Goal: Transaction & Acquisition: Purchase product/service

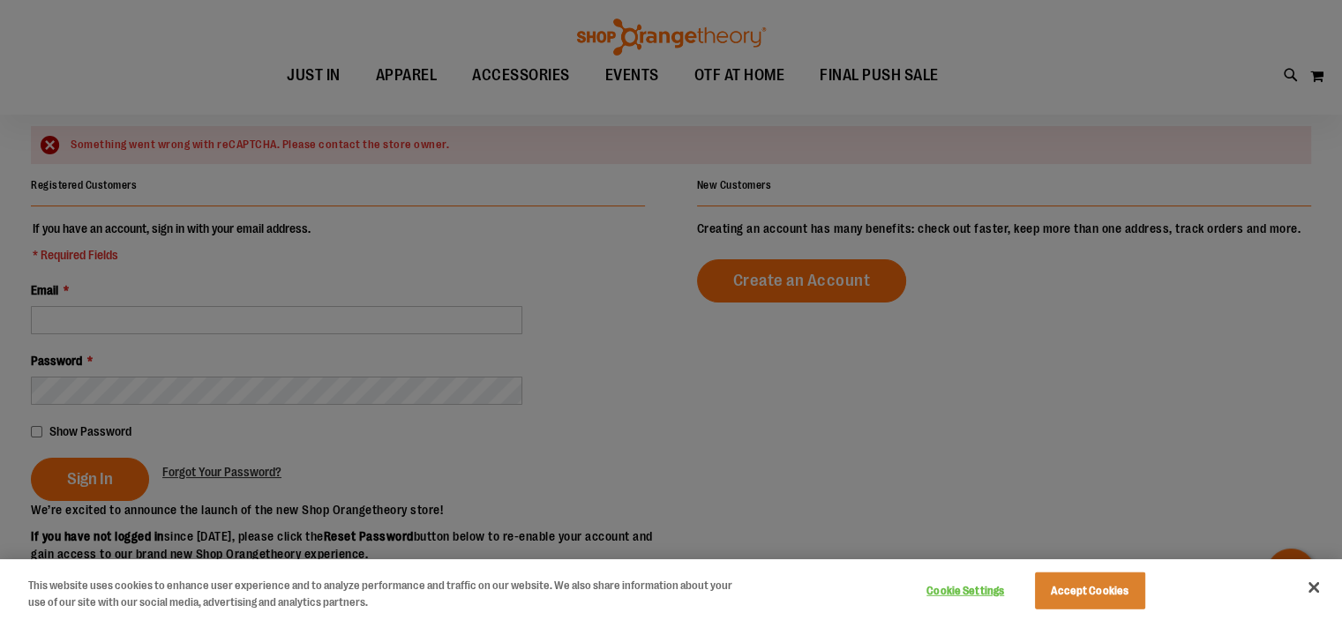
scroll to position [131, 0]
type input "**********"
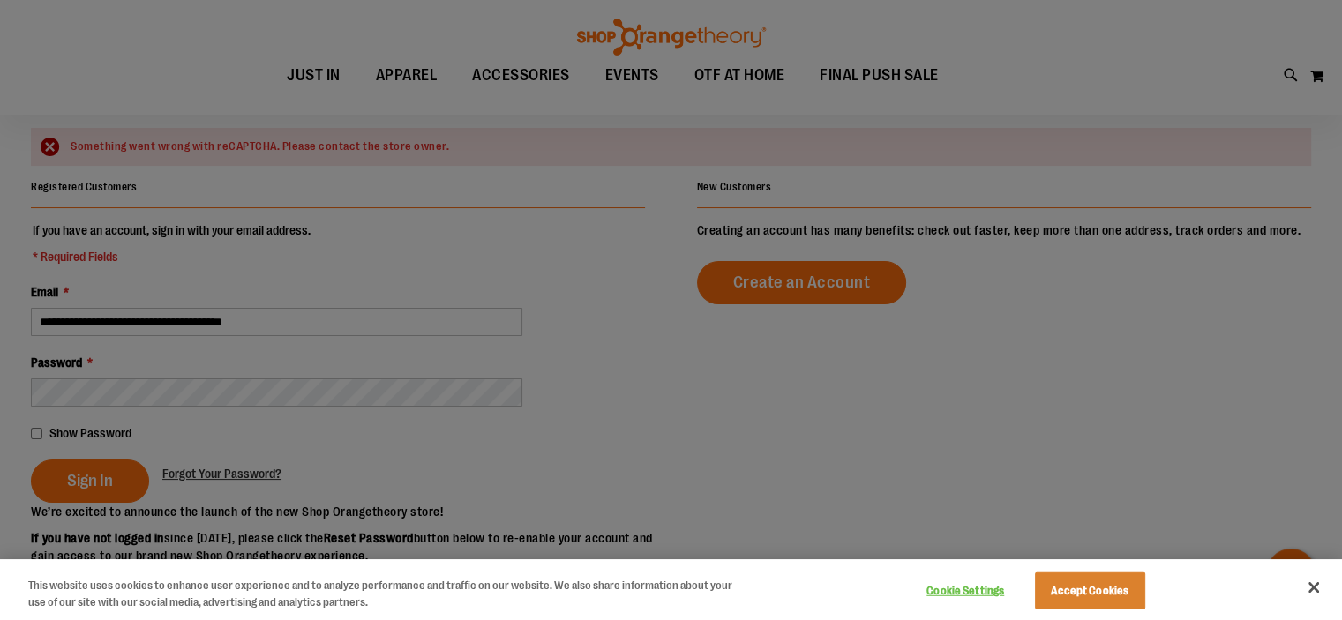
type input "**********"
click at [1110, 589] on button "Accept Cookies" at bounding box center [1090, 591] width 110 height 37
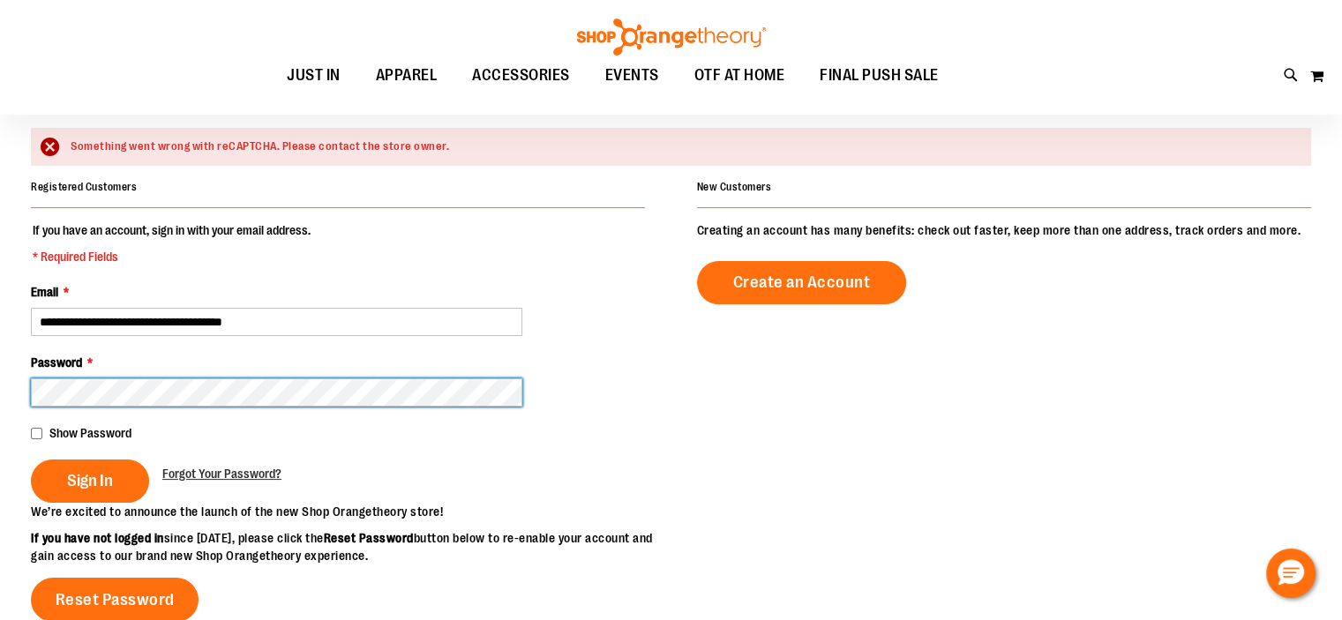
click at [0, 401] on main "**********" at bounding box center [671, 464] width 1342 height 800
click at [31, 460] on button "Sign In" at bounding box center [90, 481] width 118 height 43
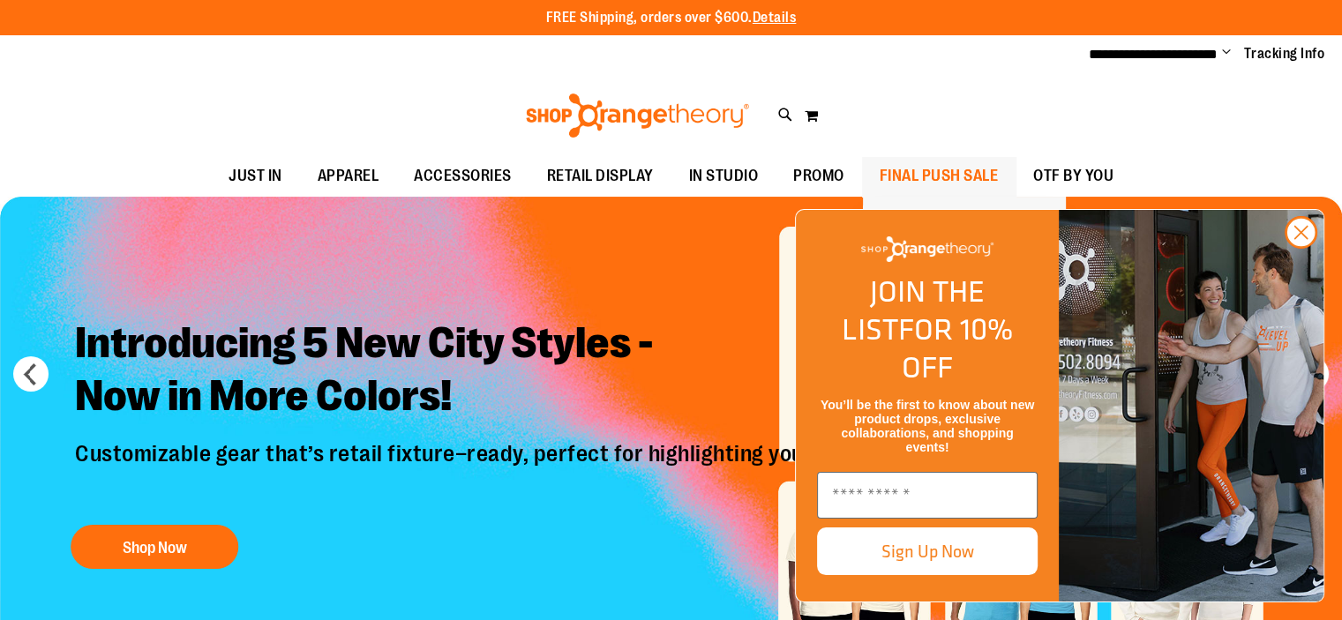
type input "**********"
click at [946, 162] on span "FINAL PUSH SALE" at bounding box center [939, 176] width 119 height 40
click at [1293, 247] on circle "Close dialog" at bounding box center [1301, 232] width 29 height 29
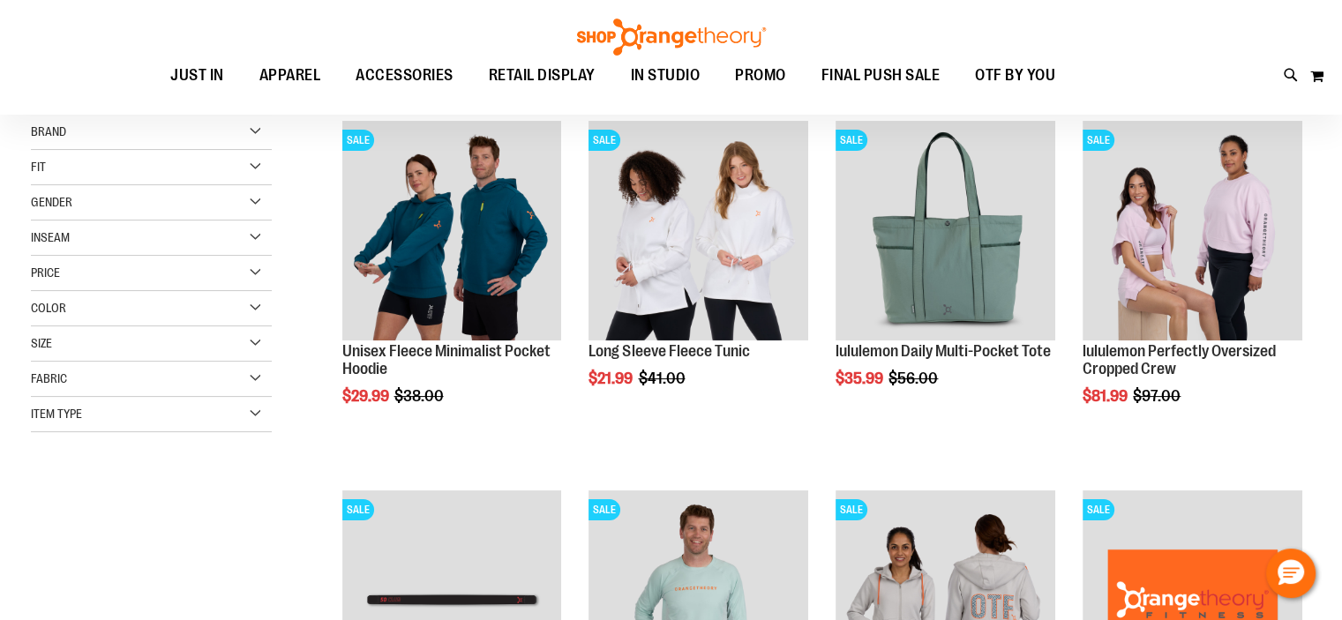
scroll to position [244, 0]
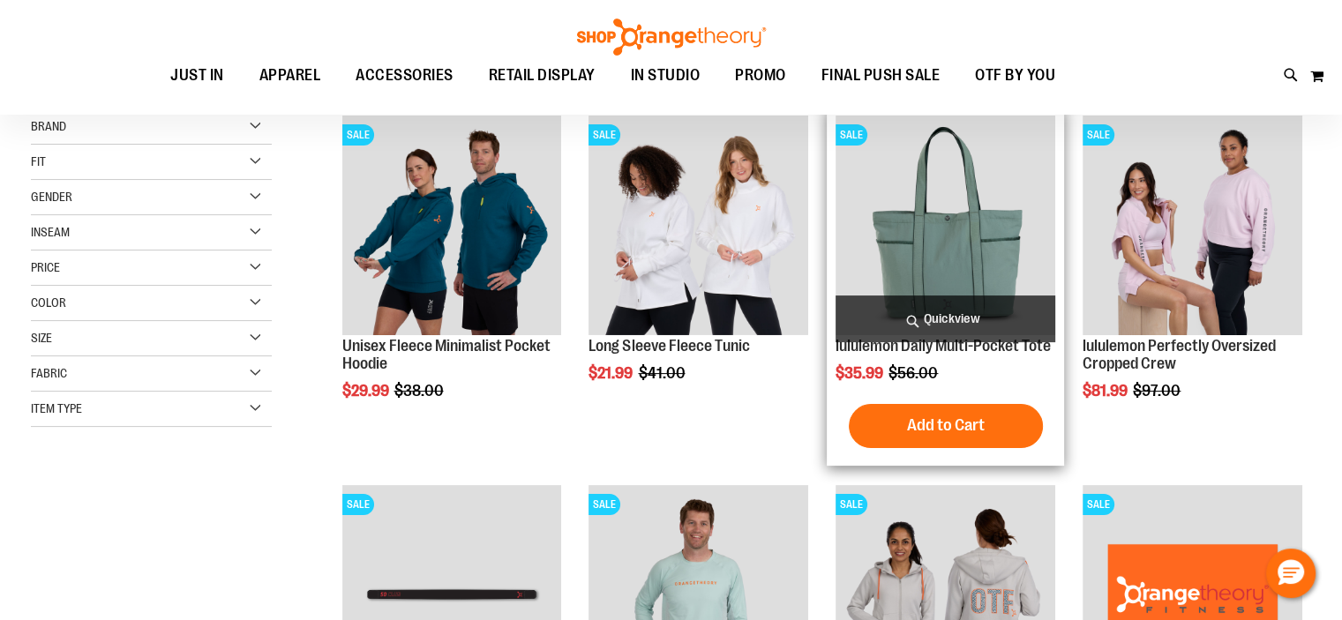
type input "**********"
click at [883, 236] on img "product" at bounding box center [946, 226] width 220 height 220
click at [883, 236] on div "lululemon Daily Multi-Pocket Tote Special Price $35.99 Regular Price $56.00 Qui…" at bounding box center [946, 287] width 220 height 342
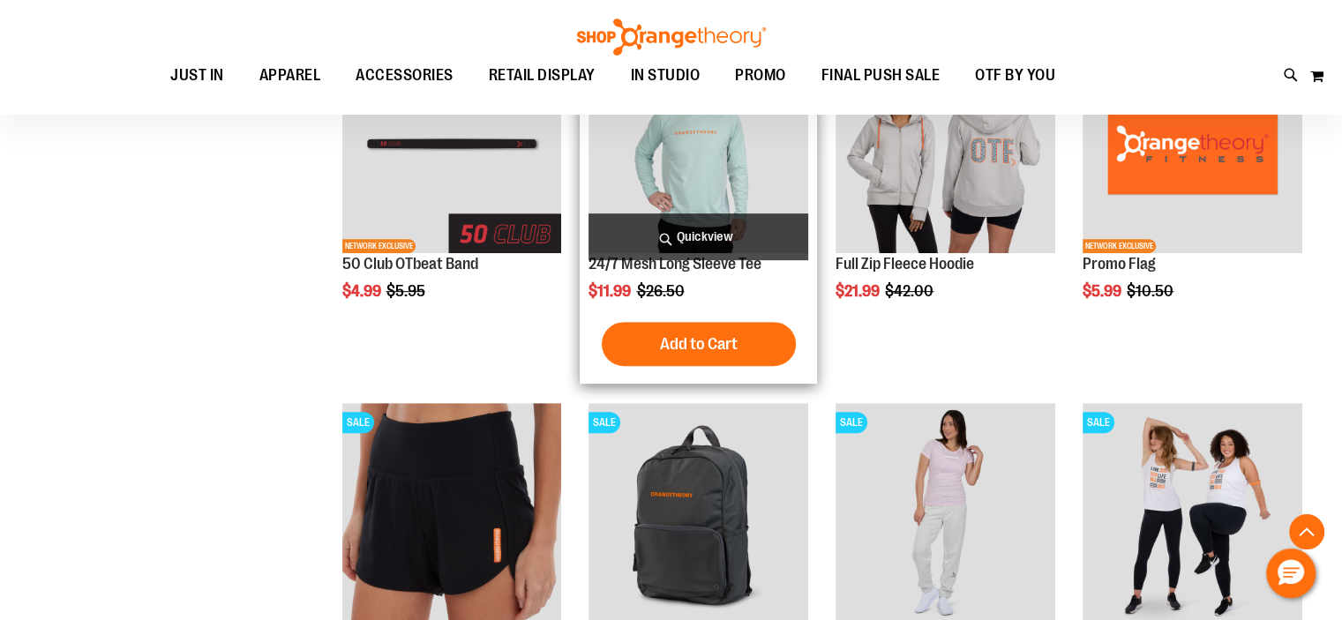
scroll to position [695, 0]
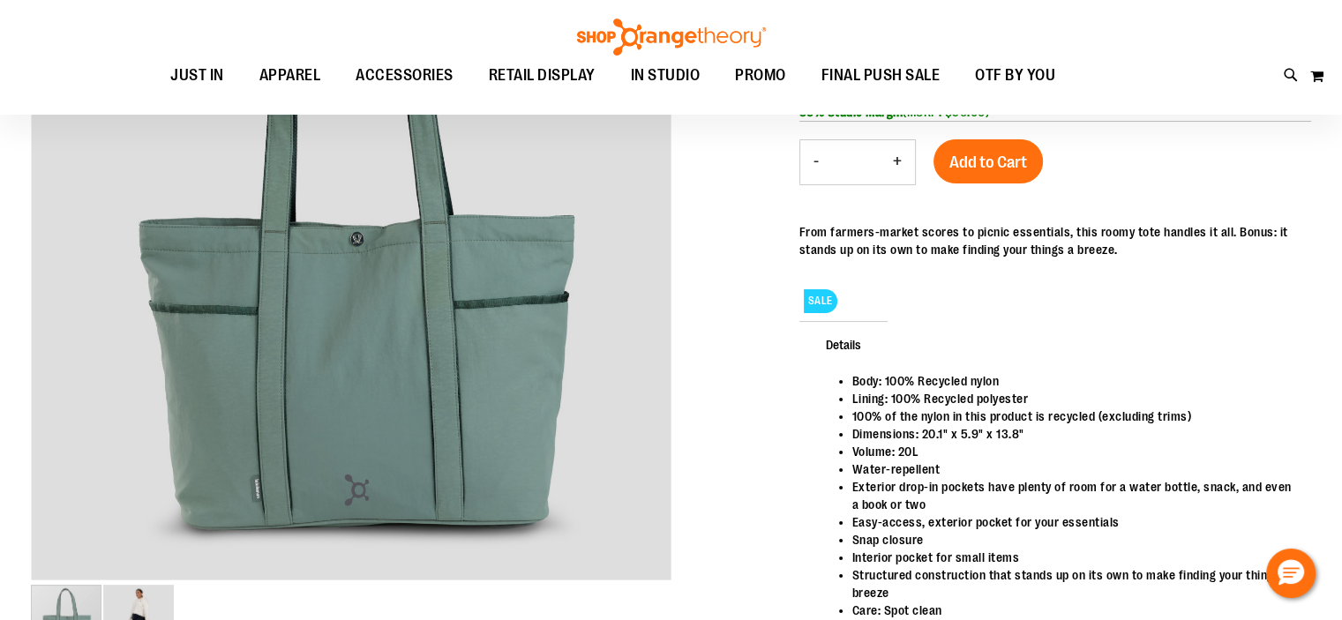
scroll to position [117, 0]
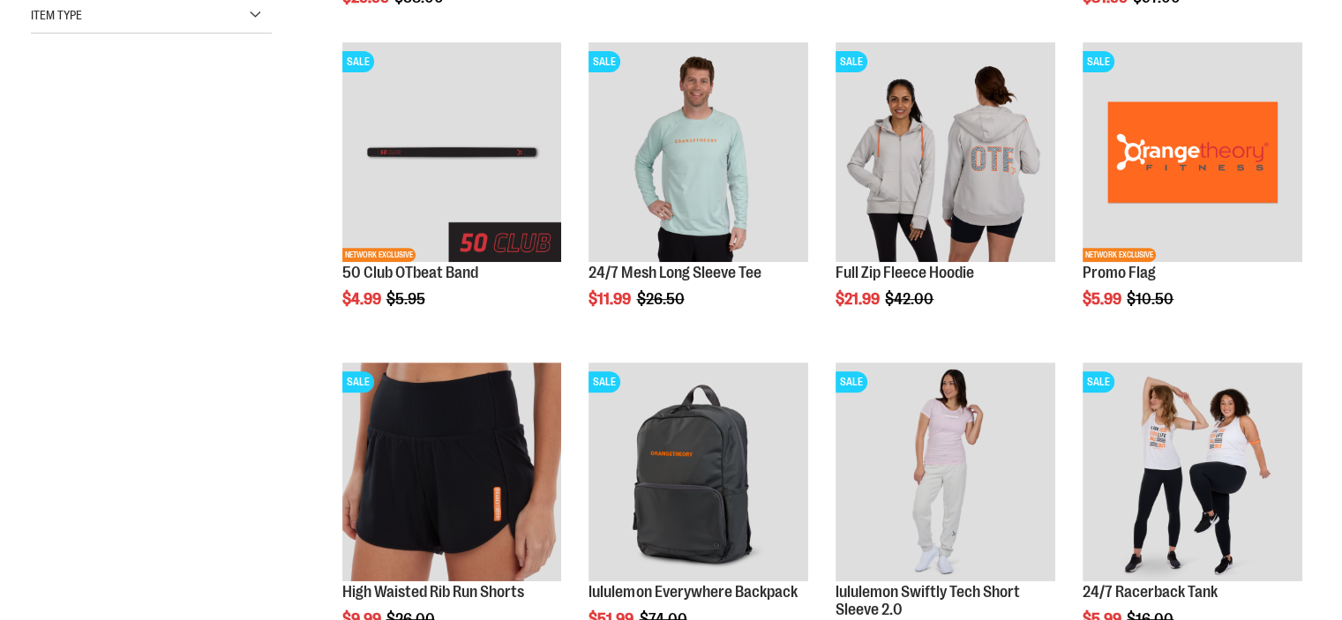
type input "**********"
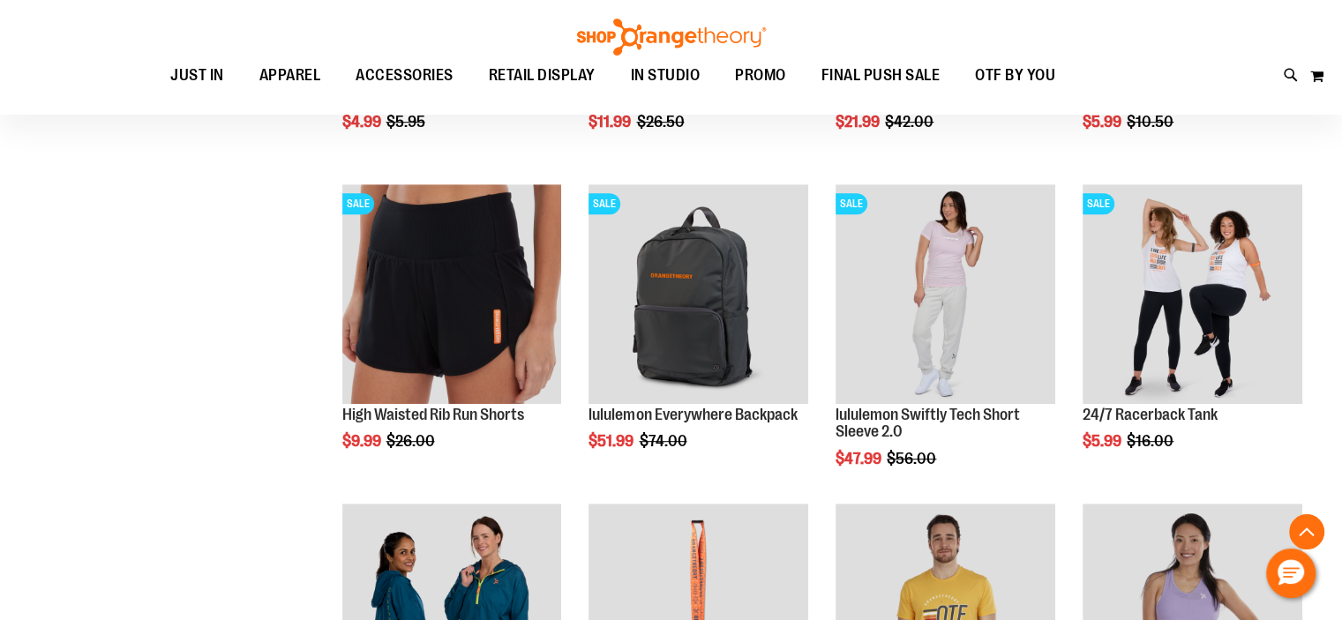
drag, startPoint x: 152, startPoint y: 419, endPoint x: 1335, endPoint y: 308, distance: 1187.9
click at [1335, 308] on main "**********" at bounding box center [671, 496] width 1342 height 2148
click at [1338, 296] on main "**********" at bounding box center [671, 496] width 1342 height 2148
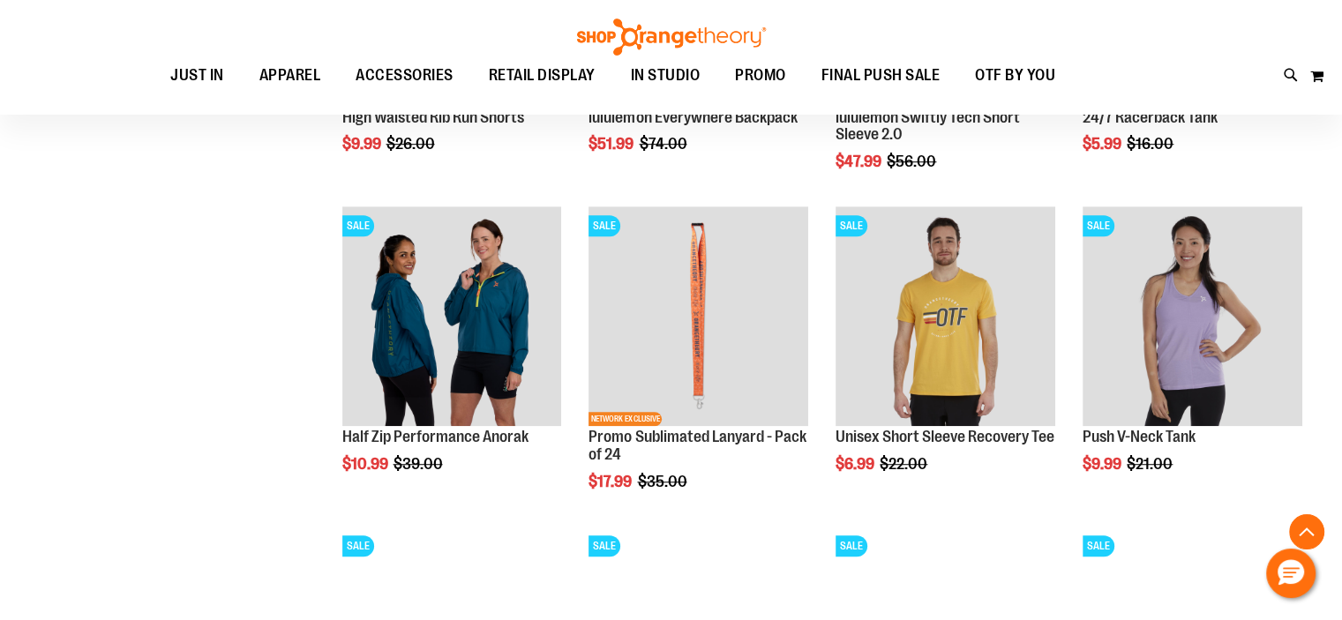
scroll to position [1246, 0]
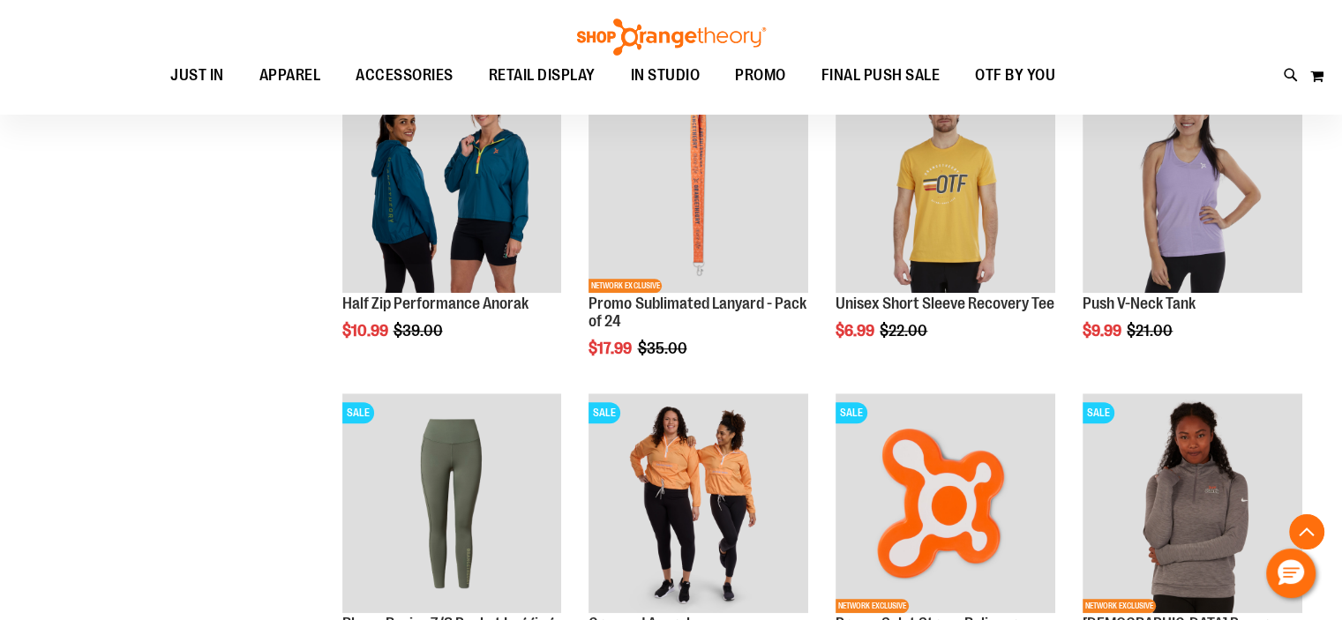
click at [236, 359] on div "**********" at bounding box center [671, 81] width 1281 height 2099
click at [0, 401] on main "**********" at bounding box center [671, 65] width 1342 height 2148
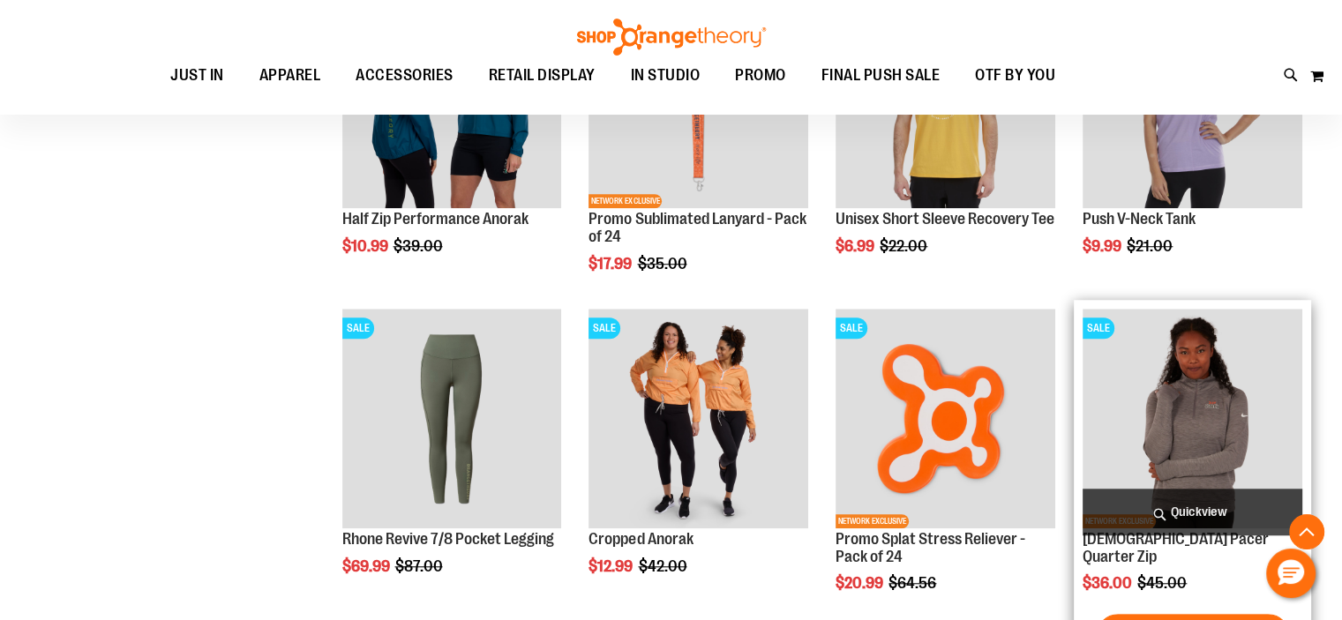
click at [1300, 352] on img "product" at bounding box center [1193, 419] width 220 height 220
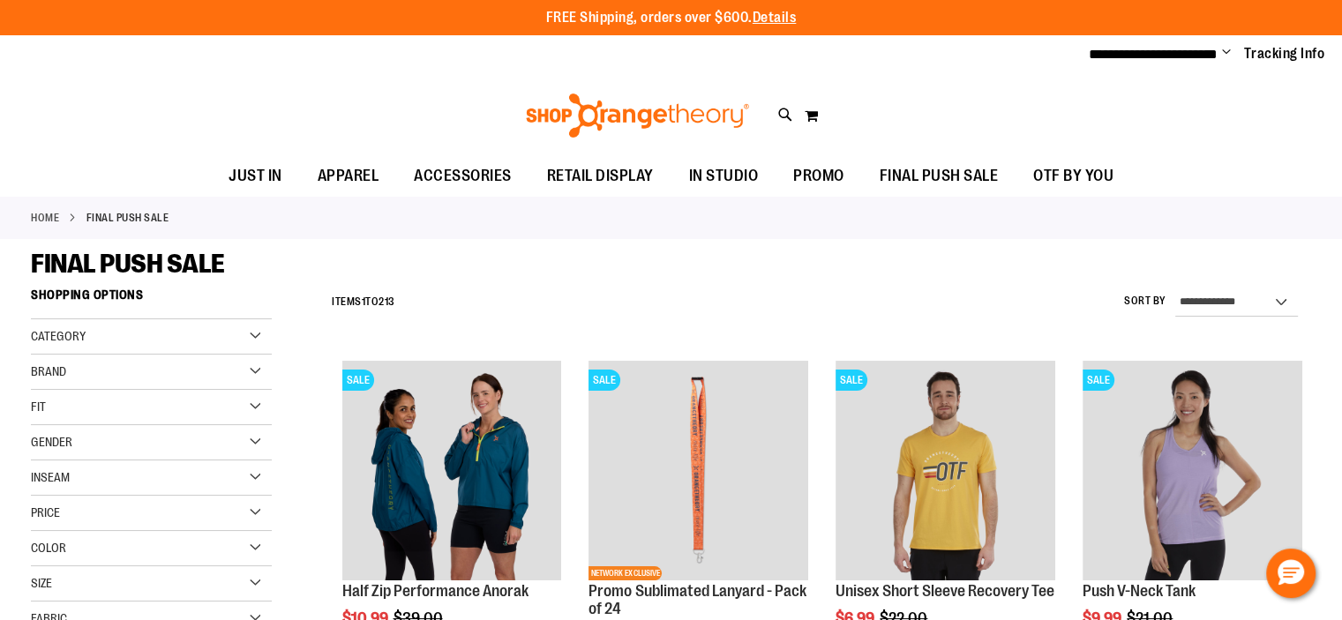
type input "**********"
click at [62, 584] on div "Size" at bounding box center [151, 584] width 241 height 35
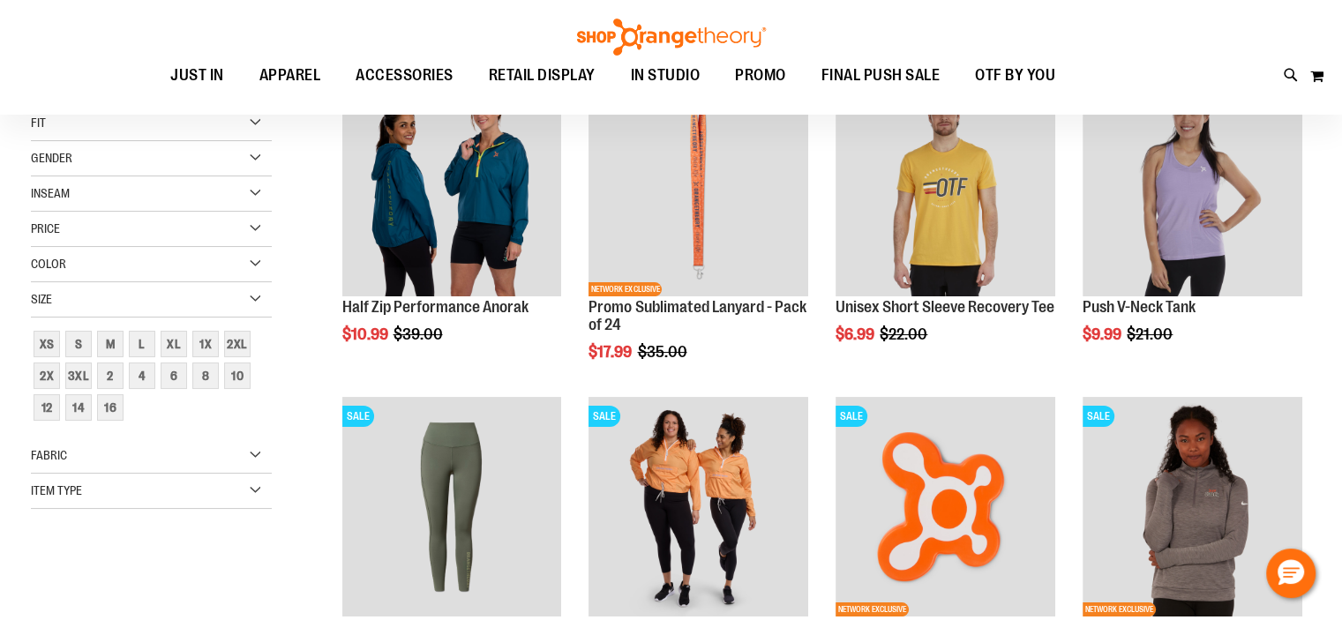
scroll to position [157, 0]
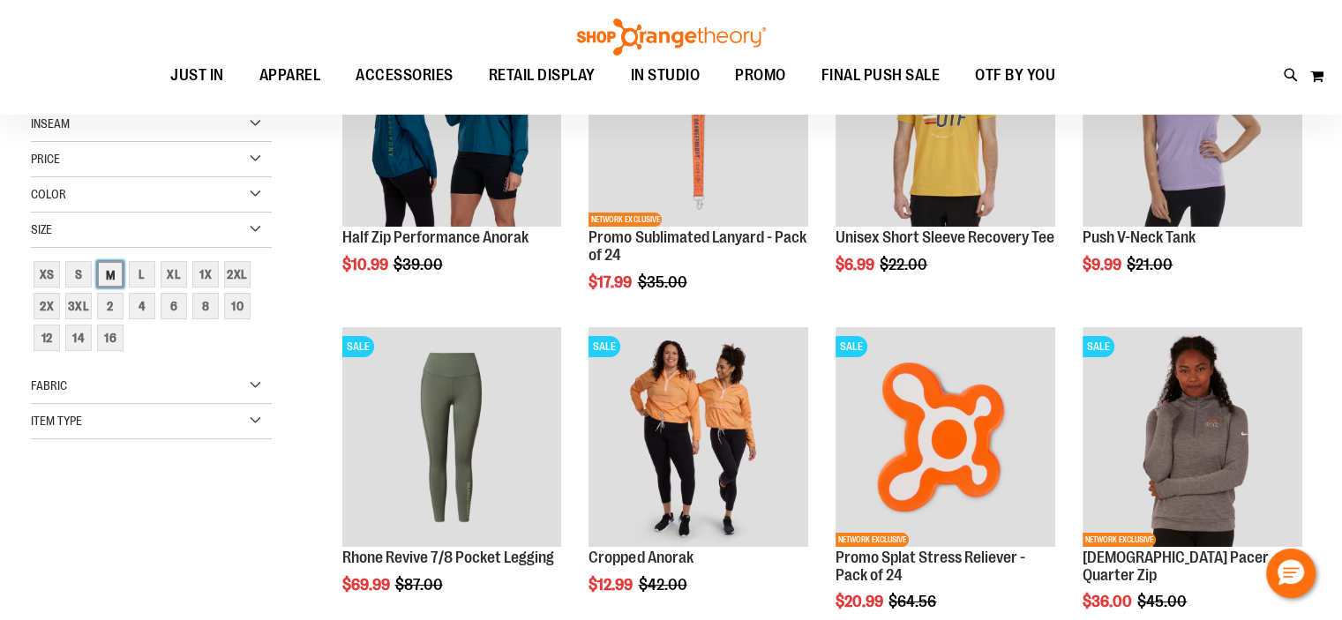
click at [106, 262] on div "M" at bounding box center [110, 274] width 26 height 26
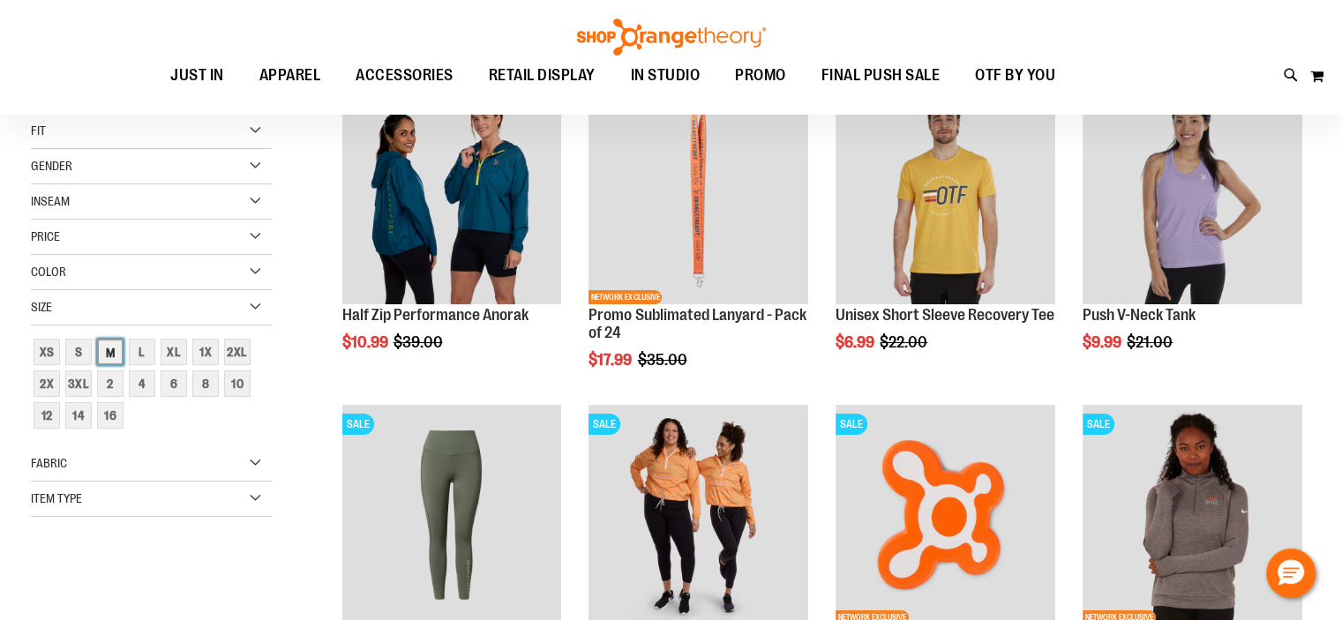
scroll to position [31, 0]
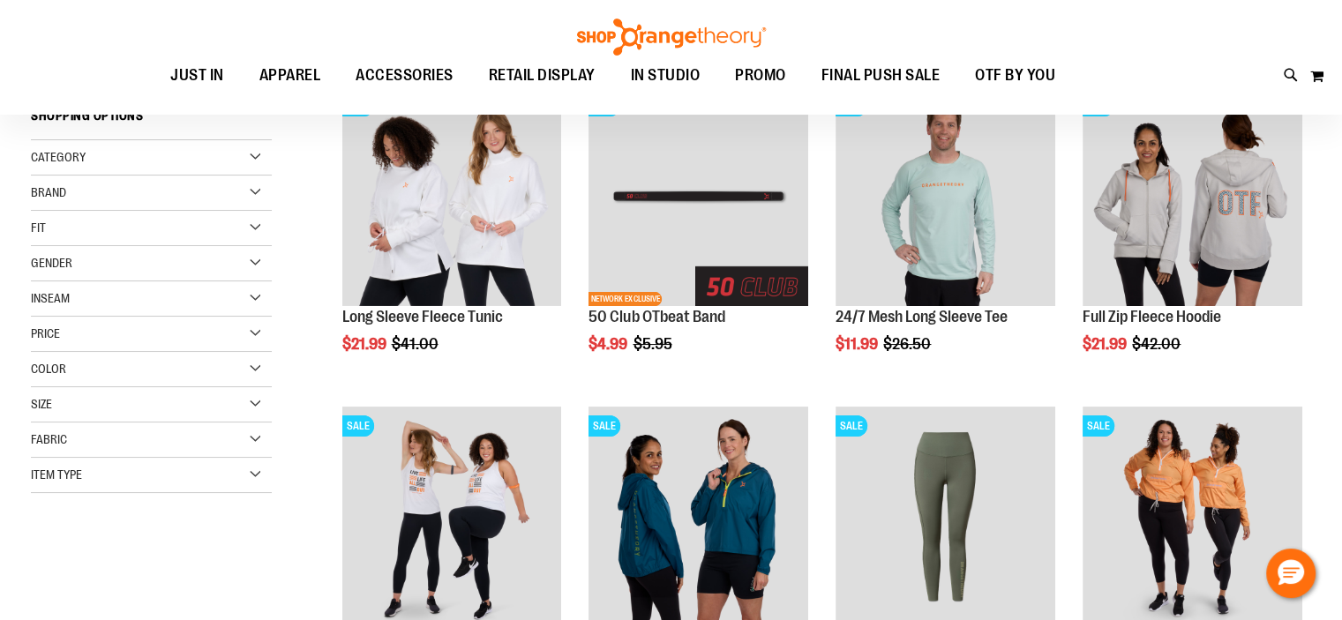
scroll to position [72, 0]
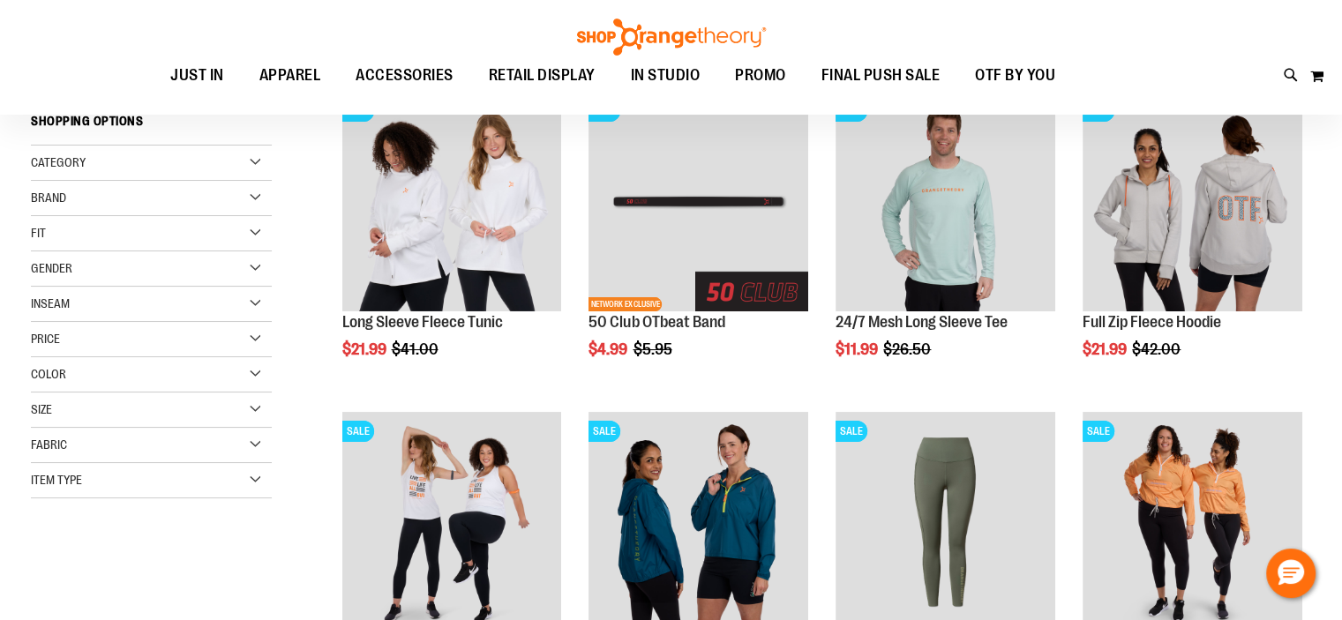
click at [149, 248] on div "Fit" at bounding box center [151, 233] width 241 height 35
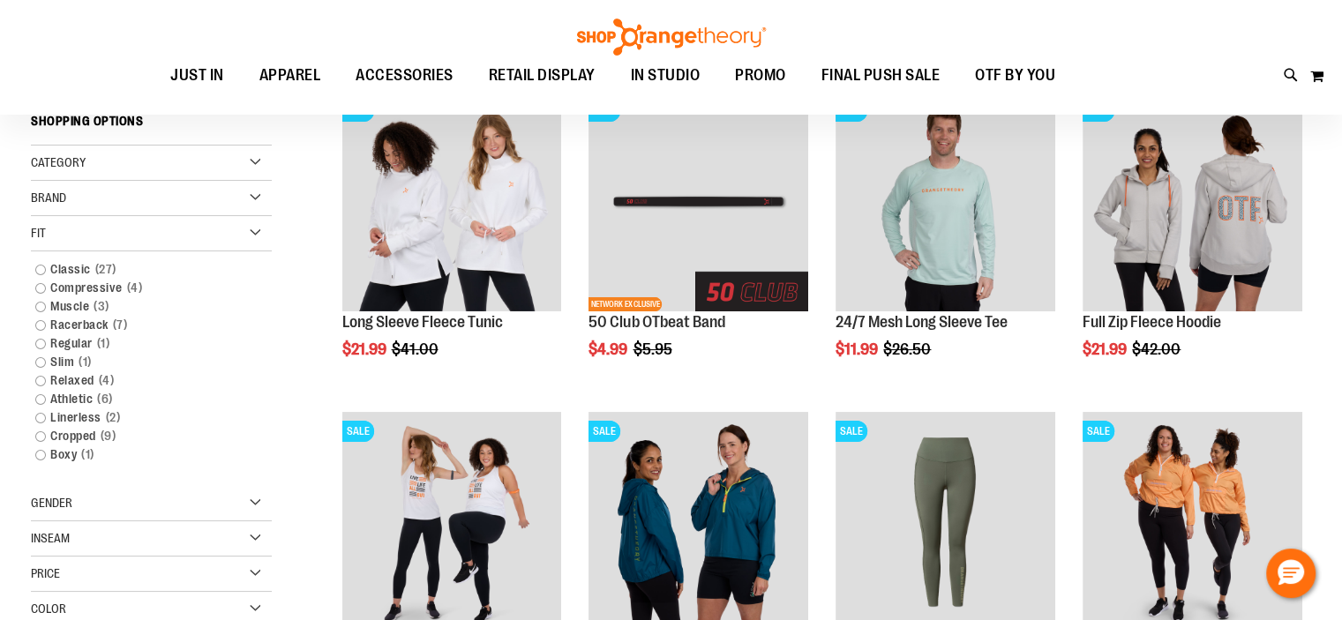
click at [153, 239] on div "Fit" at bounding box center [151, 233] width 241 height 35
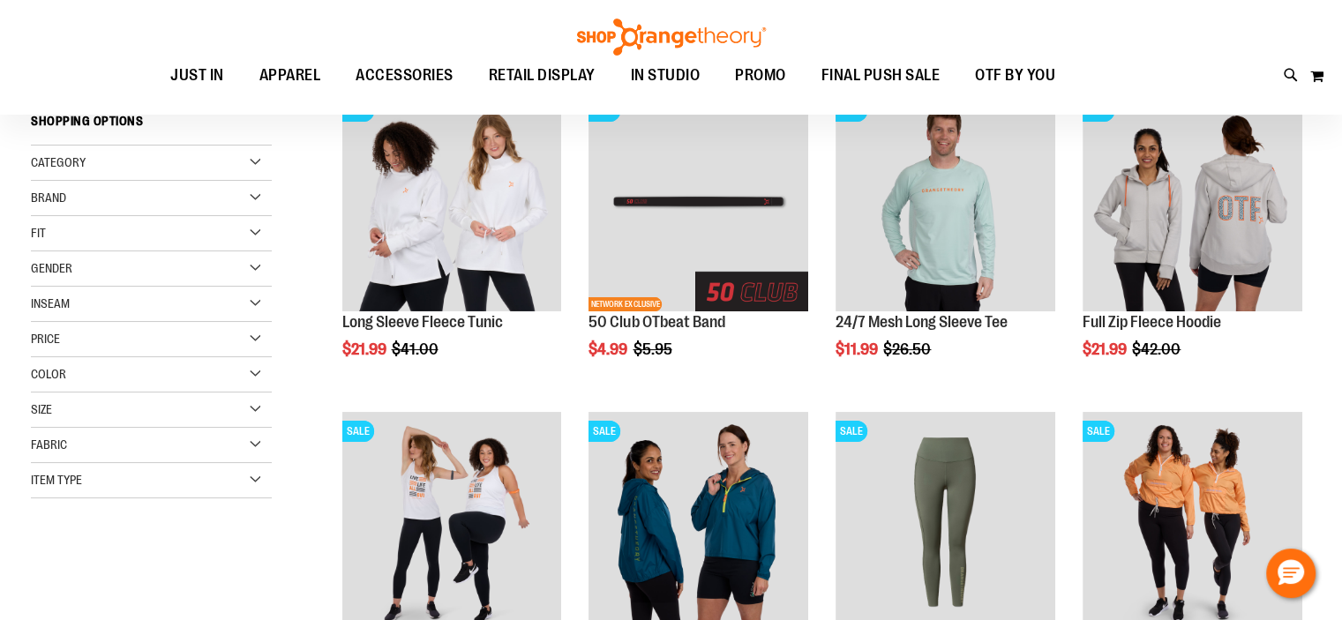
click at [117, 419] on div "Size" at bounding box center [151, 410] width 241 height 35
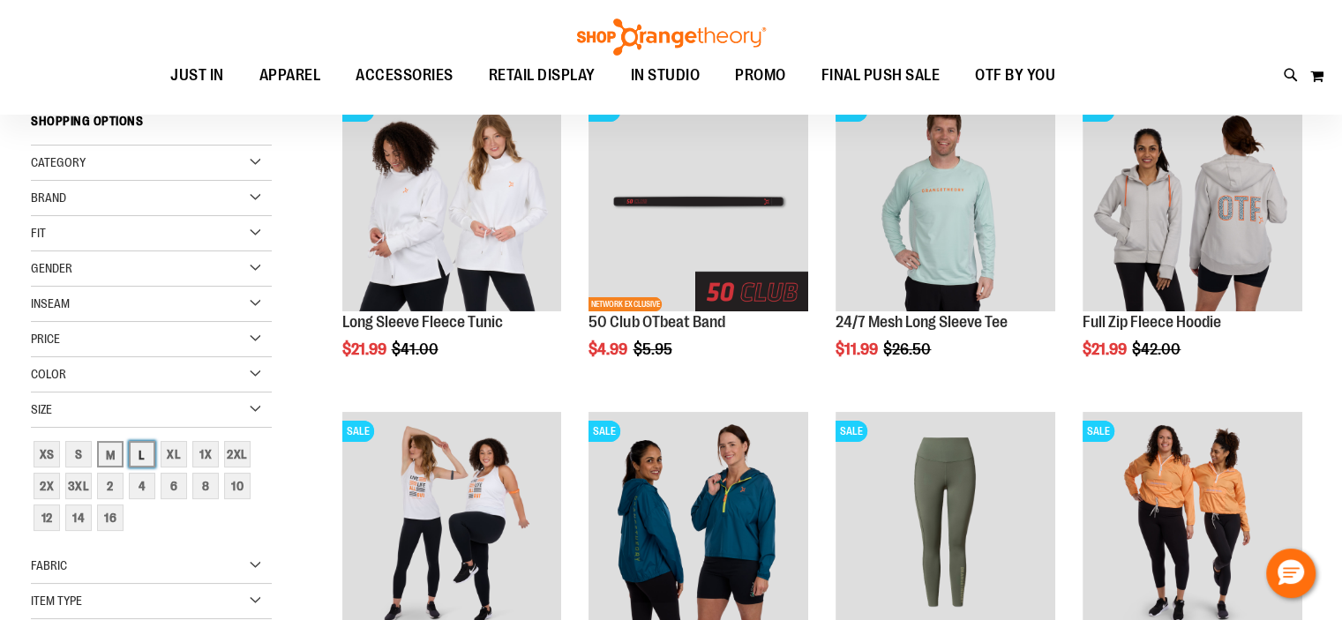
click at [135, 458] on div "L" at bounding box center [142, 454] width 26 height 26
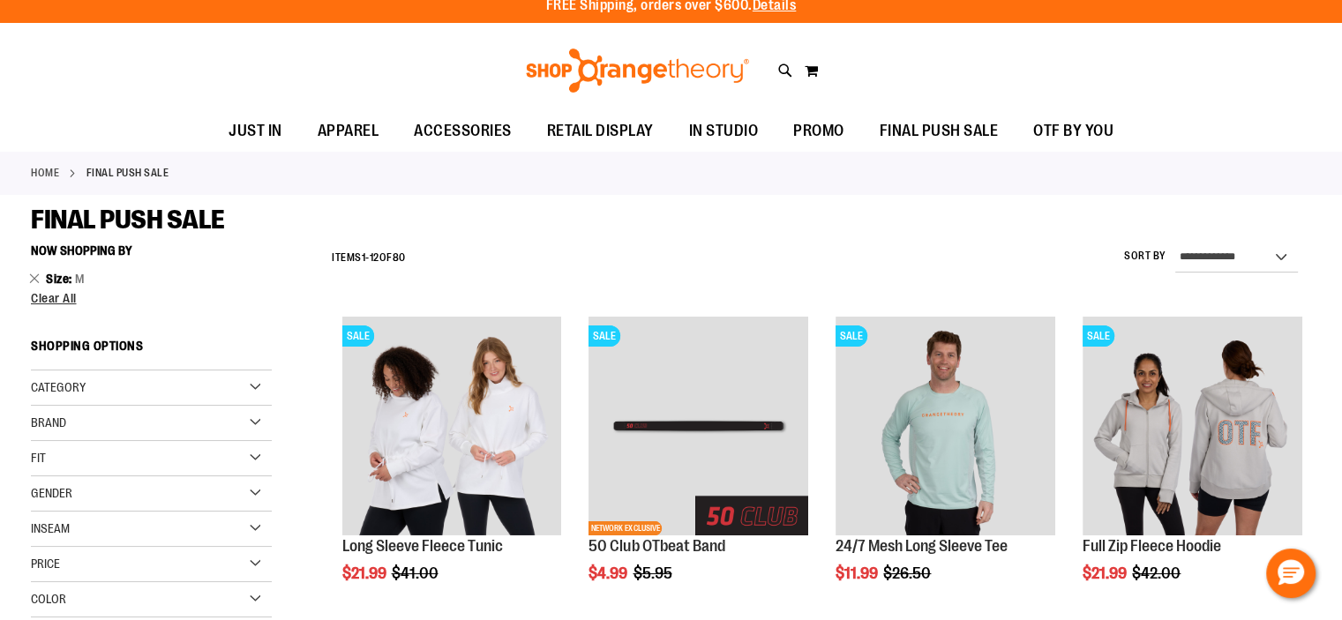
scroll to position [0, 0]
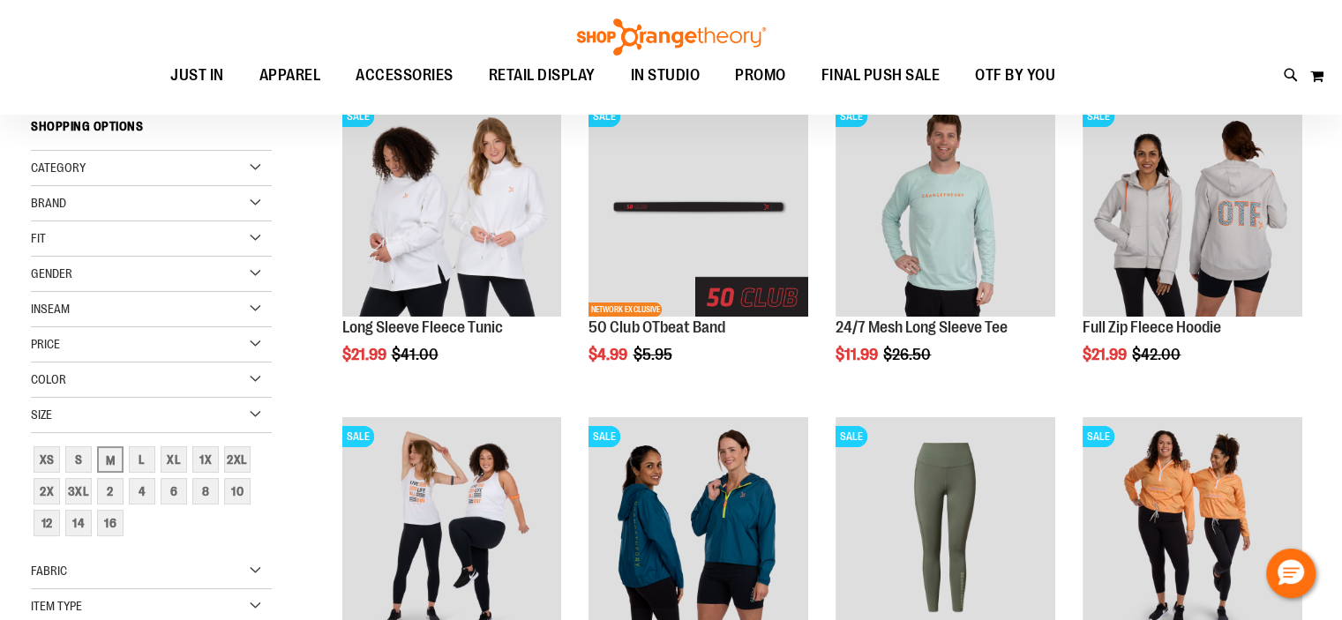
scroll to position [67, 0]
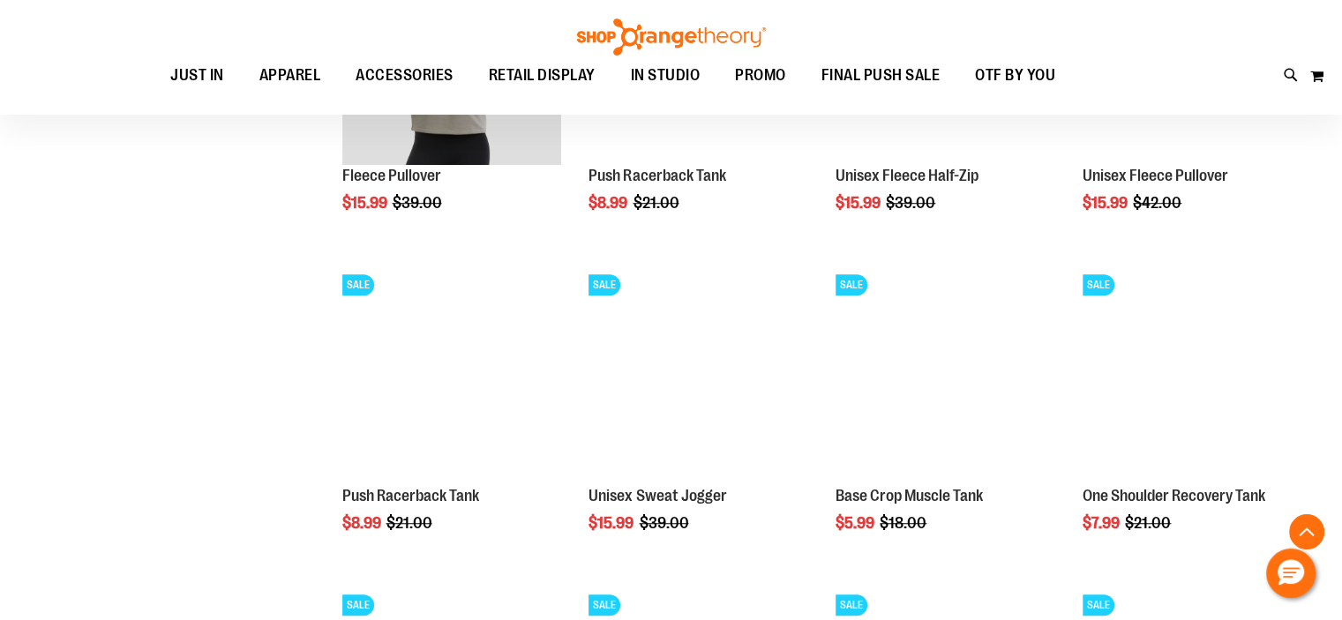
scroll to position [1220, 0]
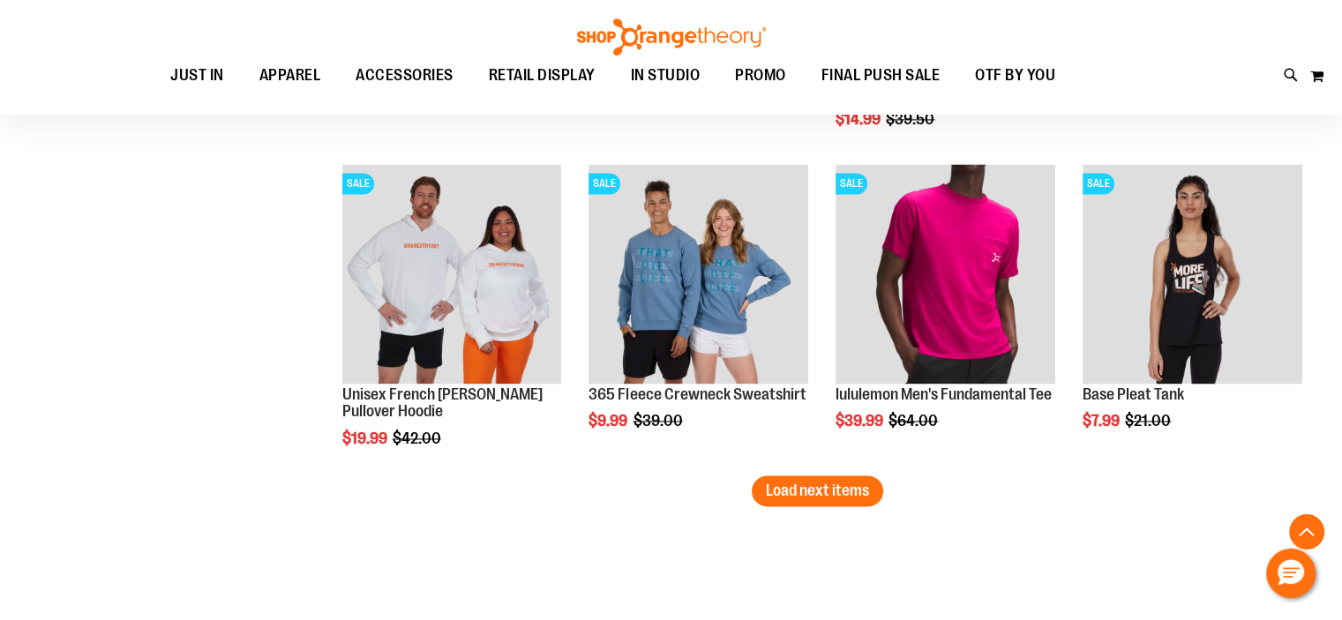
scroll to position [2598, 0]
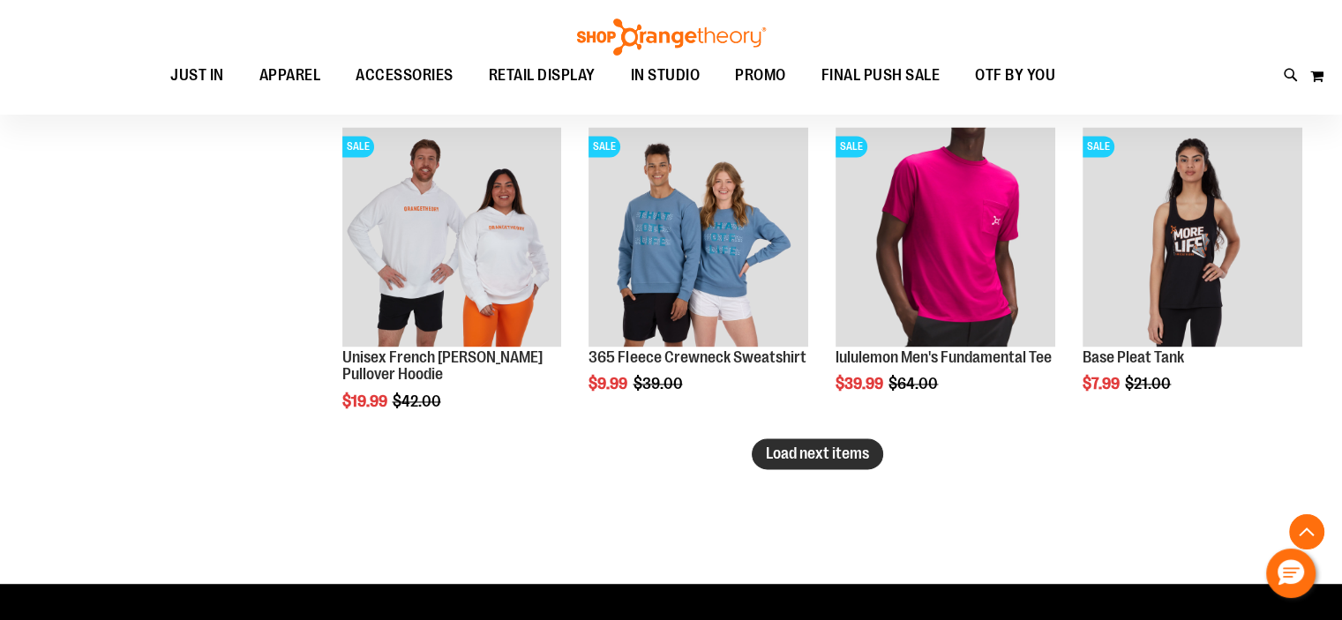
click at [807, 453] on span "Load next items" at bounding box center [817, 454] width 103 height 18
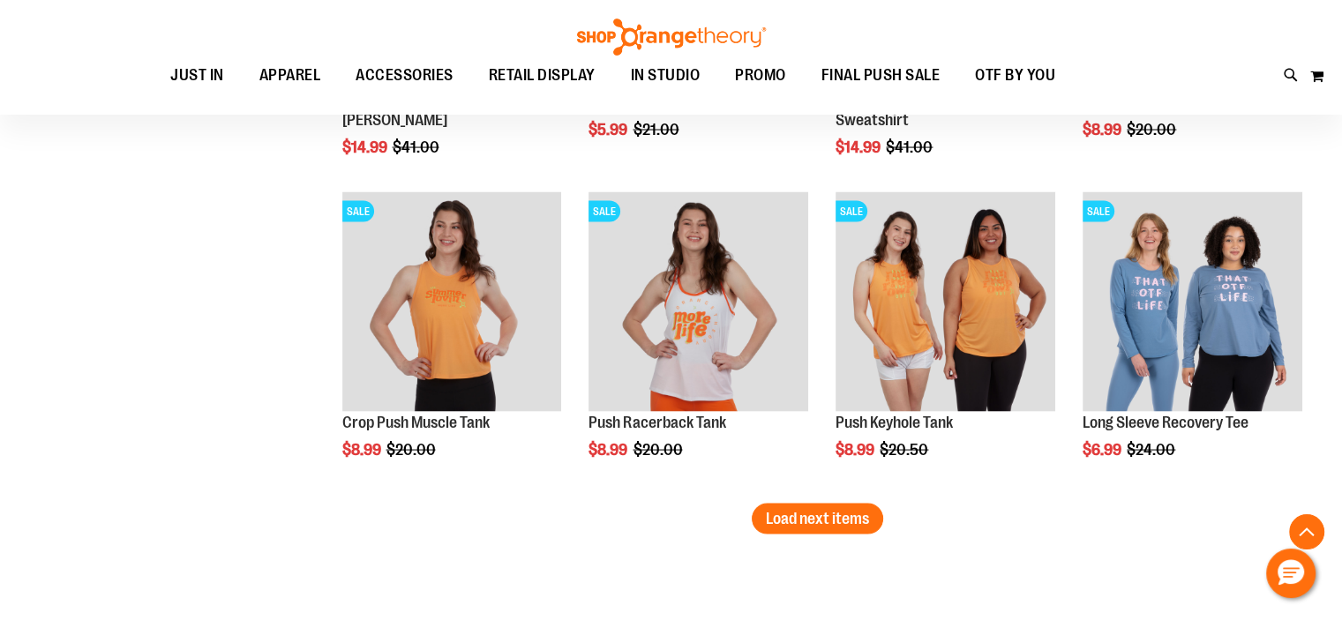
scroll to position [3602, 0]
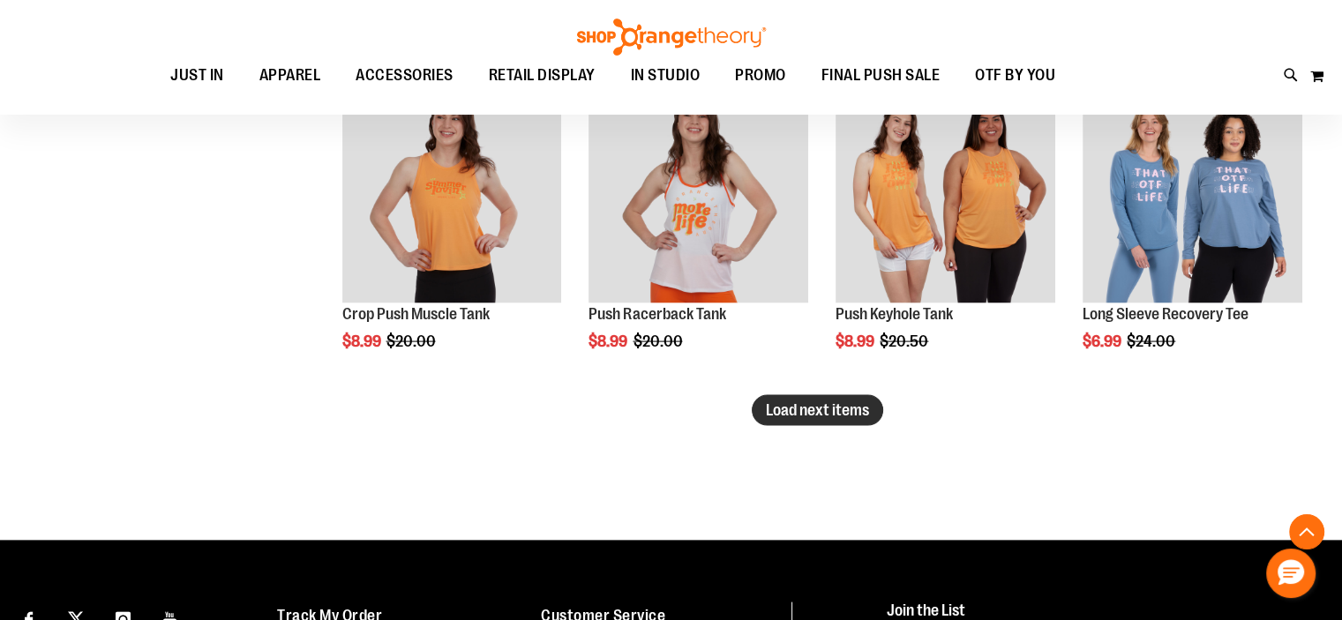
click at [831, 405] on span "Load next items" at bounding box center [817, 411] width 103 height 18
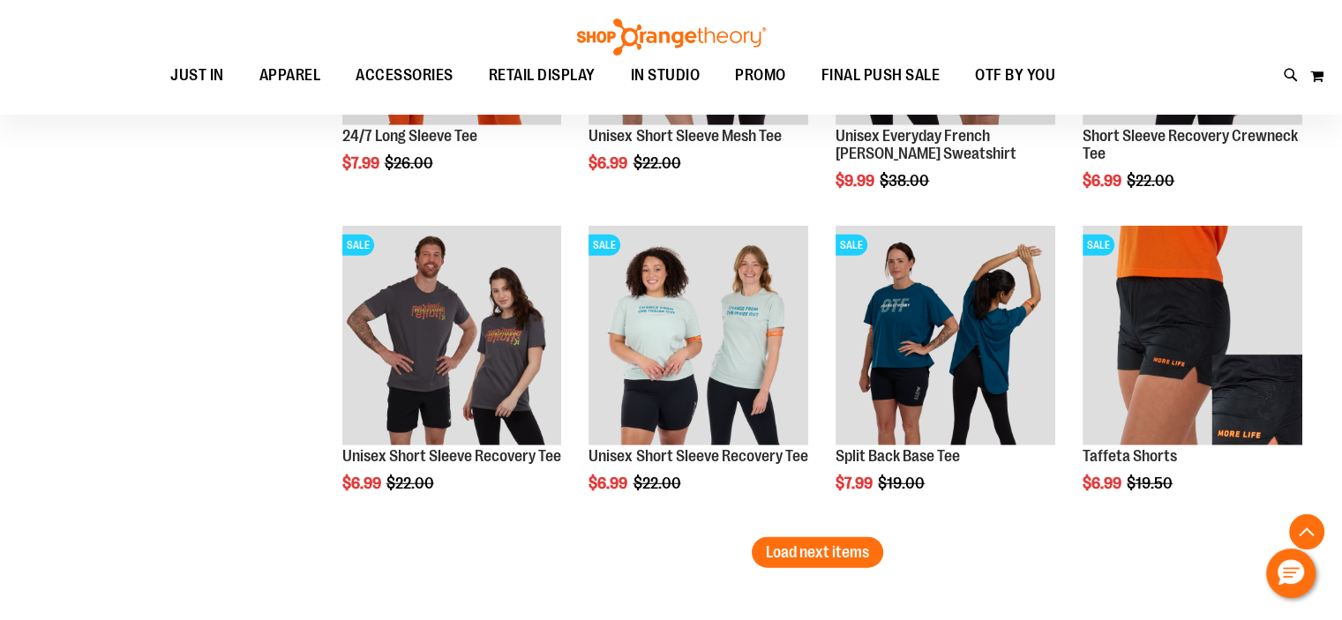
scroll to position [4423, 0]
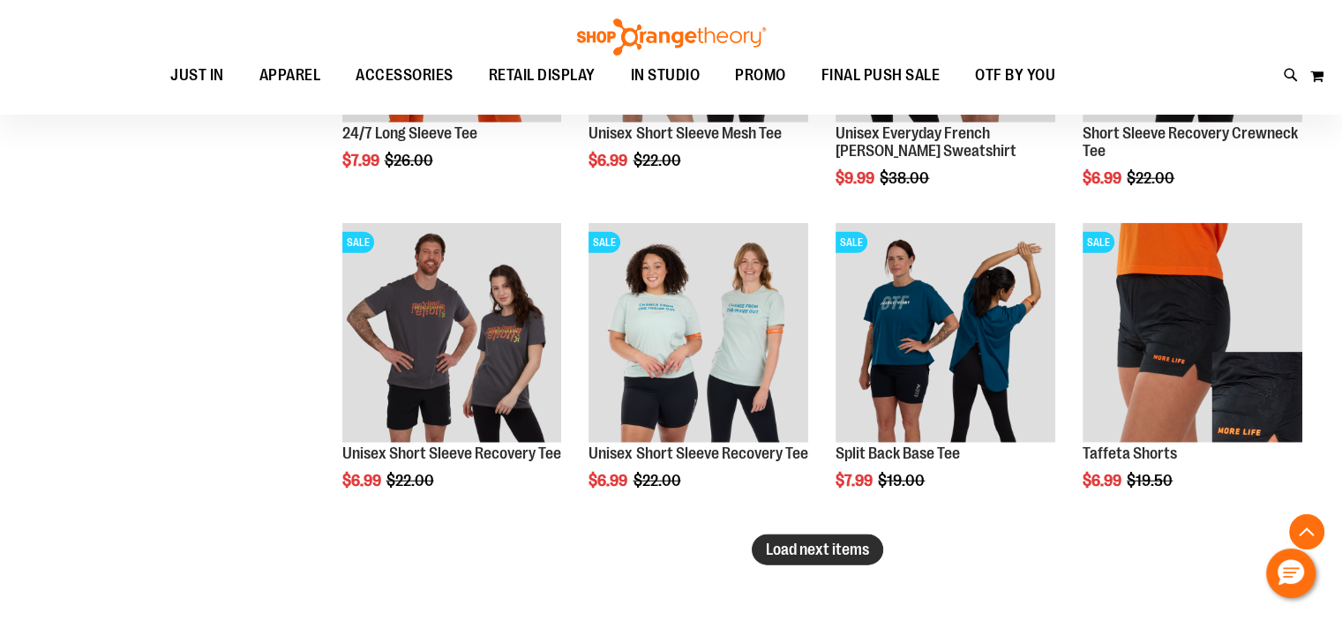
click at [854, 550] on span "Load next items" at bounding box center [817, 550] width 103 height 18
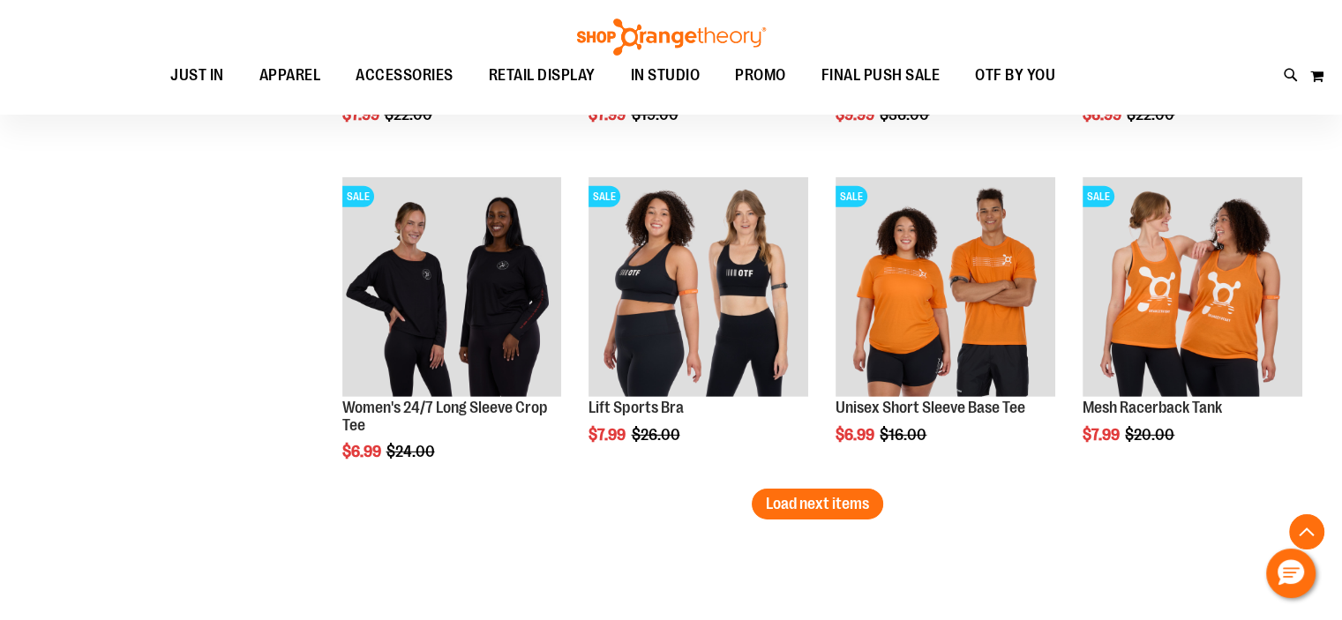
scroll to position [5531, 0]
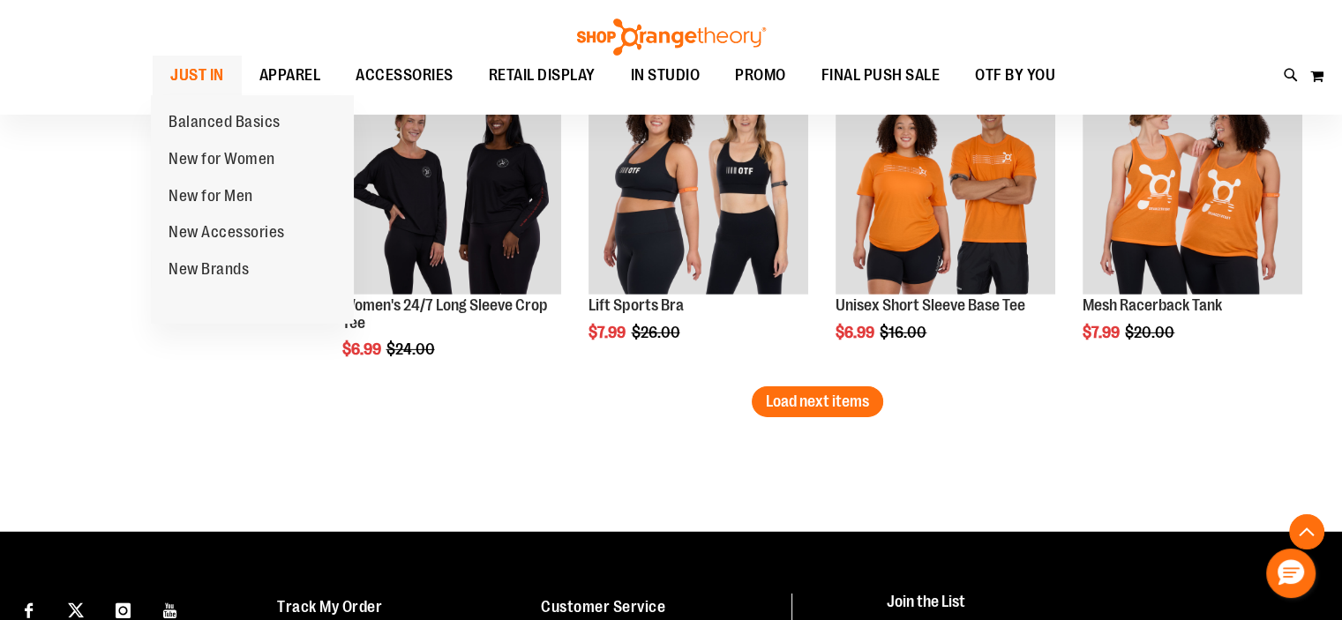
click at [200, 65] on span "JUST IN" at bounding box center [197, 76] width 54 height 40
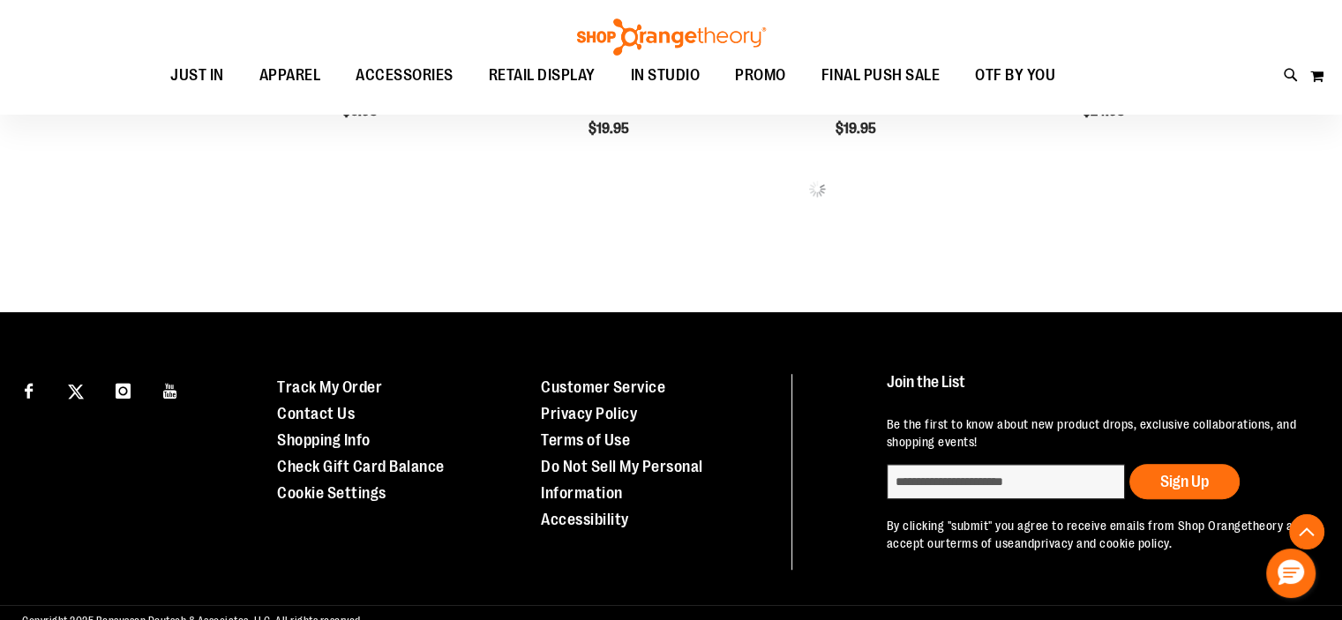
scroll to position [995, 0]
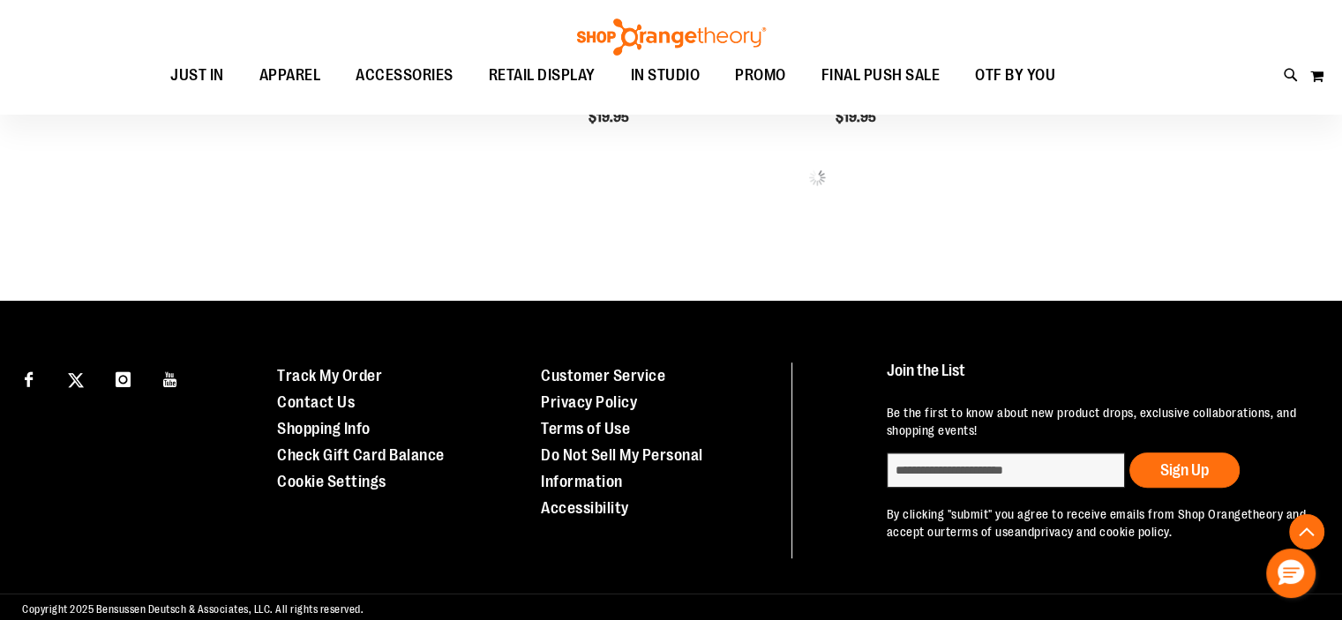
type input "**********"
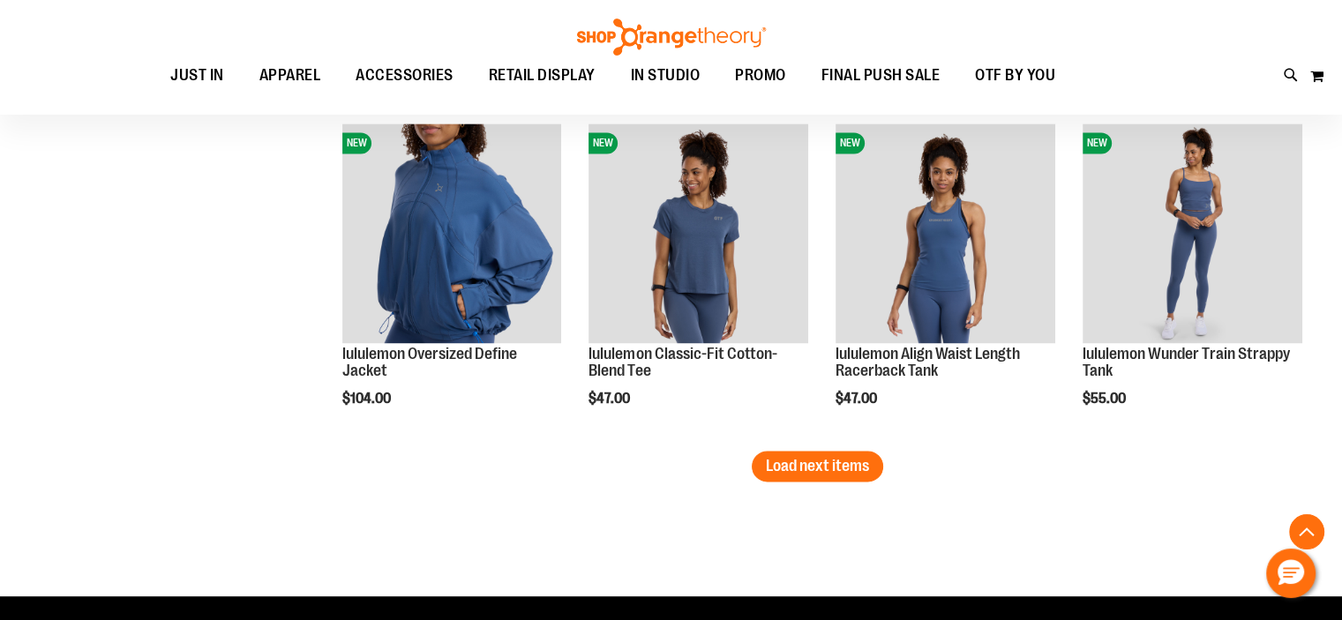
scroll to position [2727, 0]
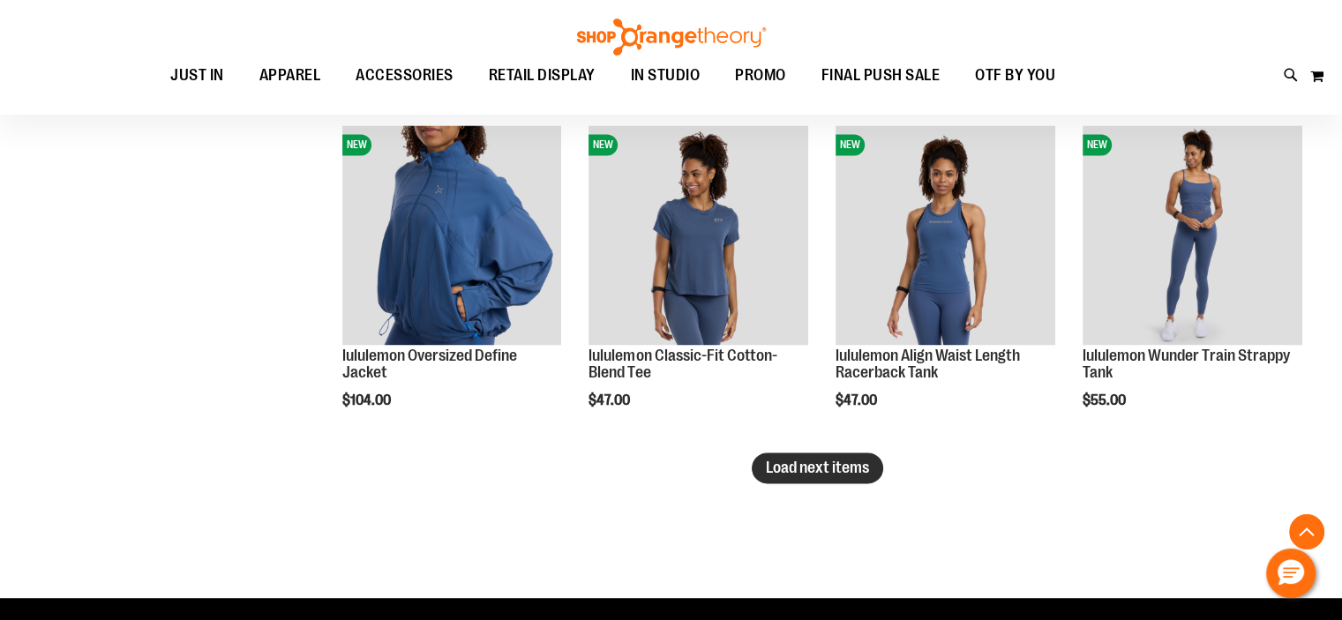
click at [837, 471] on span "Load next items" at bounding box center [817, 468] width 103 height 18
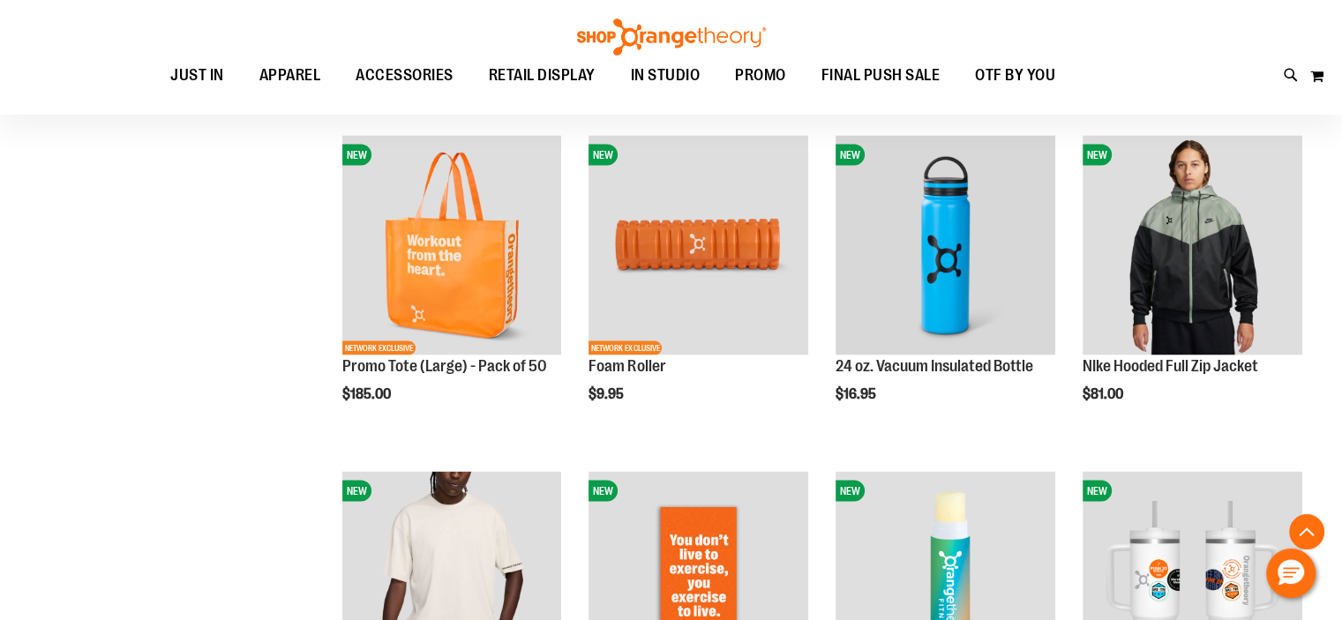
scroll to position [3650, 0]
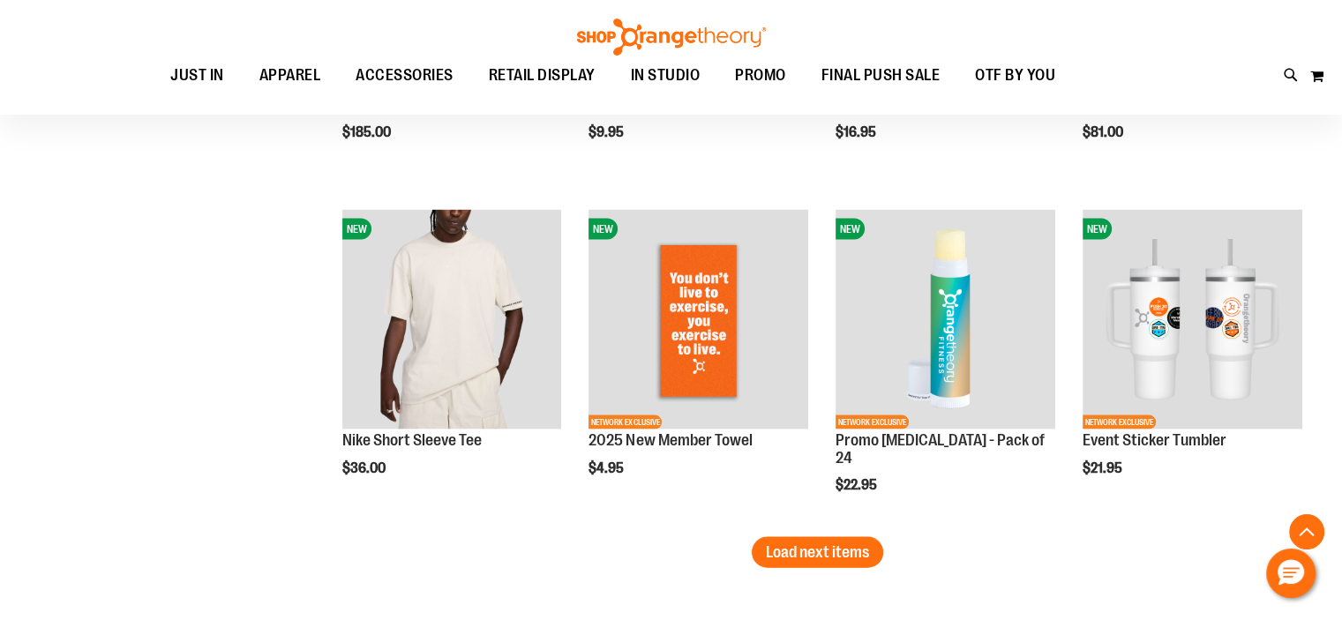
drag, startPoint x: 208, startPoint y: 408, endPoint x: 299, endPoint y: 306, distance: 136.3
click at [851, 542] on button "Load next items" at bounding box center [818, 553] width 132 height 31
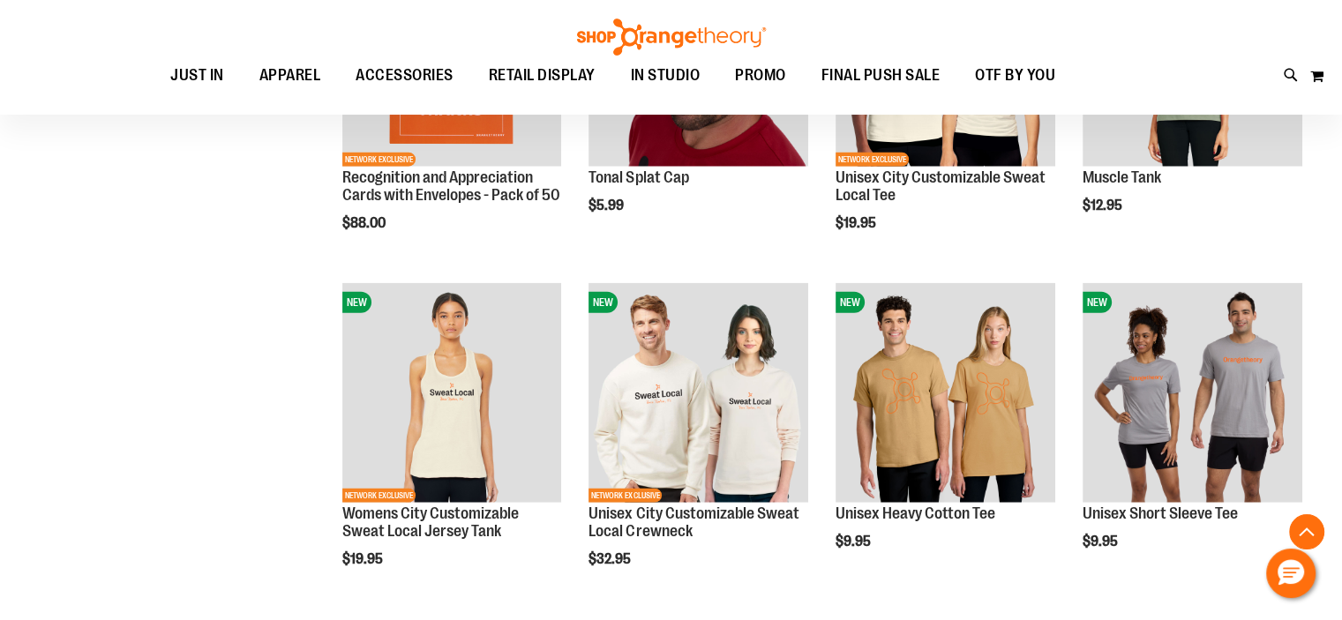
scroll to position [4330, 0]
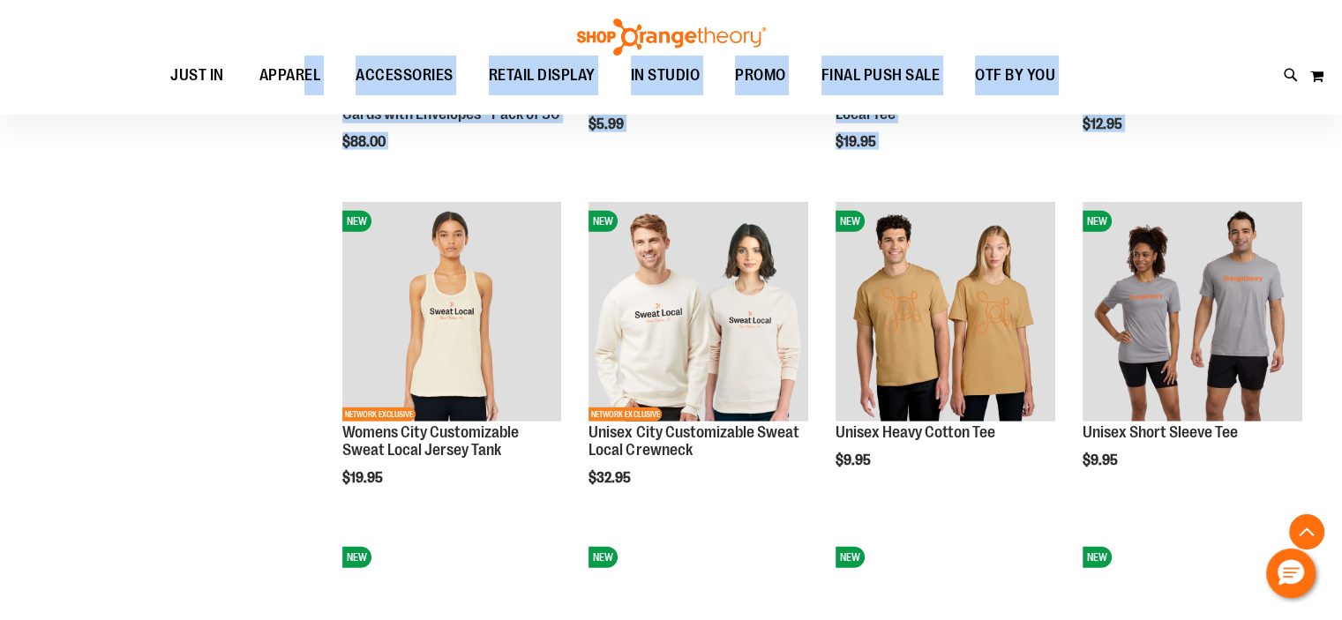
drag, startPoint x: 219, startPoint y: 494, endPoint x: 297, endPoint y: 39, distance: 462.0
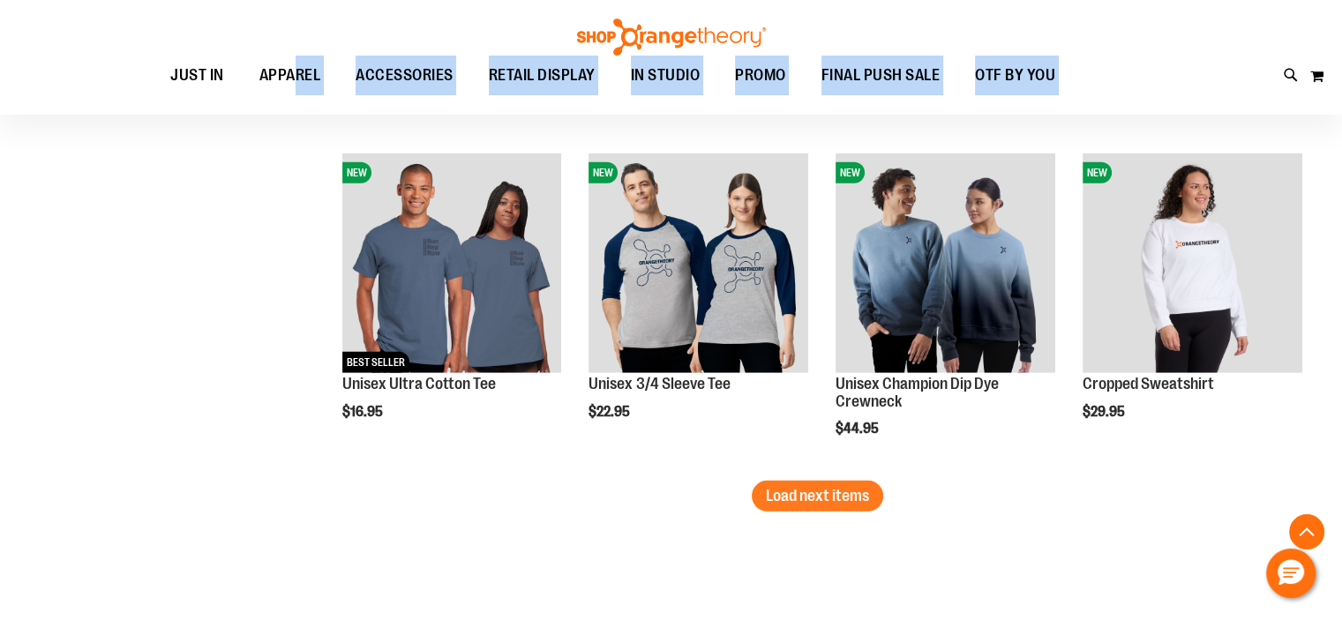
scroll to position [4716, 0]
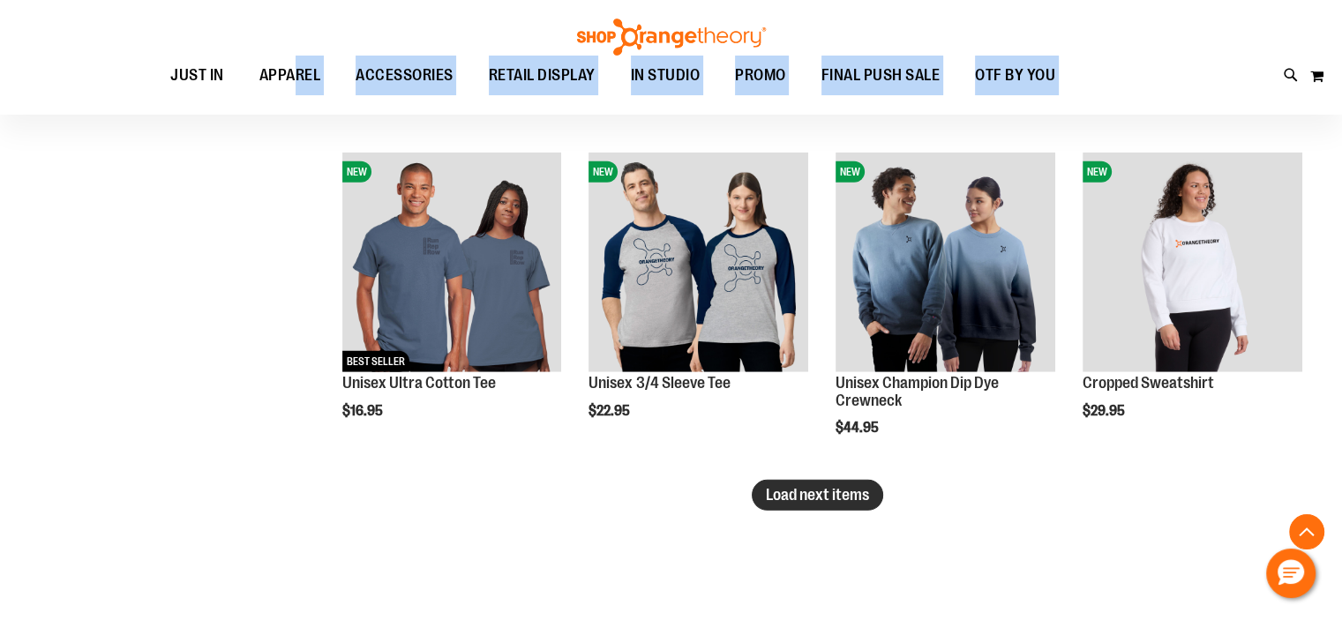
click at [846, 497] on span "Load next items" at bounding box center [817, 495] width 103 height 18
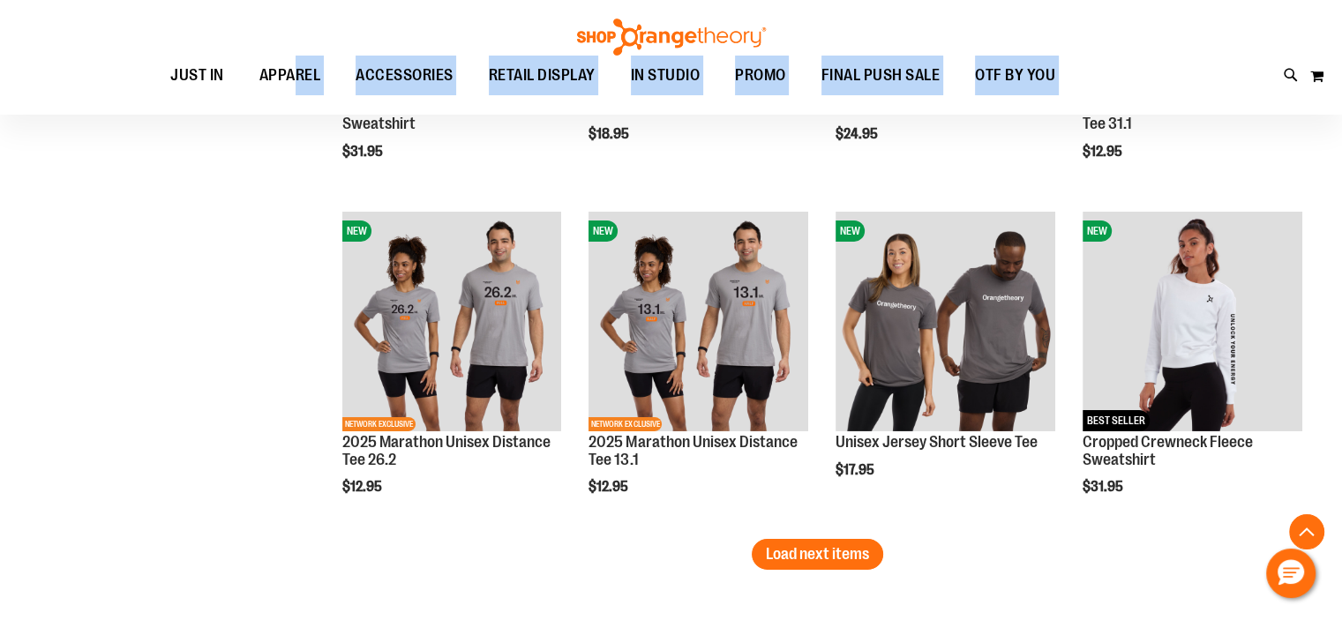
scroll to position [5712, 0]
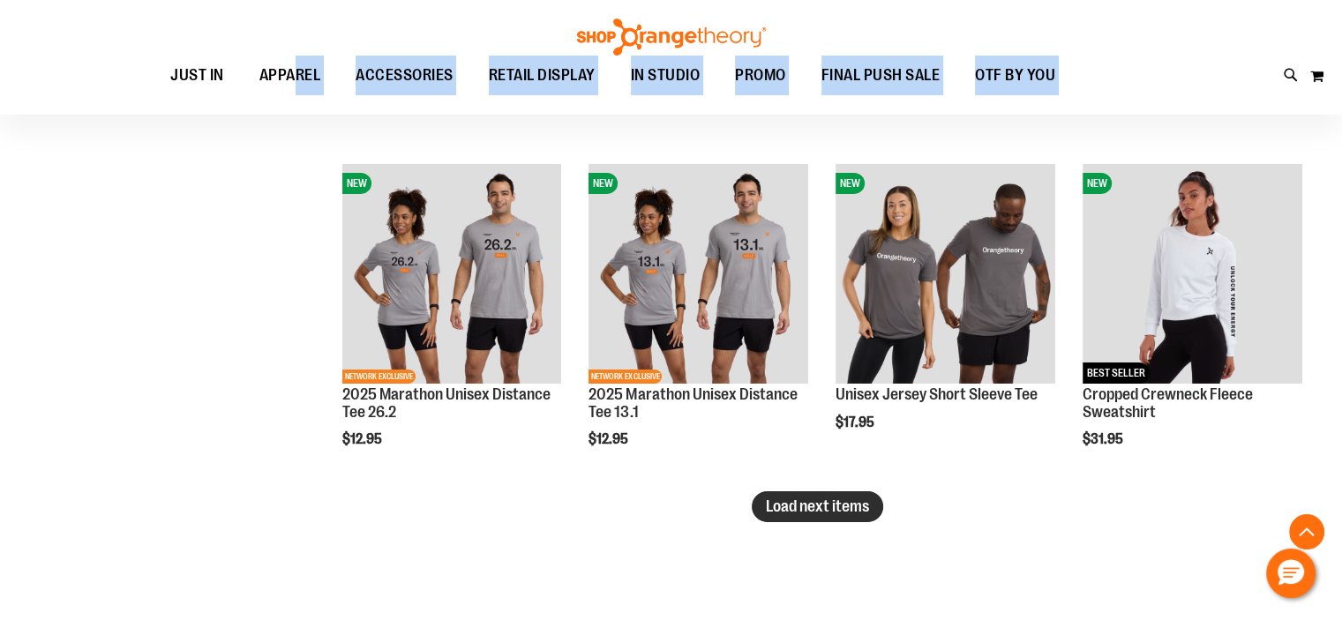
click at [857, 519] on button "Load next items" at bounding box center [818, 507] width 132 height 31
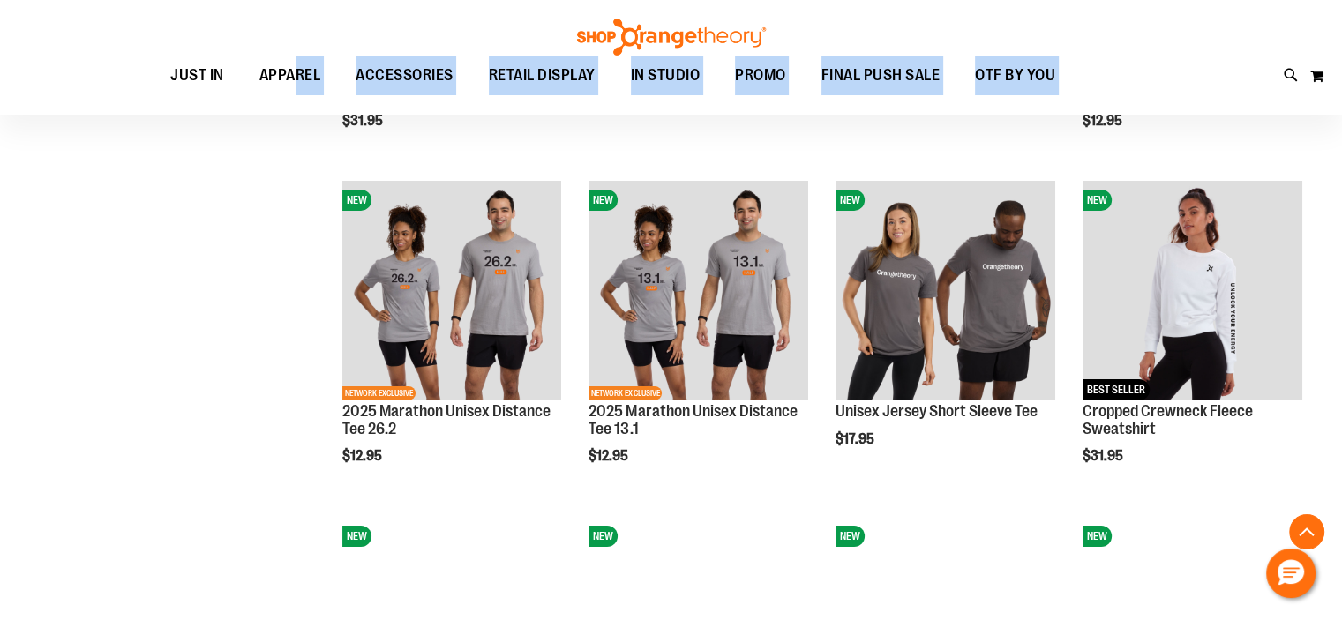
scroll to position [5722, 0]
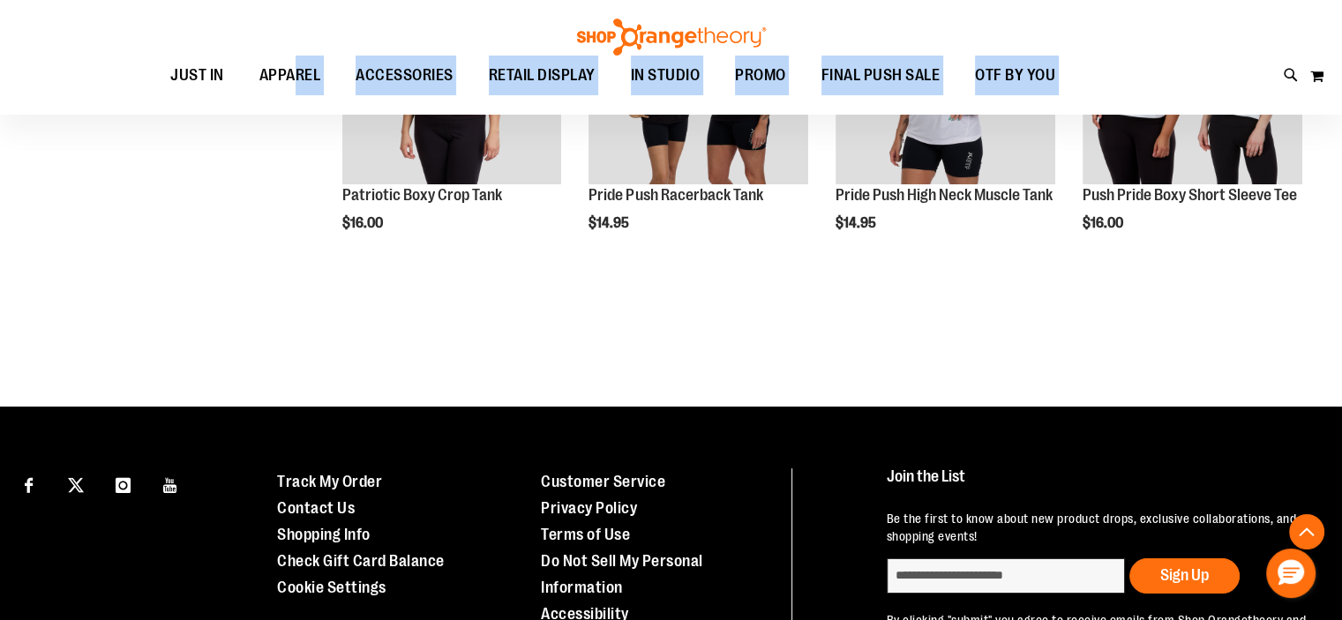
scroll to position [6923, 0]
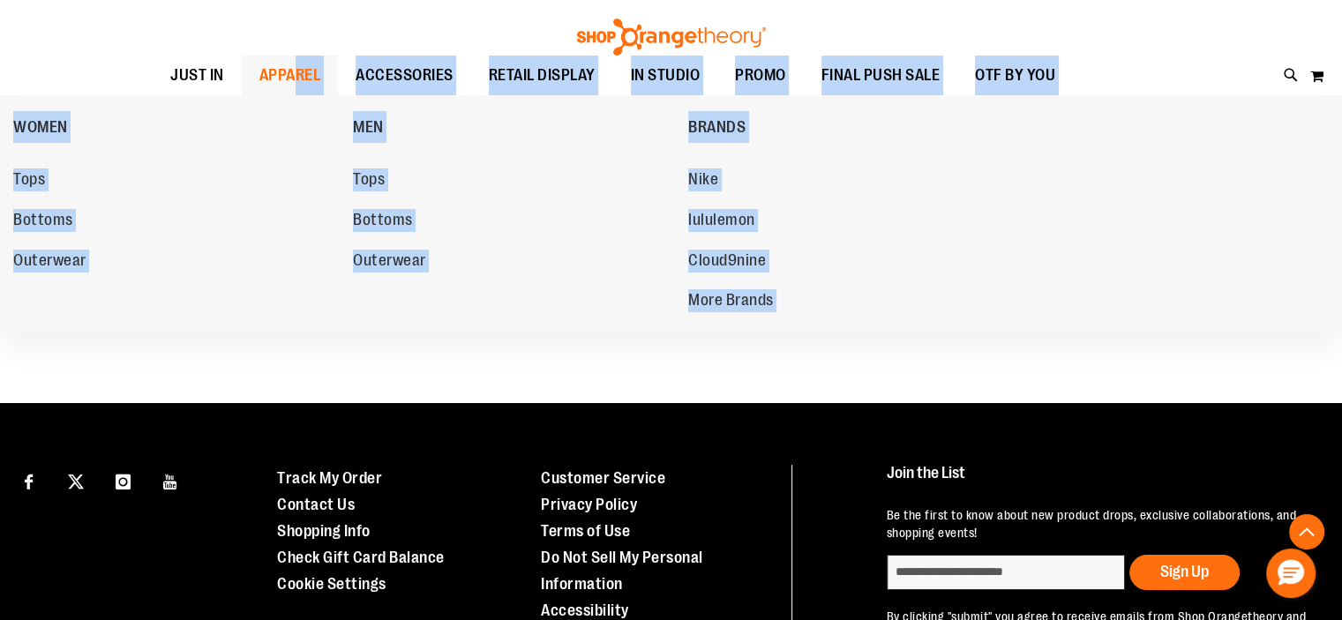
click at [302, 69] on span "APPAREL" at bounding box center [290, 76] width 62 height 40
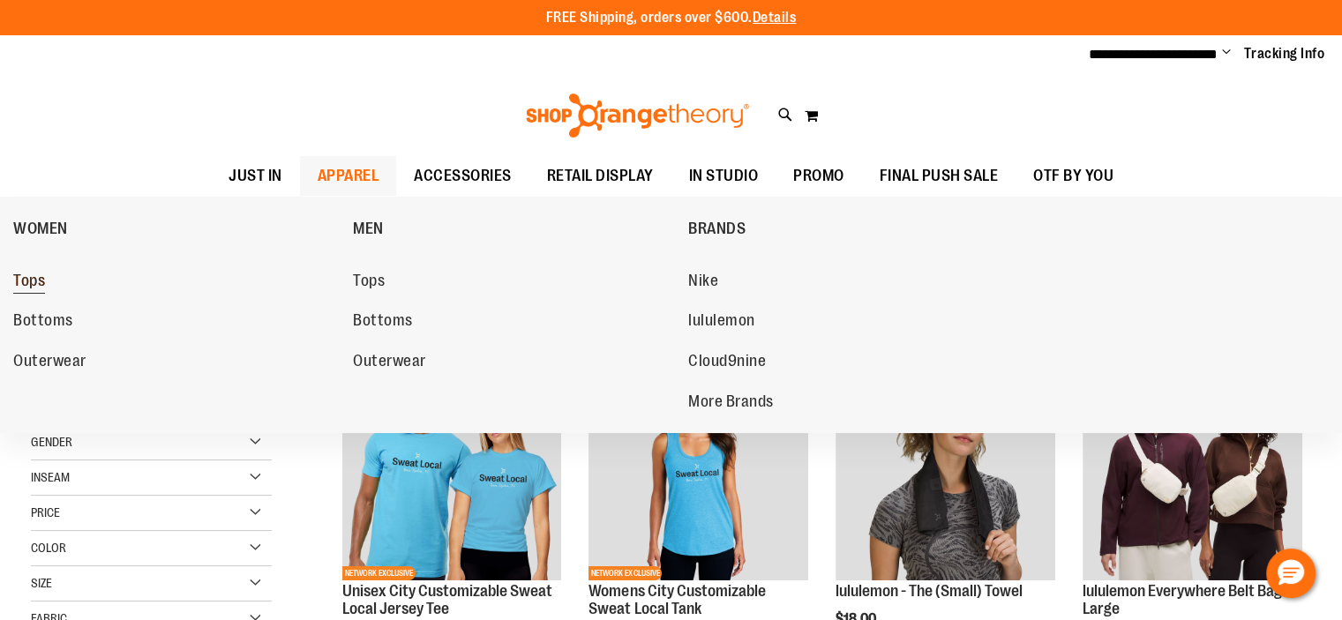
type input "**********"
click at [20, 289] on span "Tops" at bounding box center [29, 283] width 32 height 22
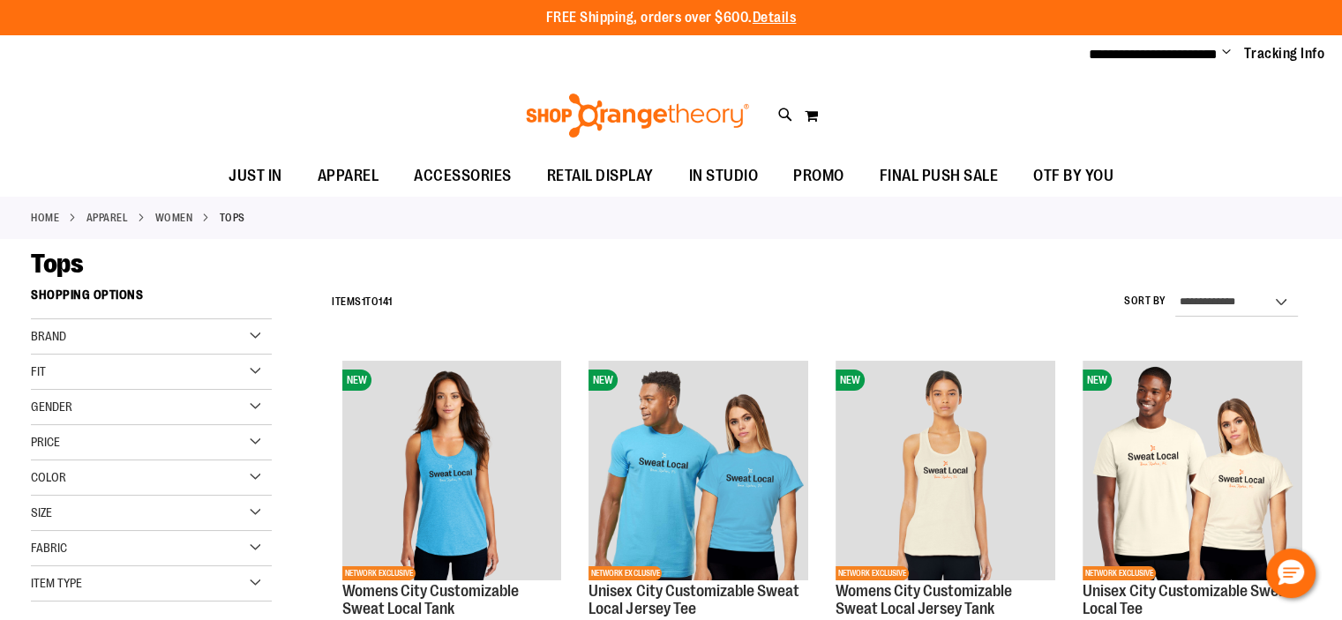
type input "**********"
click at [56, 377] on div "Fit" at bounding box center [151, 372] width 241 height 35
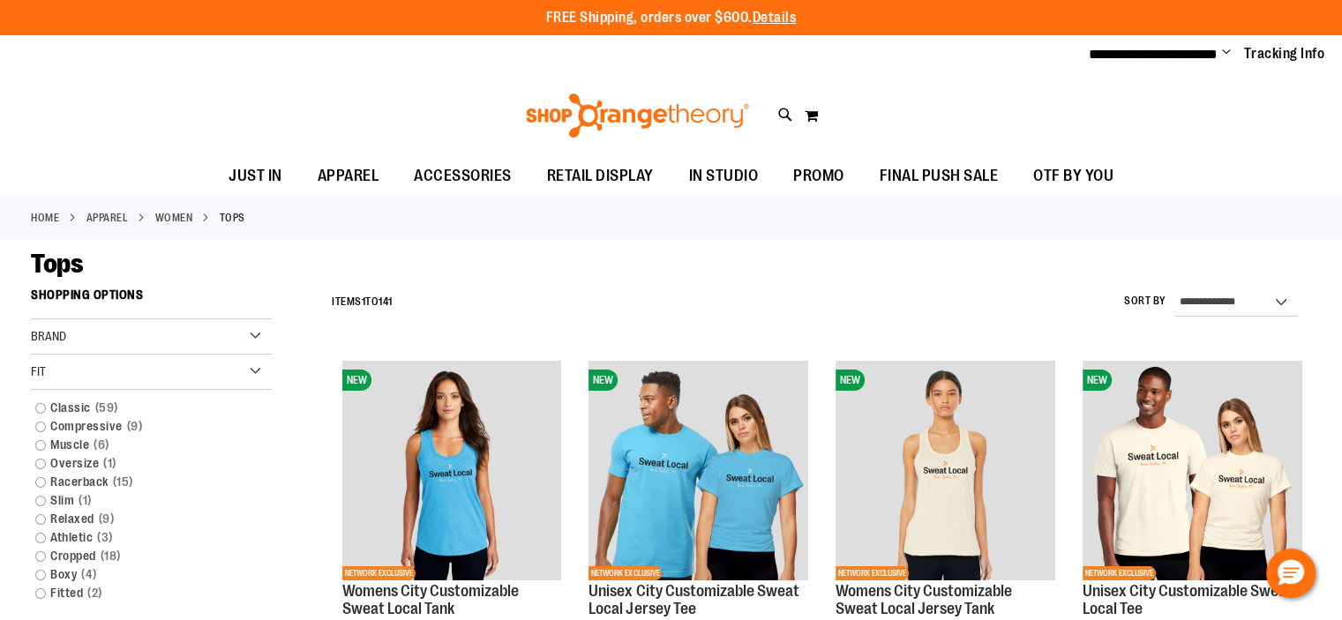
click at [240, 248] on div "Tops" at bounding box center [671, 264] width 1281 height 32
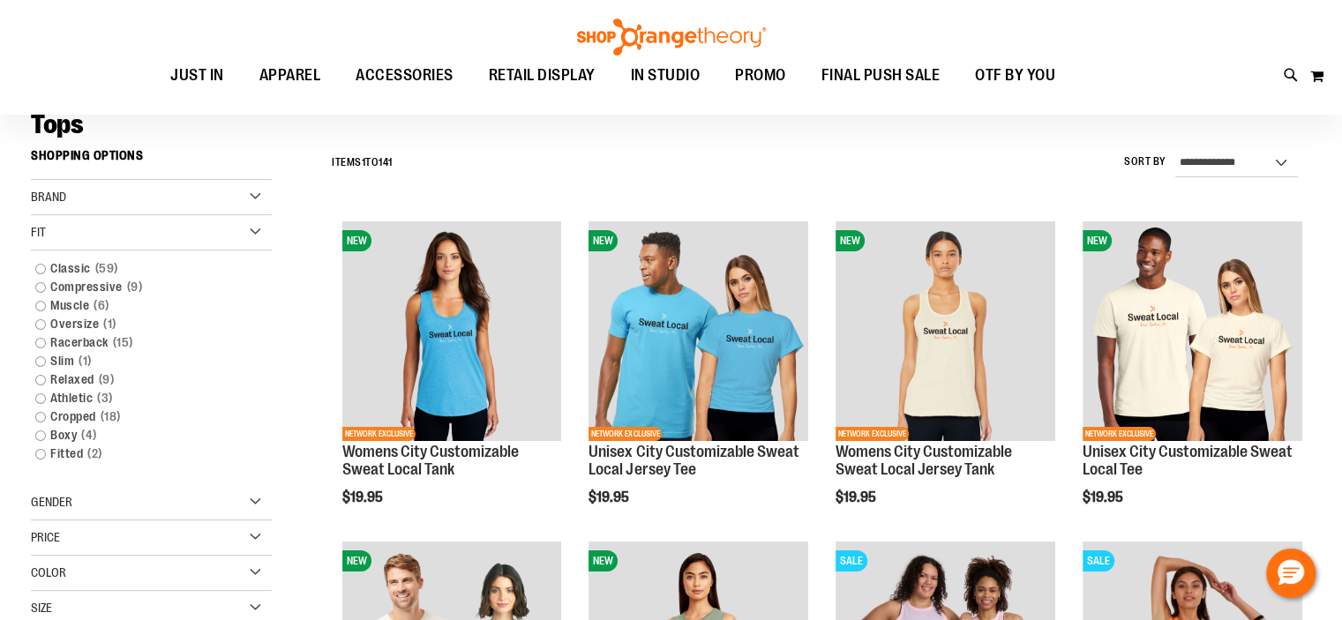
scroll to position [134, 0]
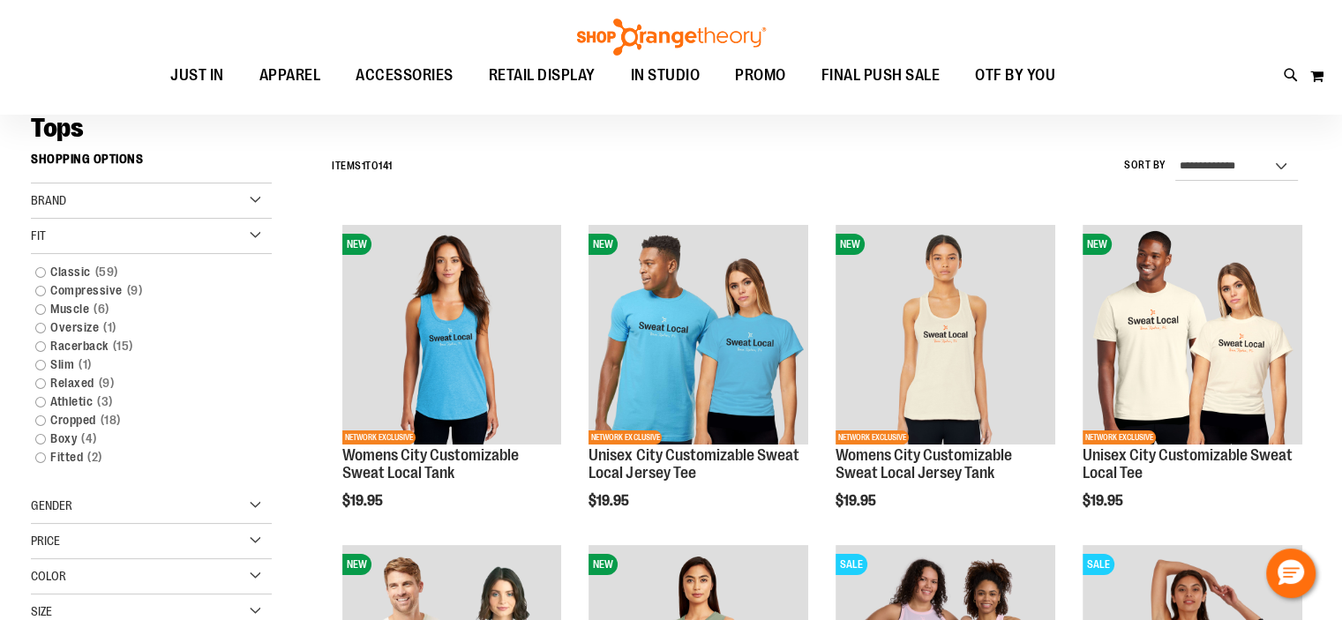
click at [129, 569] on div "Color" at bounding box center [151, 577] width 241 height 35
click at [107, 620] on div "White" at bounding box center [110, 621] width 26 height 26
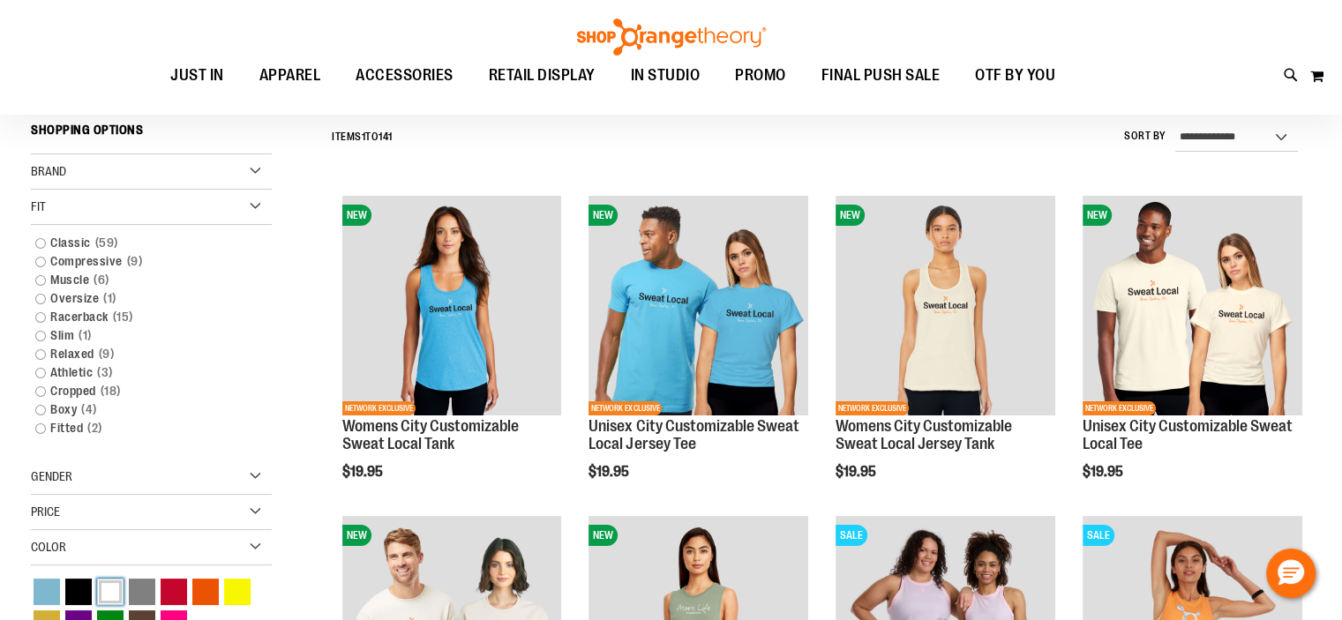
scroll to position [164, 0]
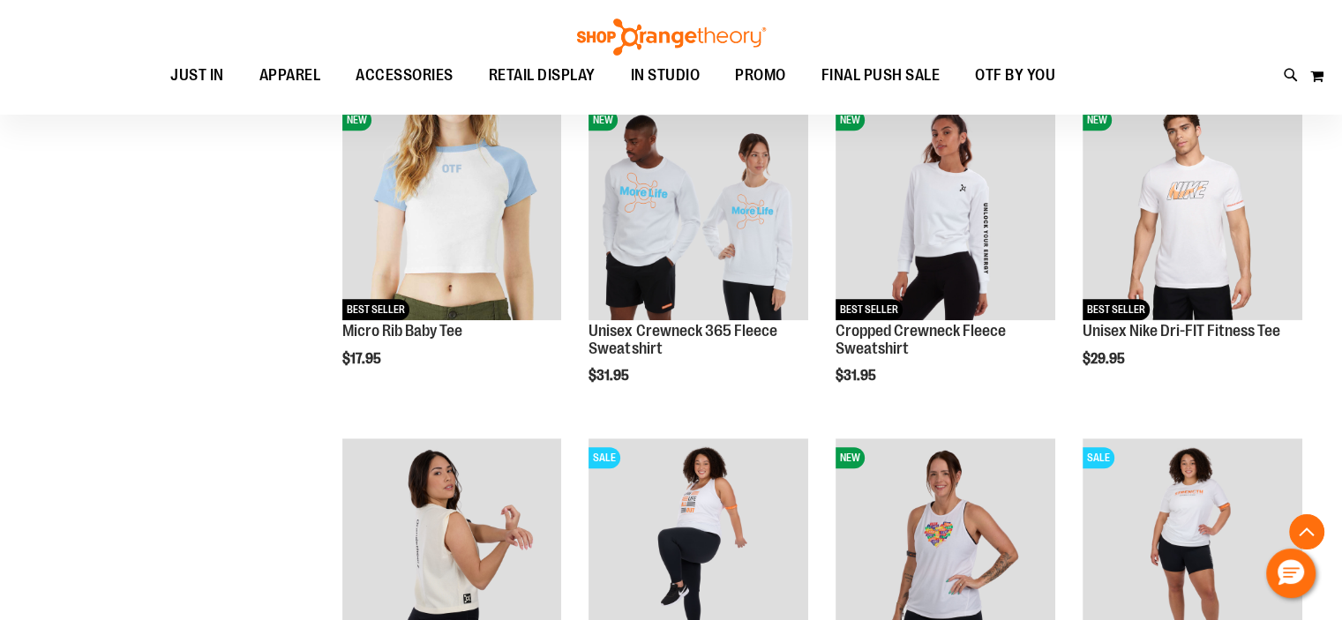
scroll to position [934, 0]
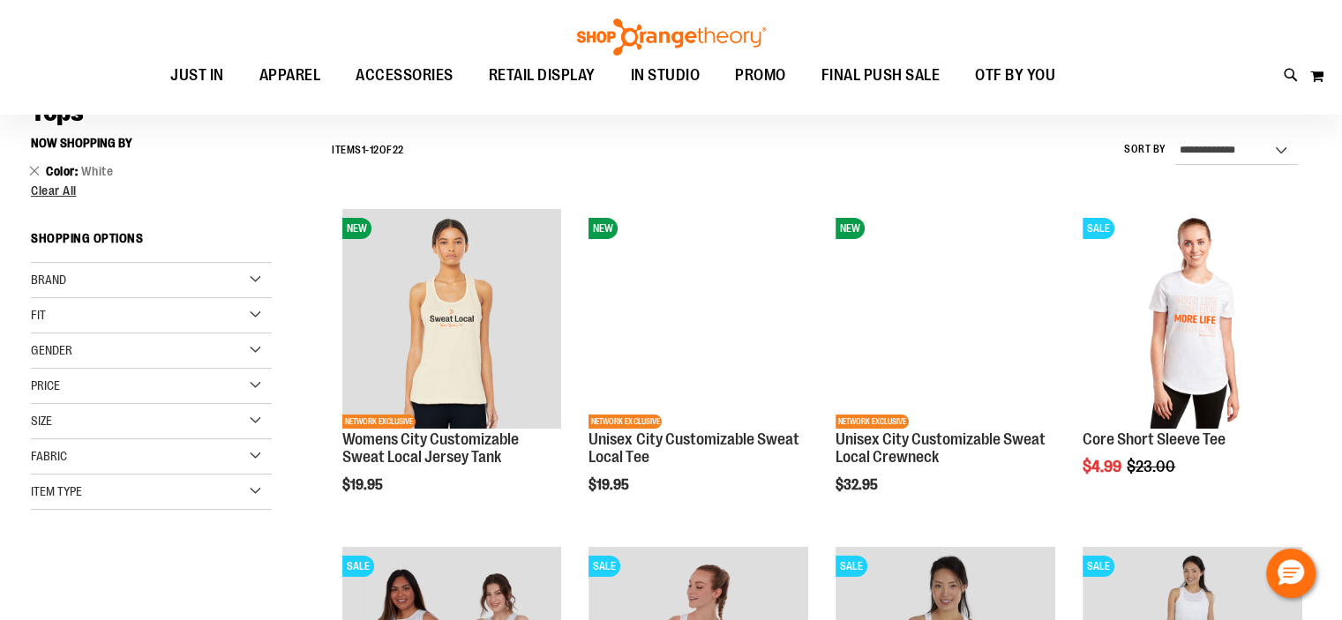
scroll to position [154, 0]
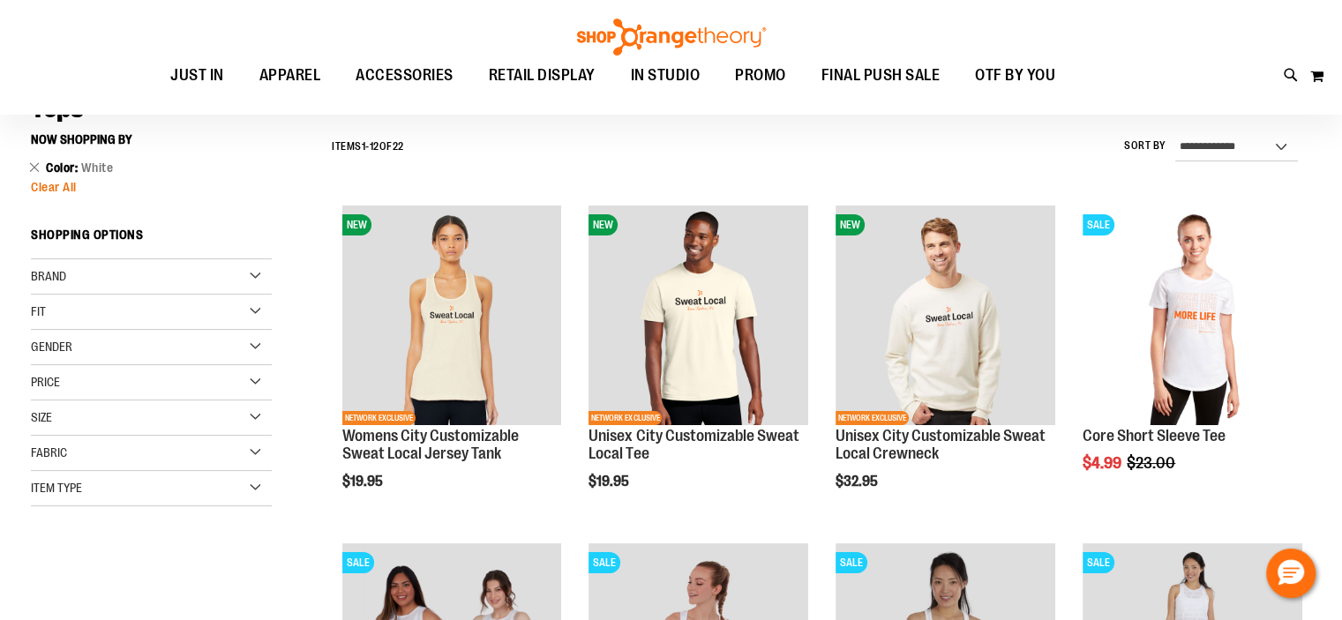
click at [39, 183] on span "Clear All" at bounding box center [54, 187] width 46 height 14
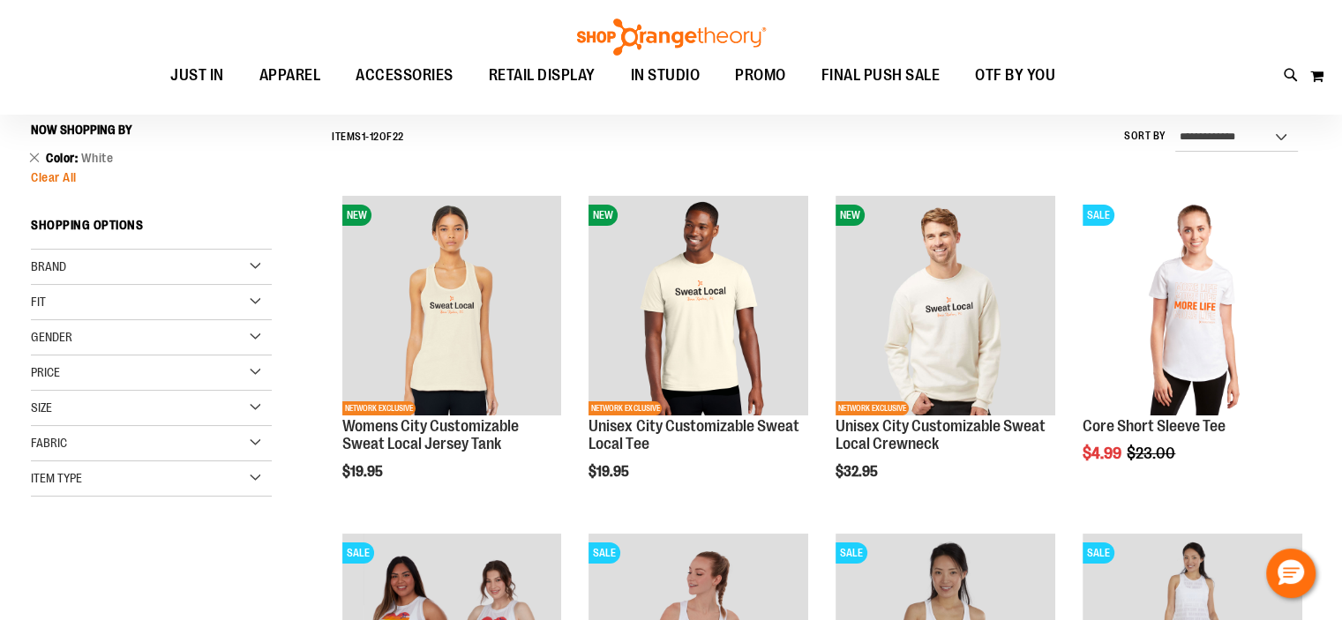
scroll to position [164, 0]
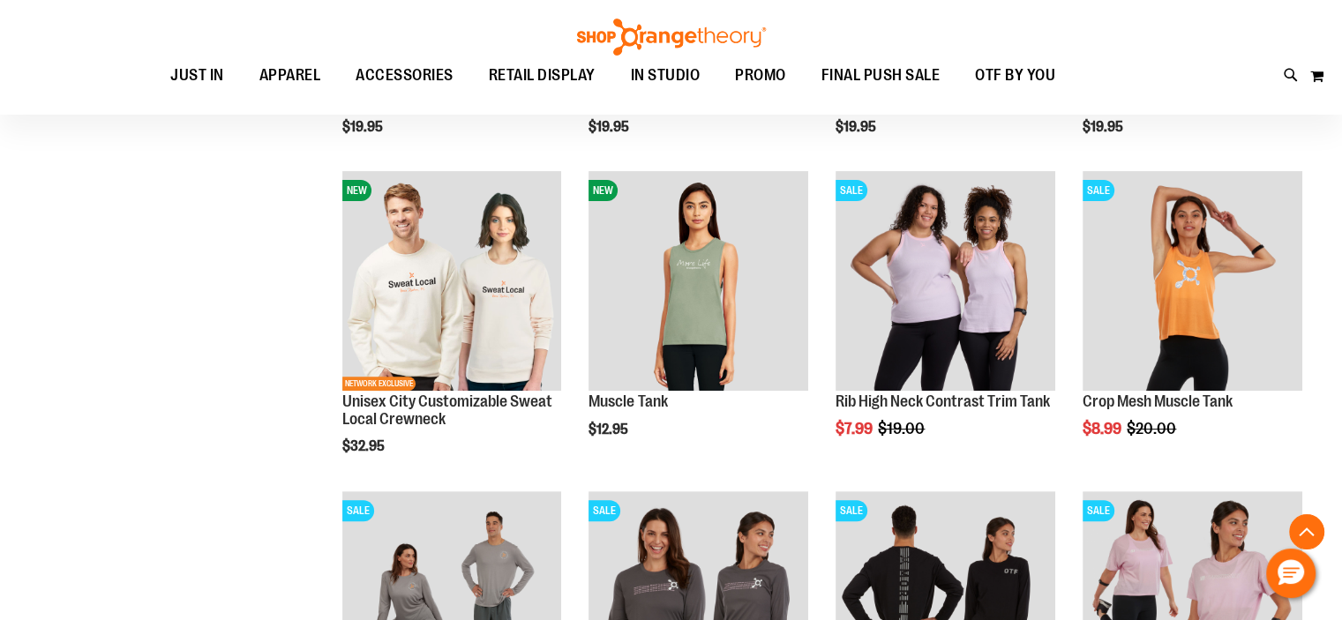
scroll to position [510, 0]
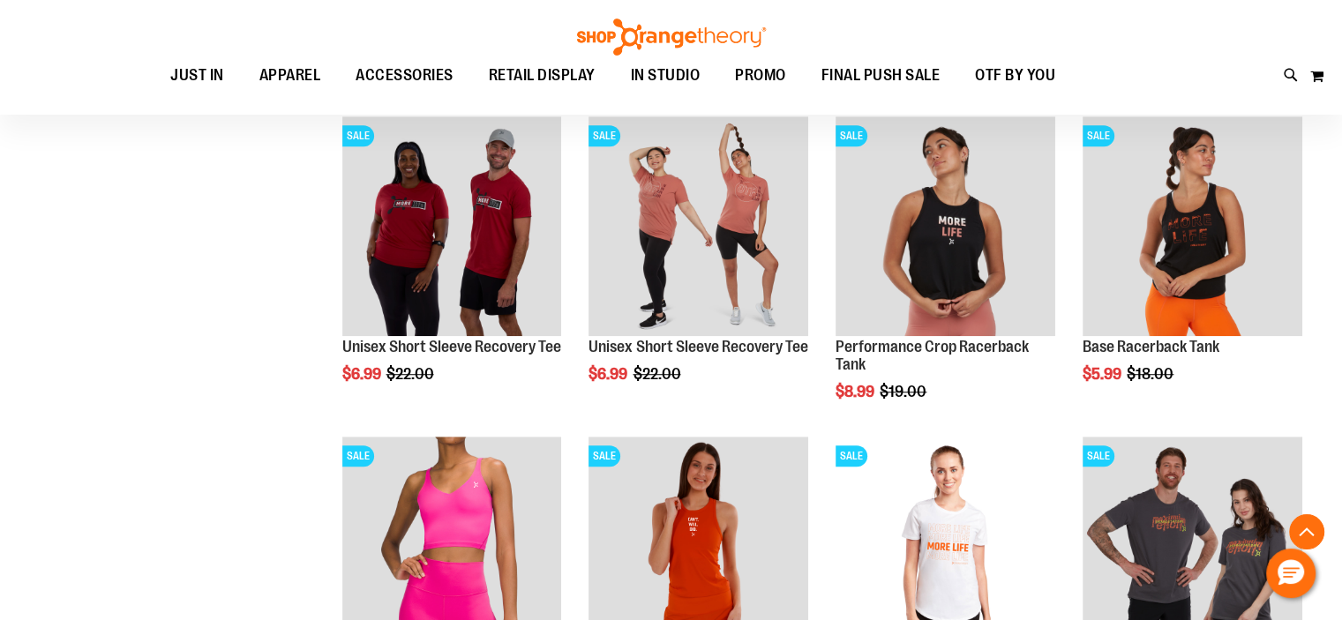
scroll to position [1202, 0]
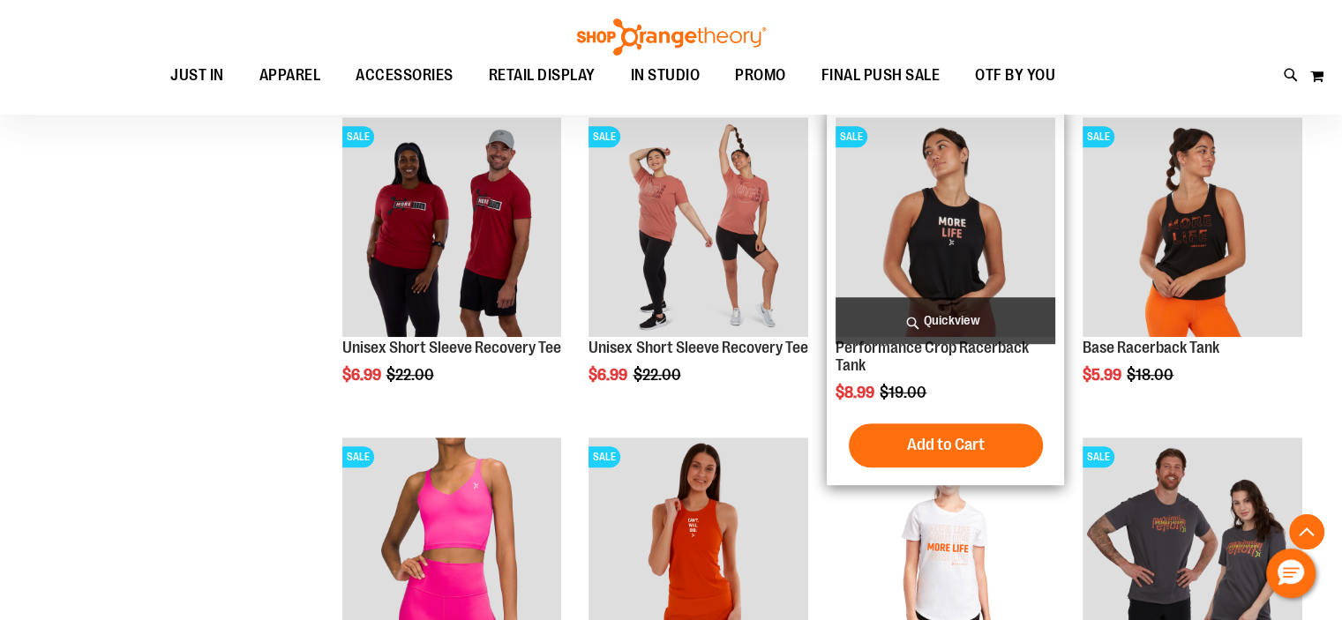
click at [957, 219] on img "product" at bounding box center [946, 227] width 220 height 220
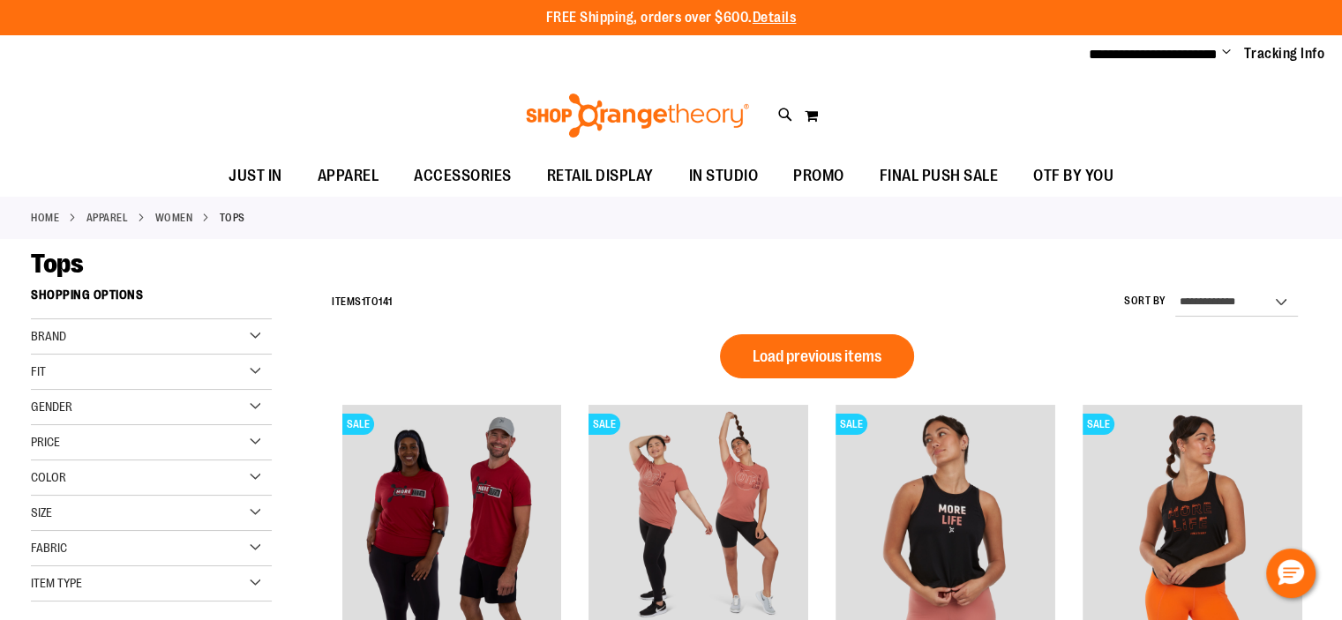
type input "**********"
click at [104, 515] on div "Size" at bounding box center [151, 513] width 241 height 35
click at [118, 515] on div "Size" at bounding box center [151, 513] width 241 height 35
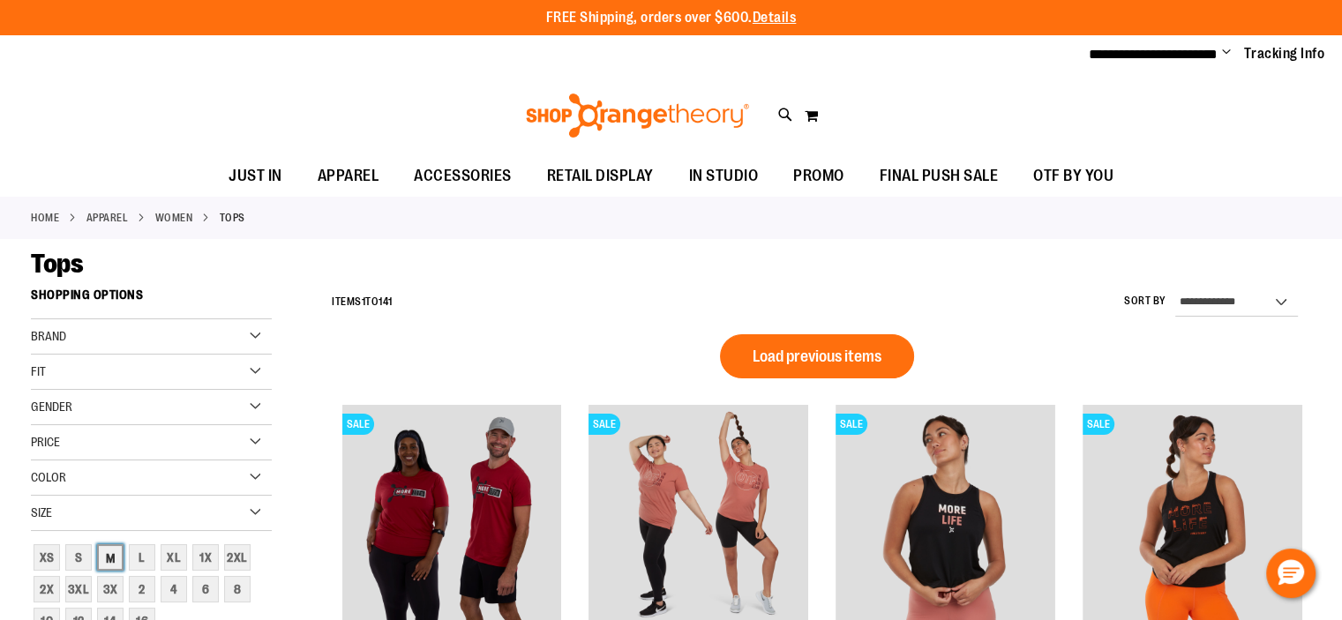
click at [120, 560] on div "M" at bounding box center [110, 558] width 26 height 26
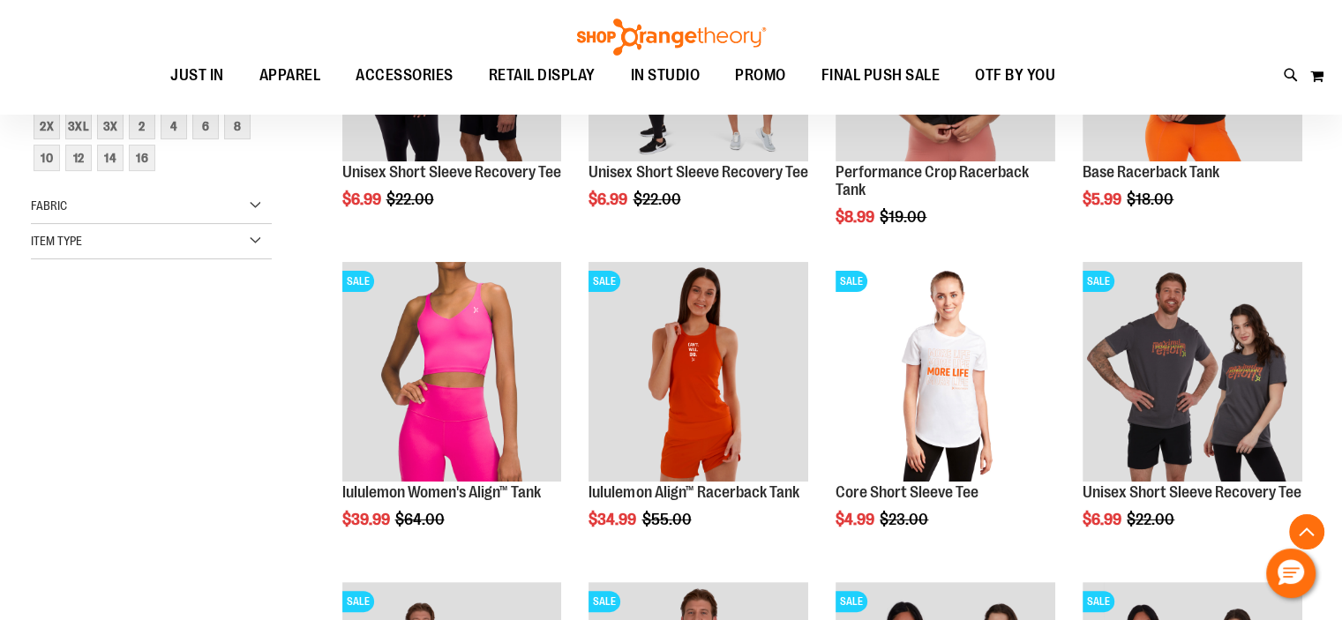
scroll to position [278, 0]
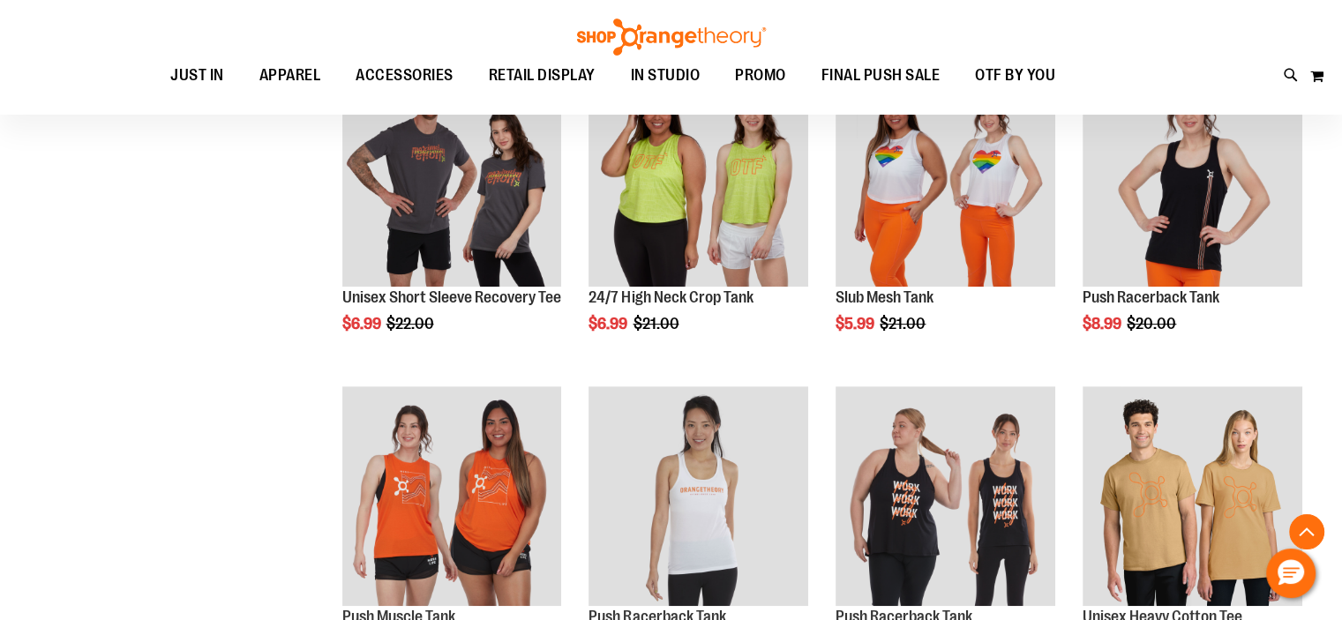
scroll to position [707, 0]
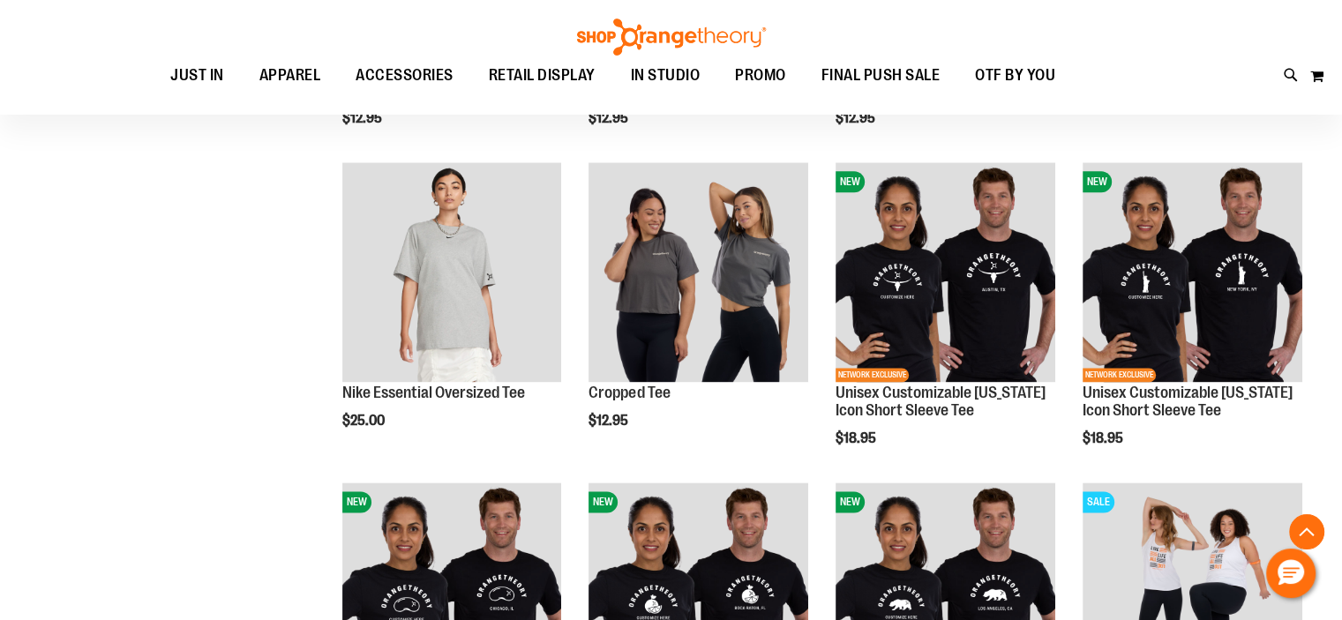
scroll to position [2192, 0]
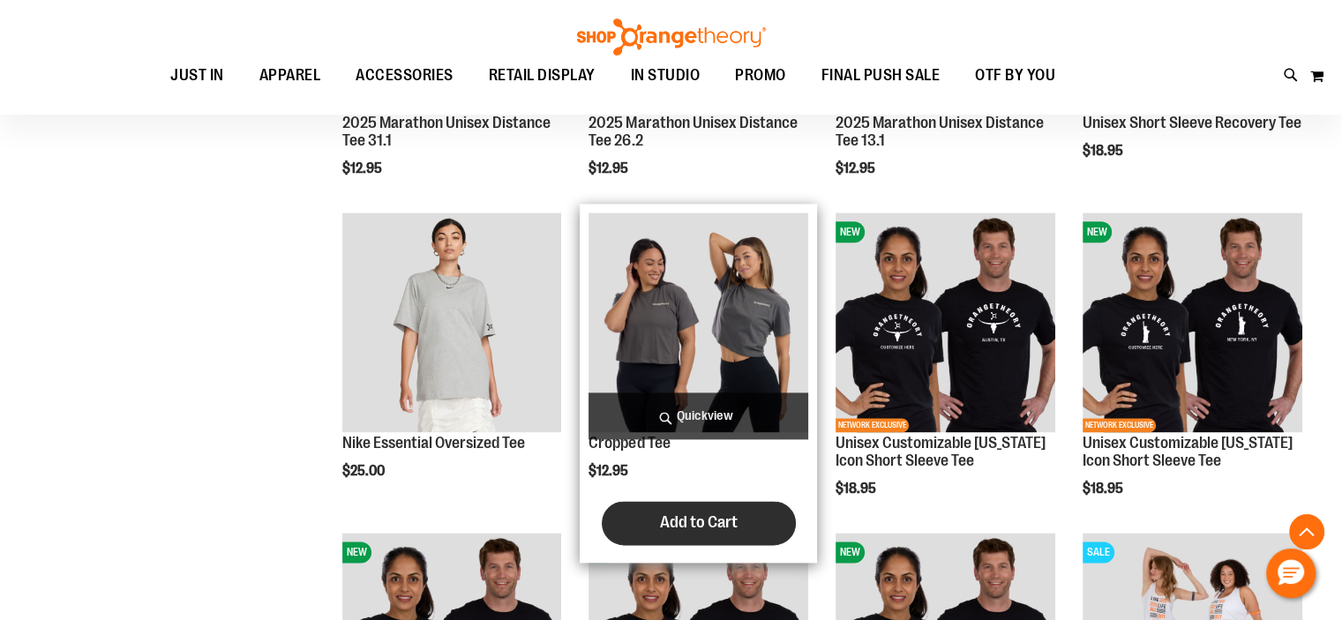
click at [651, 523] on button "Add to Cart" at bounding box center [699, 523] width 194 height 44
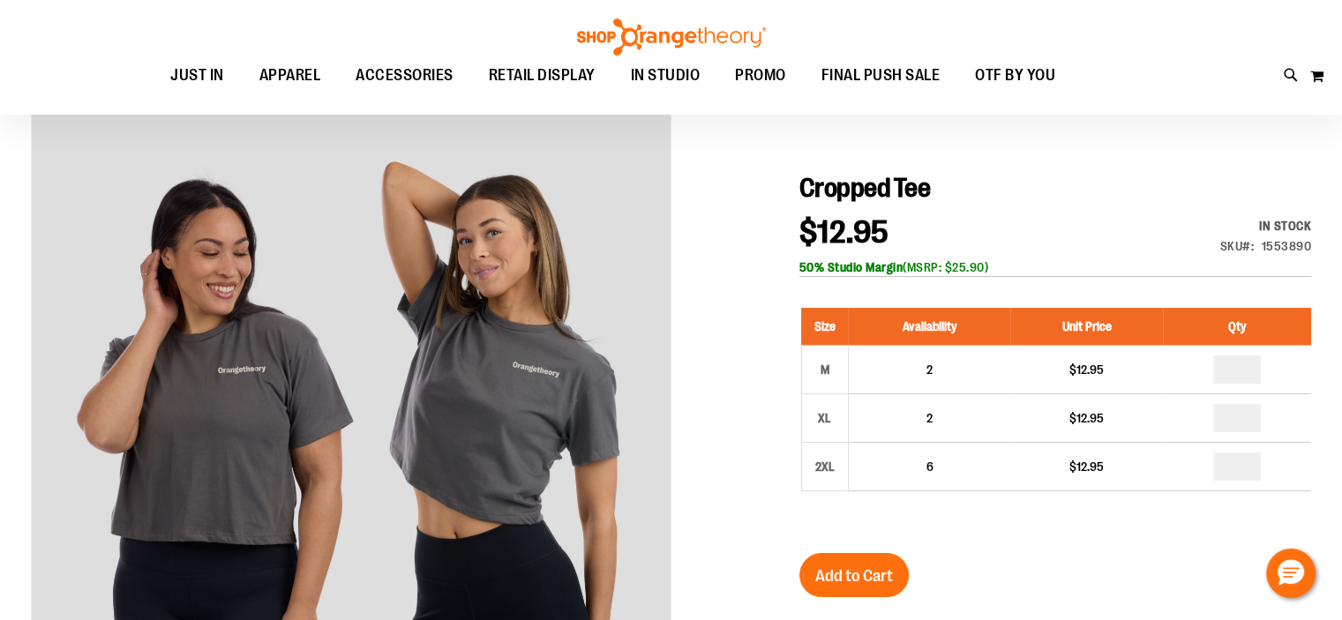
scroll to position [214, 0]
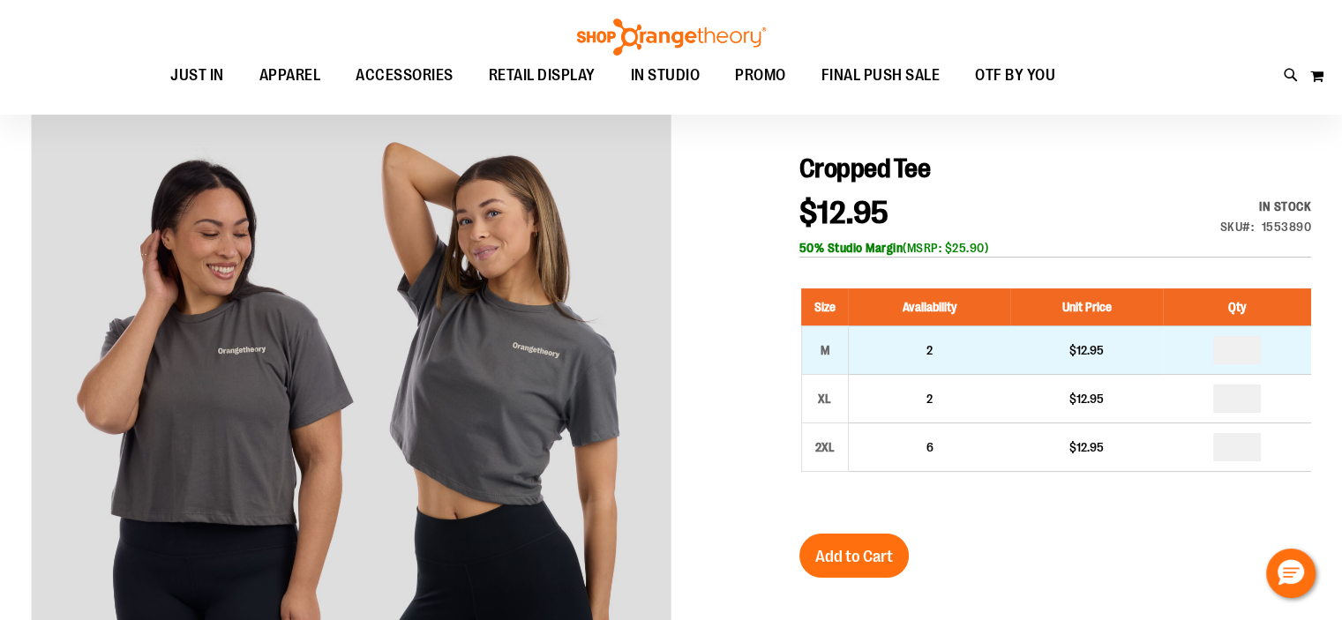
type input "**********"
click at [1244, 357] on input "number" at bounding box center [1238, 350] width 48 height 28
type input "*"
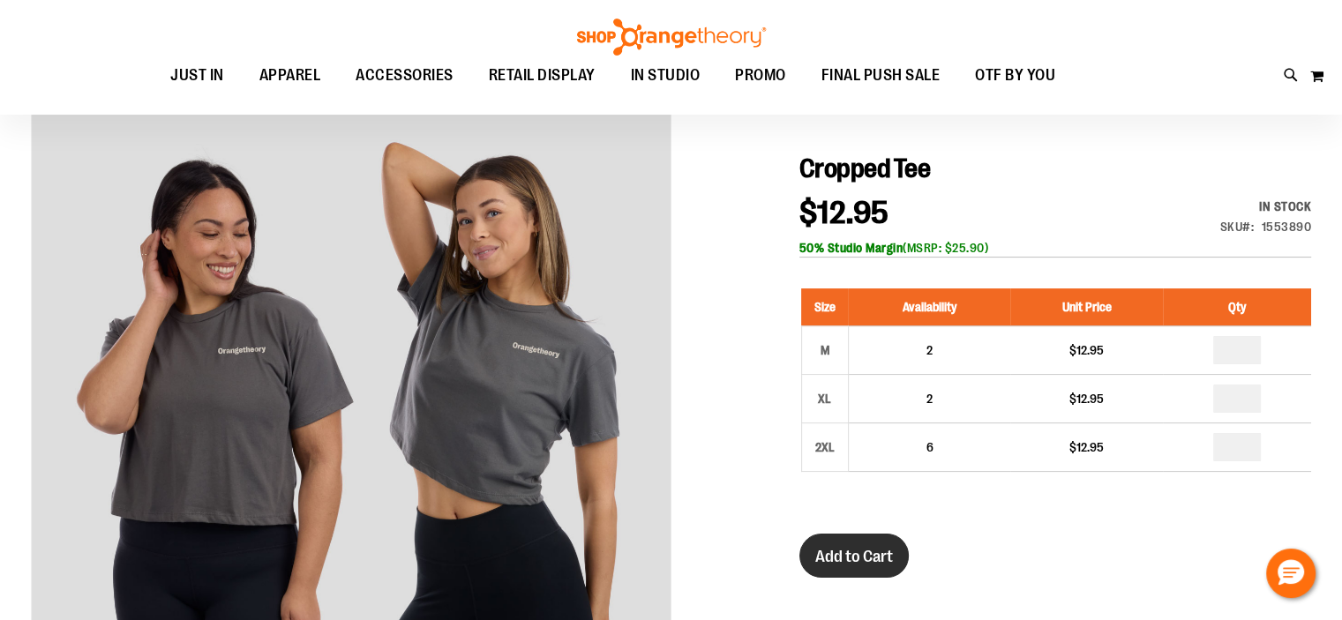
click at [861, 557] on span "Add to Cart" at bounding box center [855, 556] width 78 height 19
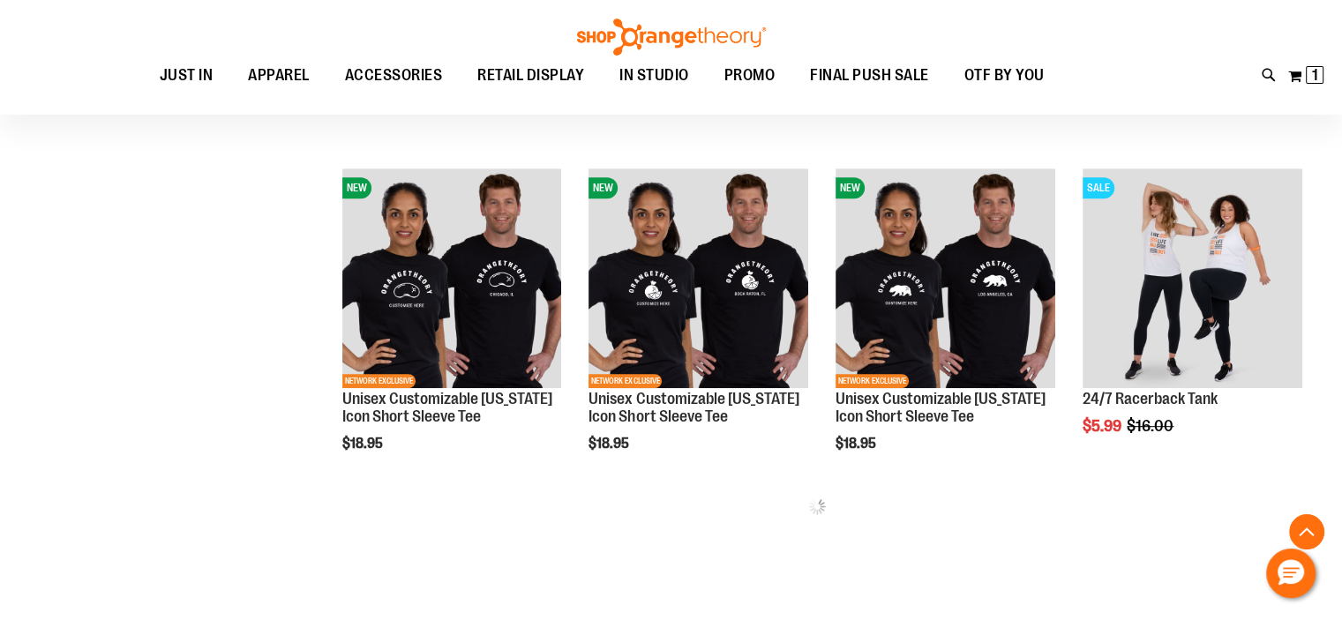
scroll to position [1267, 0]
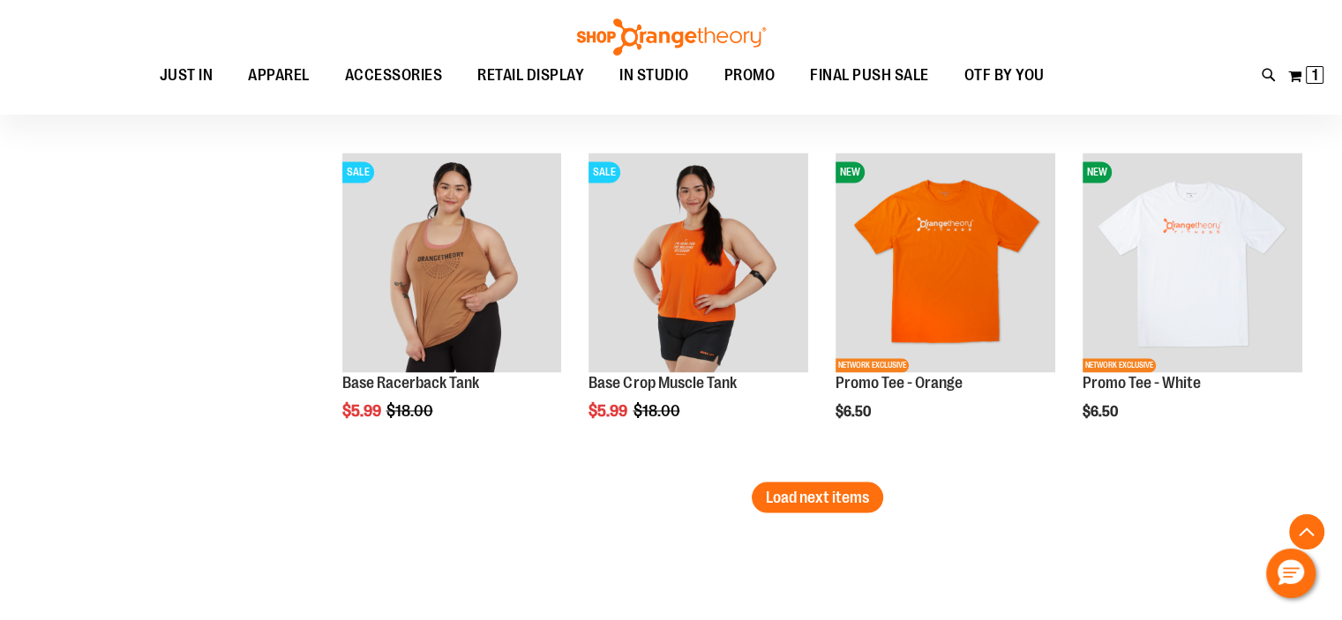
scroll to position [2960, 0]
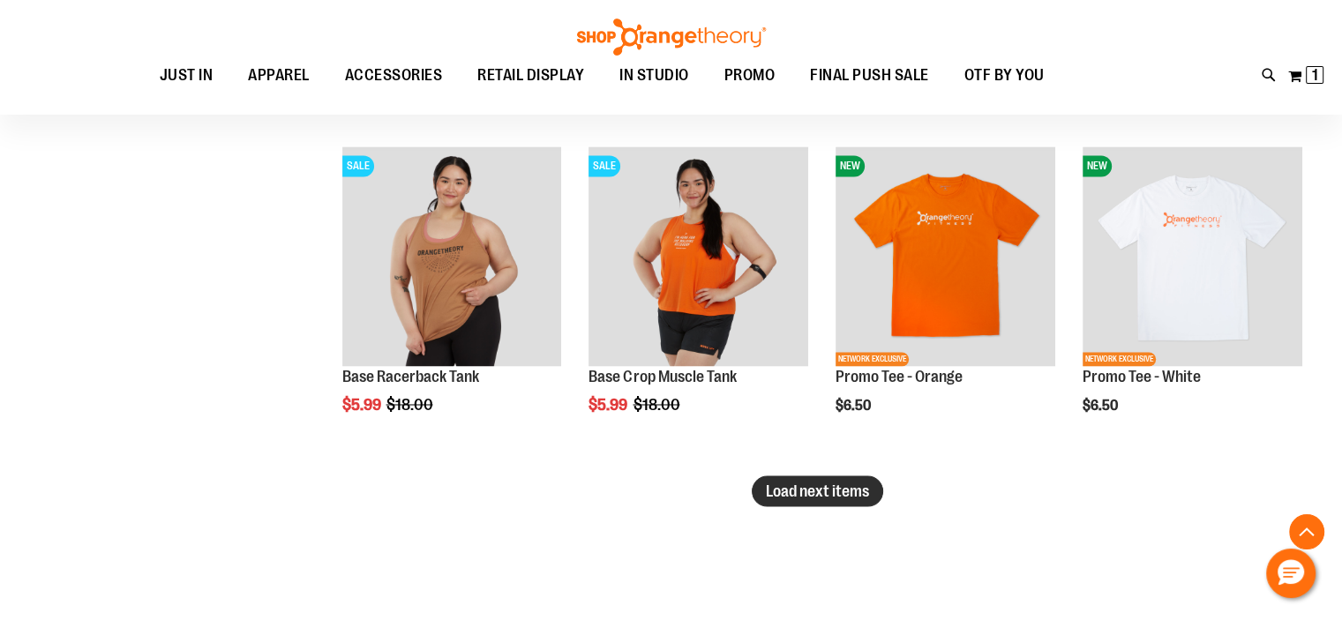
type input "**********"
click at [827, 477] on button "Load next items" at bounding box center [818, 491] width 132 height 31
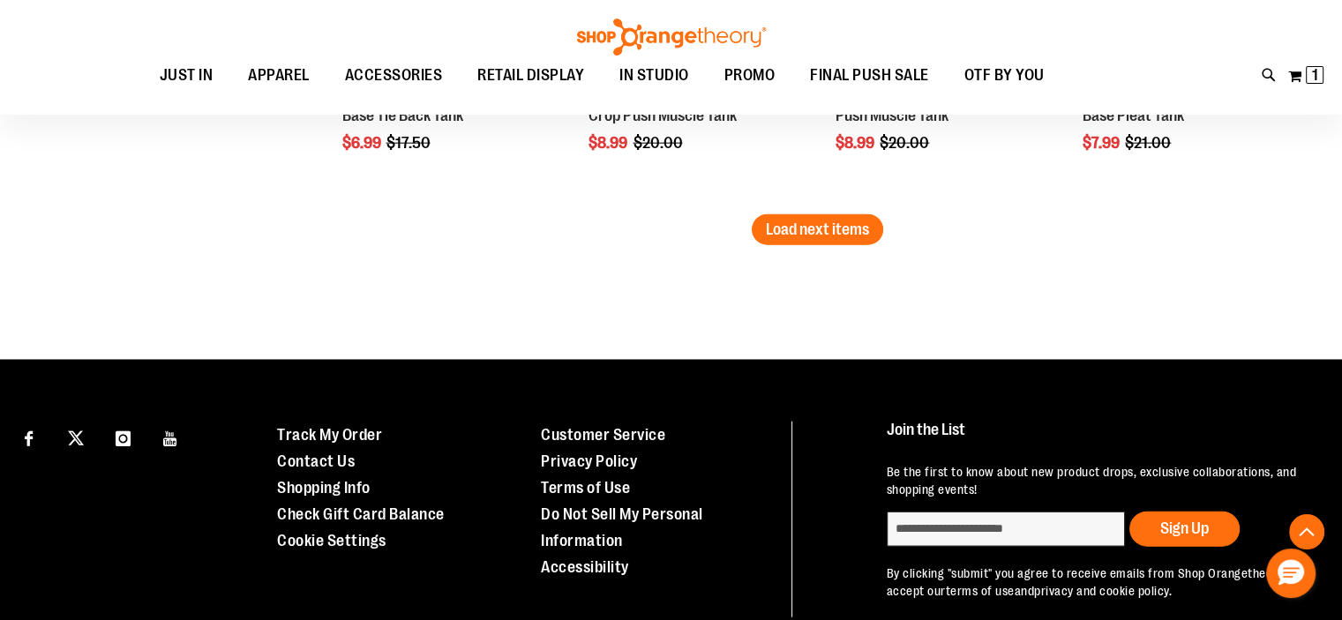
scroll to position [4237, 0]
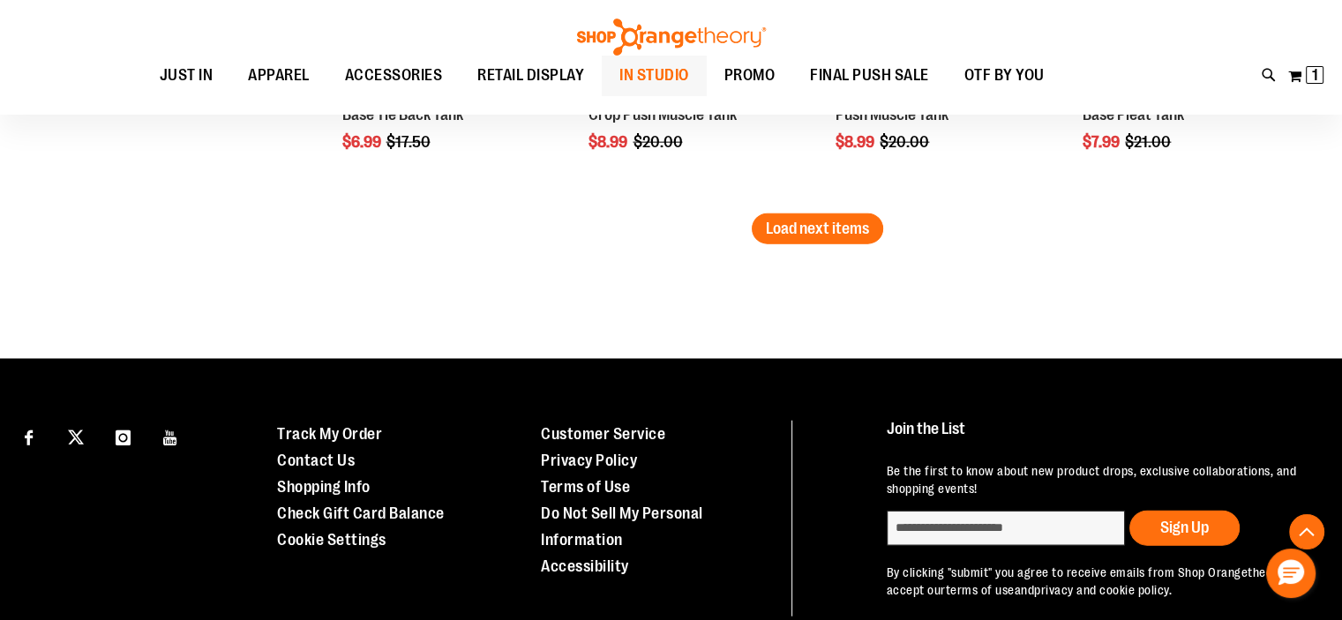
click at [648, 81] on span "IN STUDIO" at bounding box center [655, 76] width 70 height 40
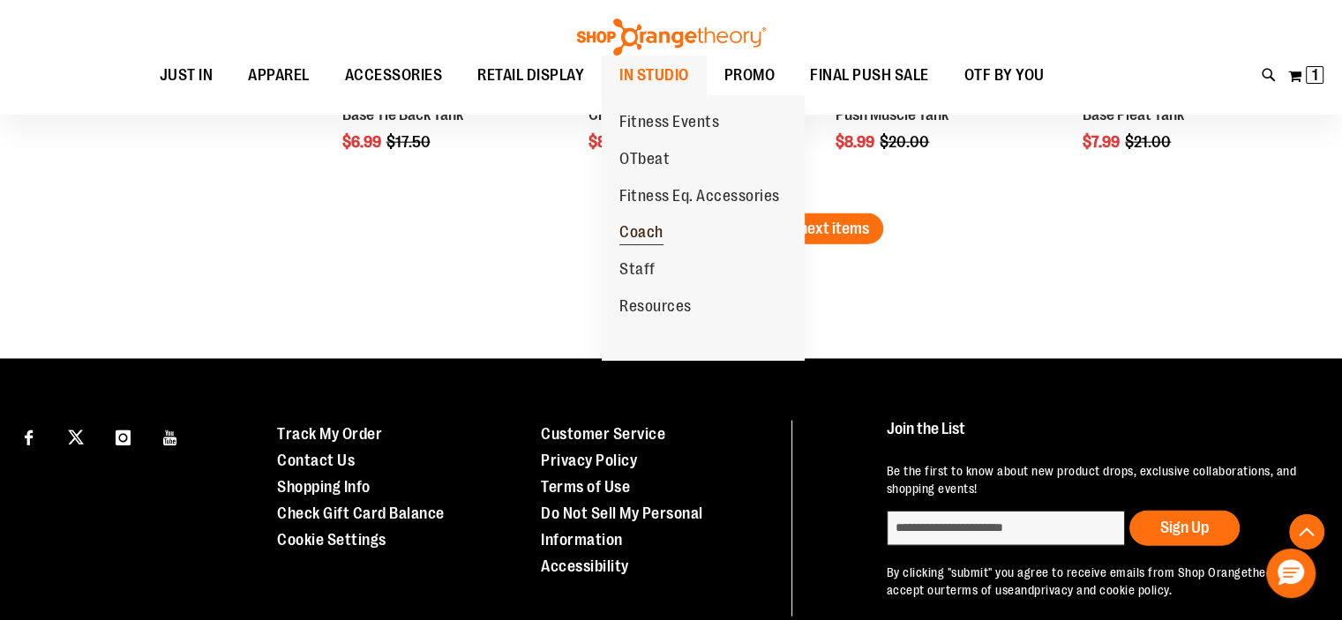
click at [632, 241] on span "Coach" at bounding box center [642, 234] width 44 height 22
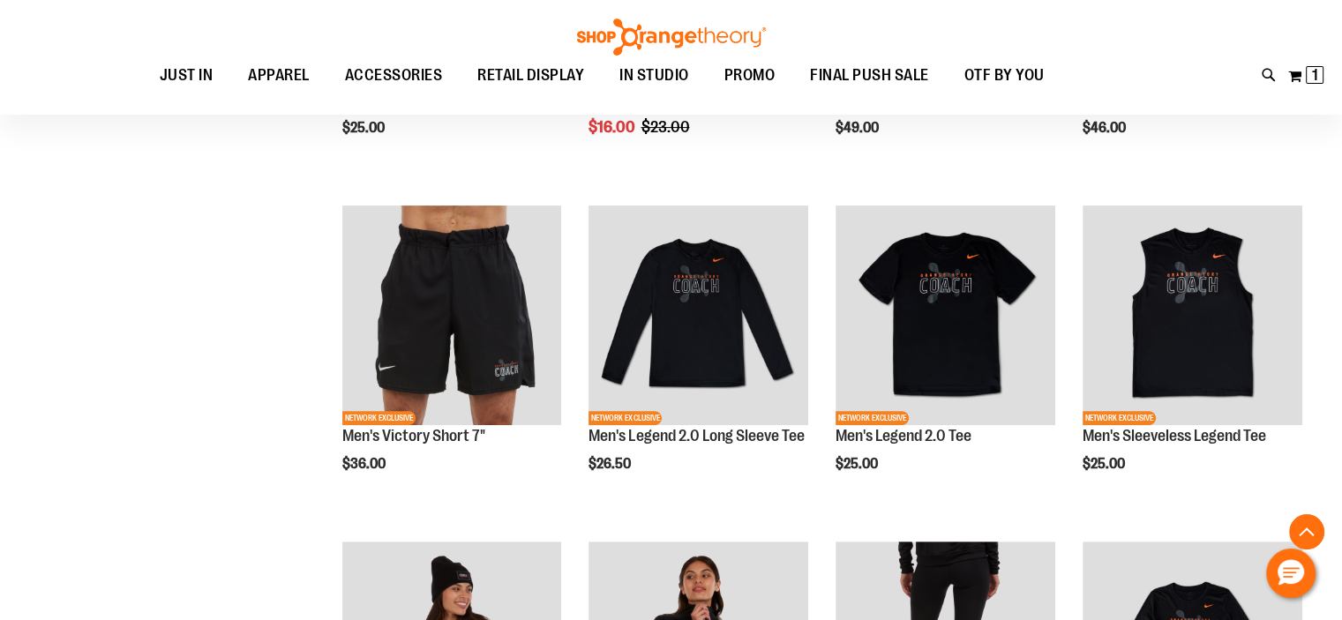
scroll to position [495, 0]
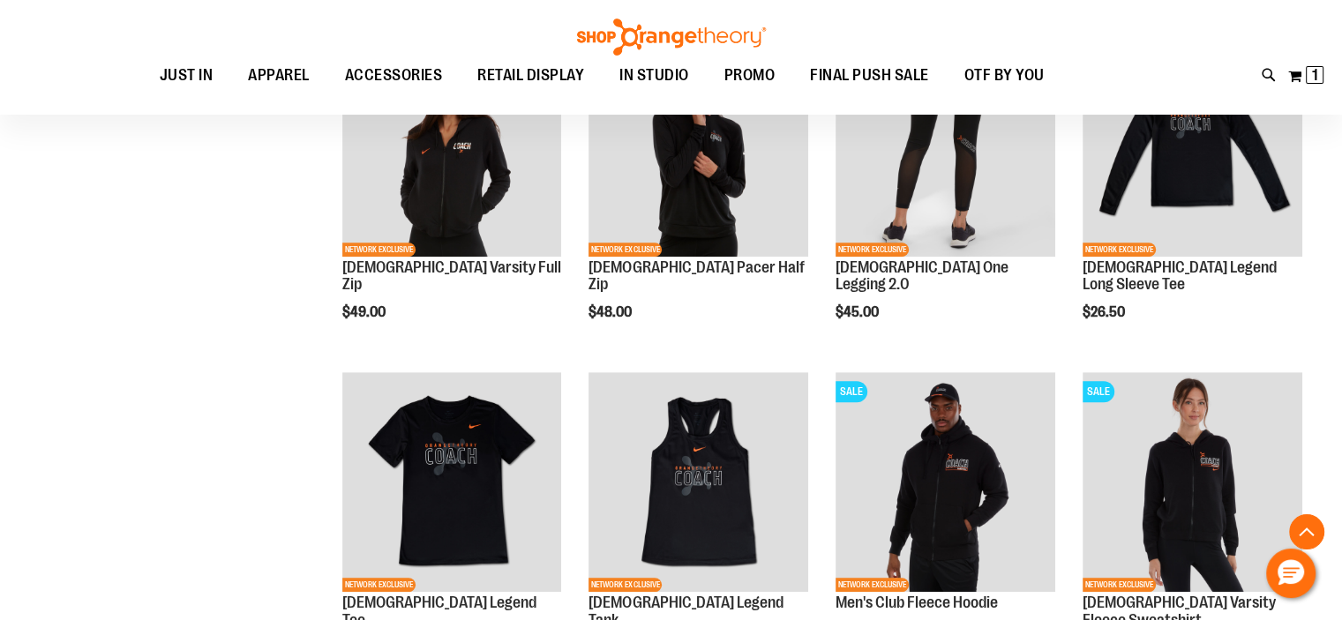
scroll to position [994, 0]
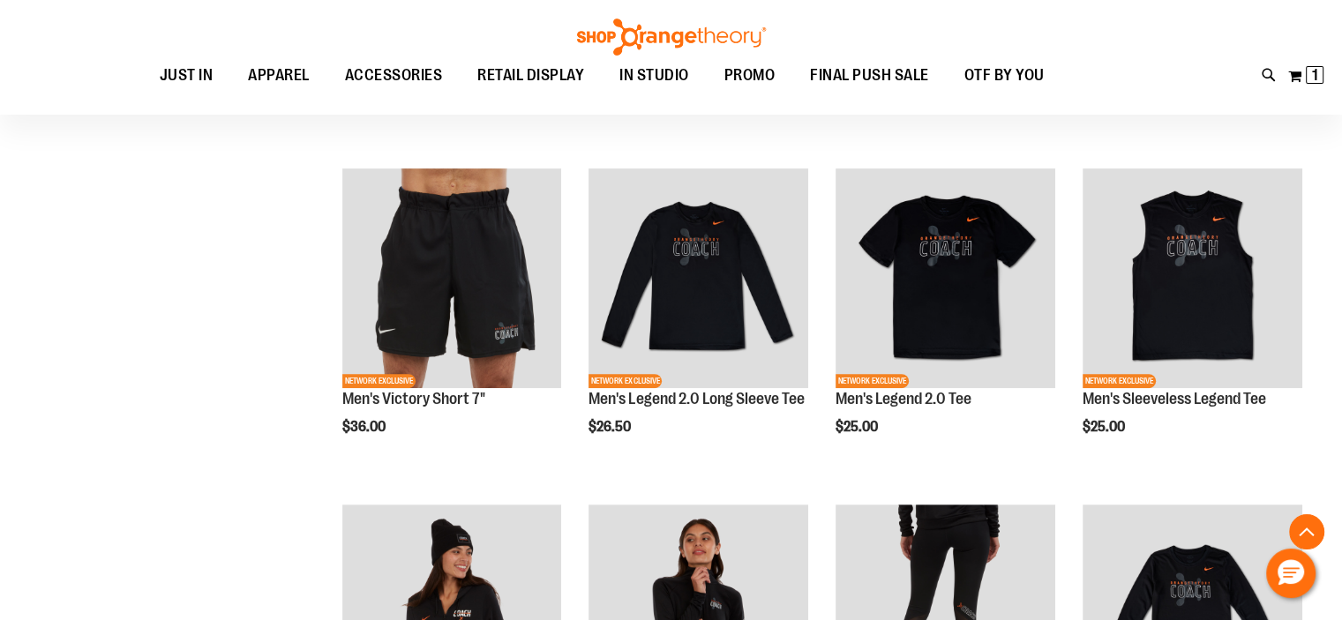
scroll to position [526, 0]
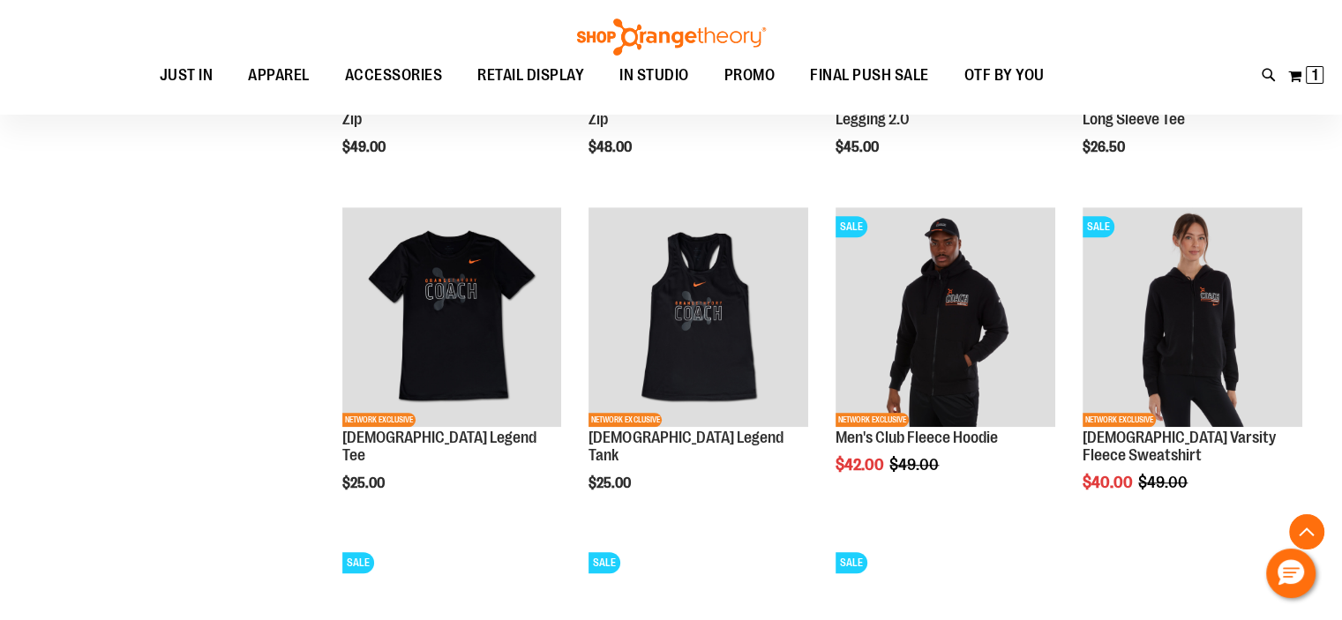
scroll to position [1165, 0]
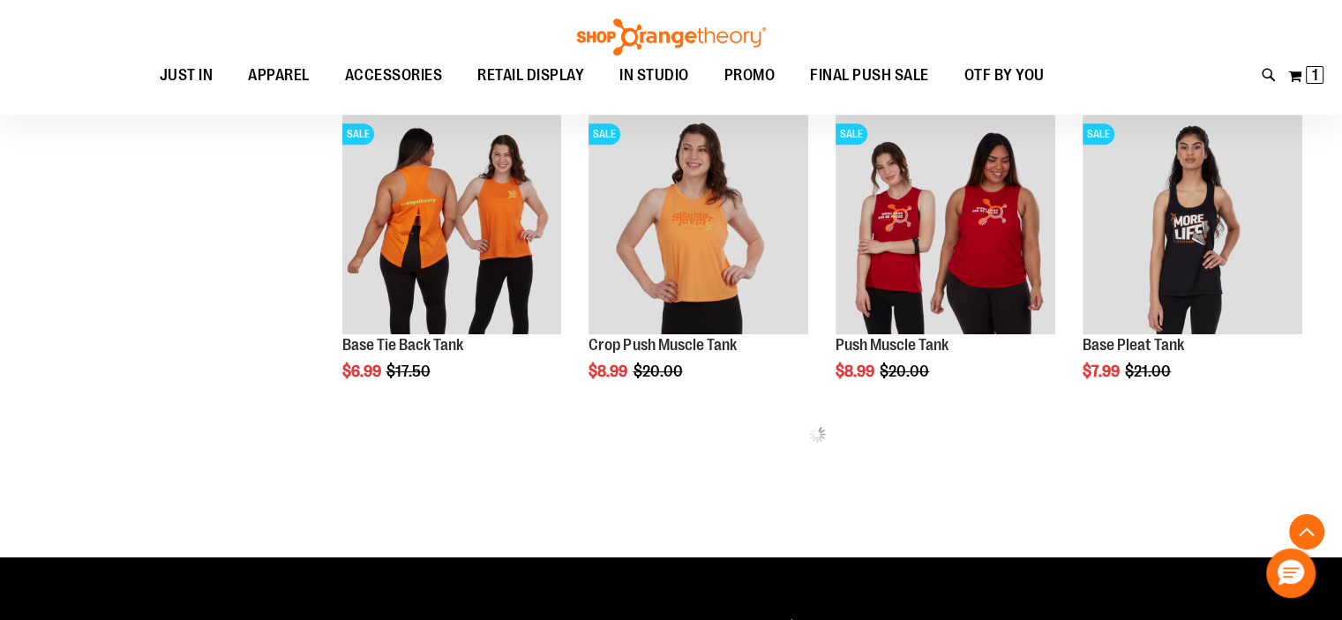
scroll to position [925, 0]
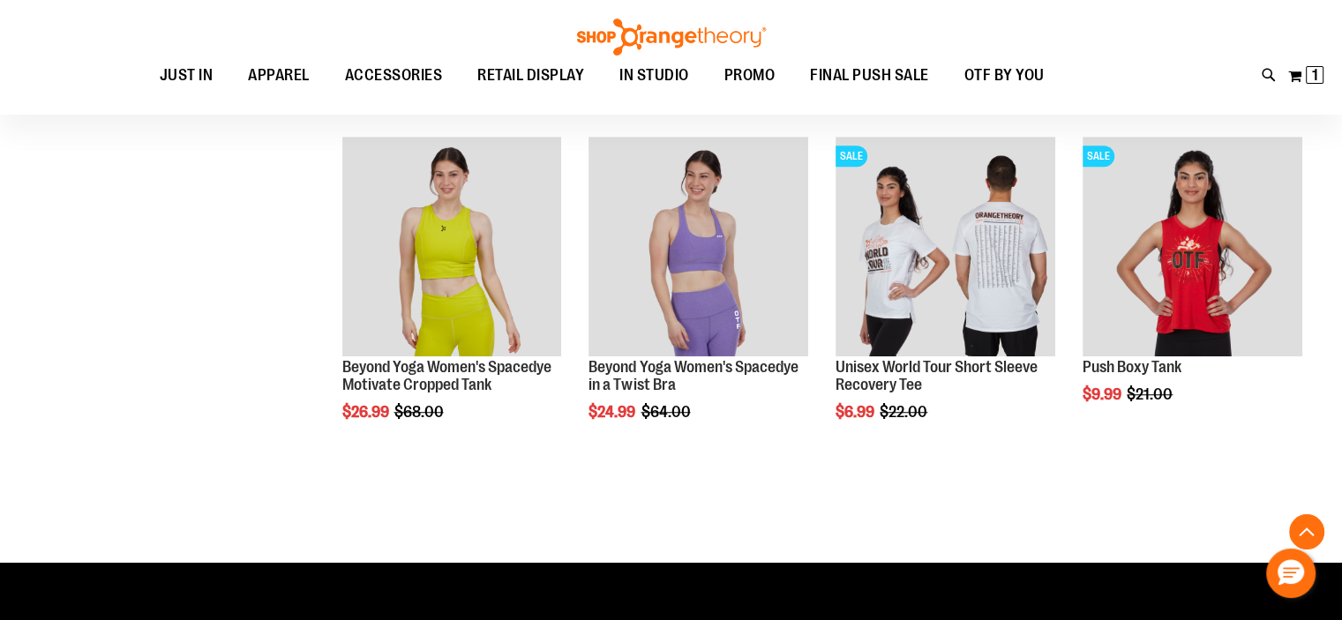
scroll to position [1207, 0]
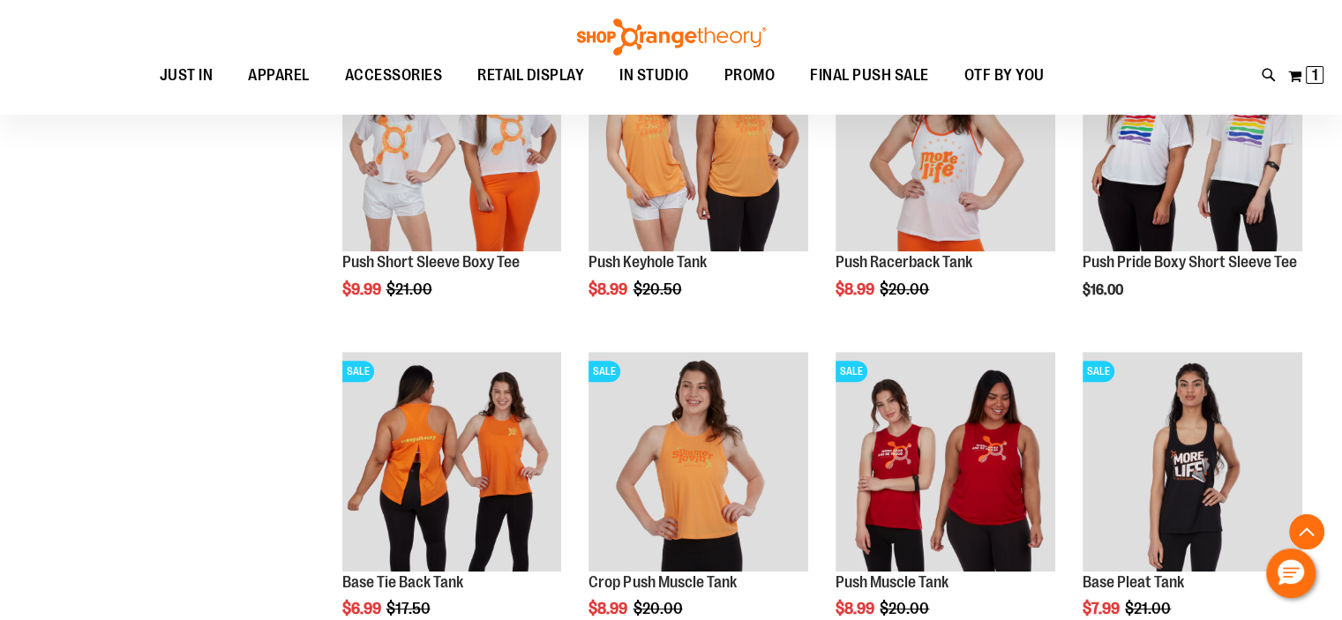
type input "**********"
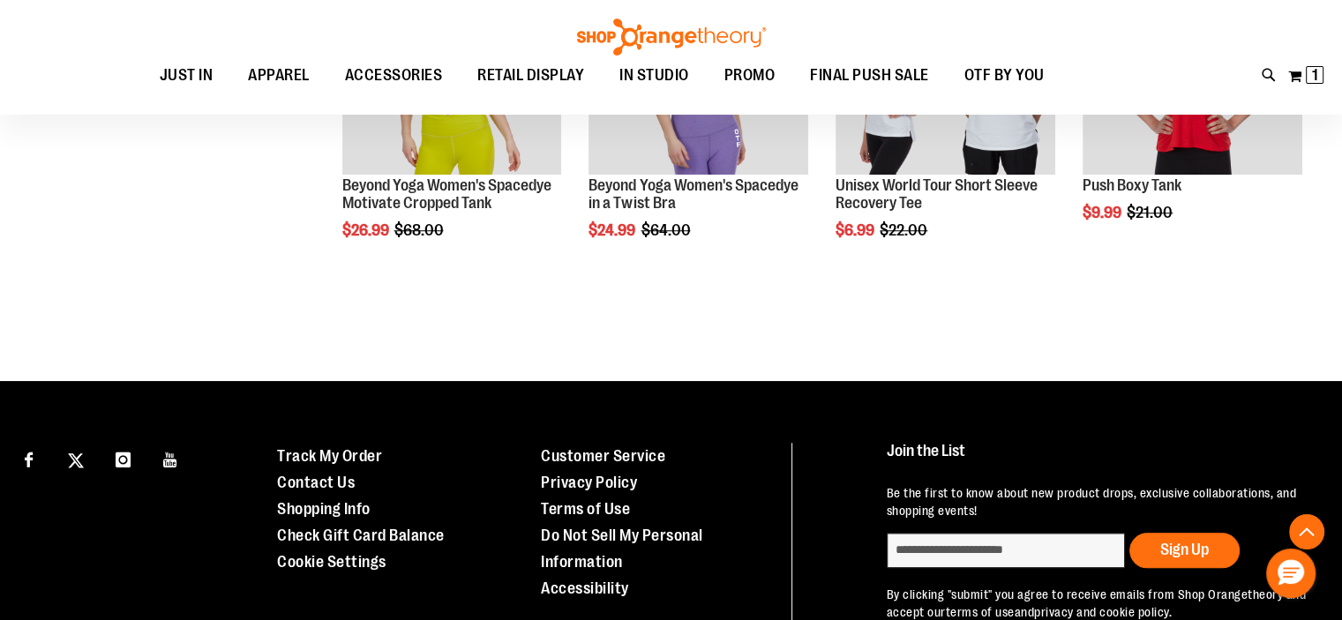
scroll to position [1516, 0]
